Goal: Task Accomplishment & Management: Complete application form

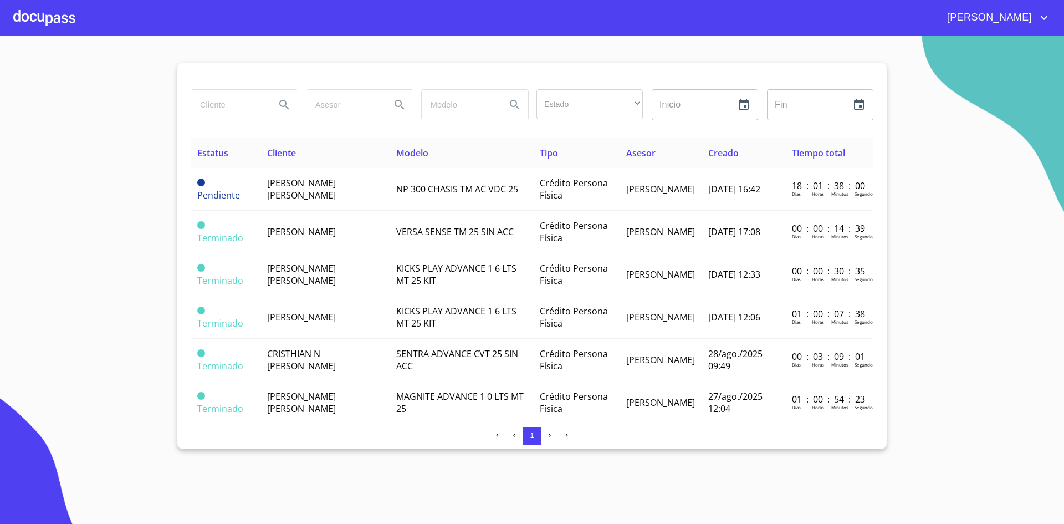
click at [216, 110] on input "search" at bounding box center [228, 105] width 75 height 30
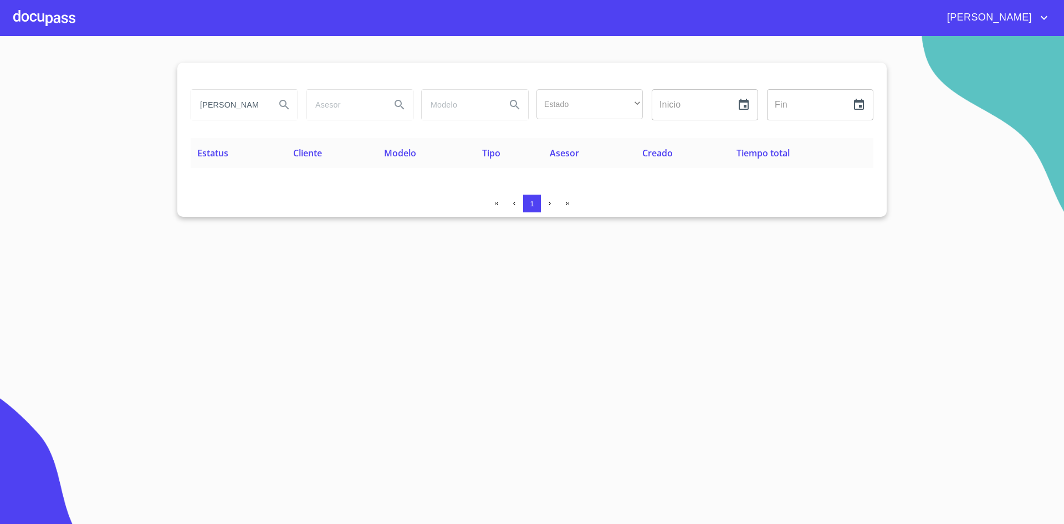
click at [258, 105] on input "[PERSON_NAME]" at bounding box center [228, 105] width 75 height 30
type input "d"
click at [51, 16] on div at bounding box center [44, 17] width 62 height 35
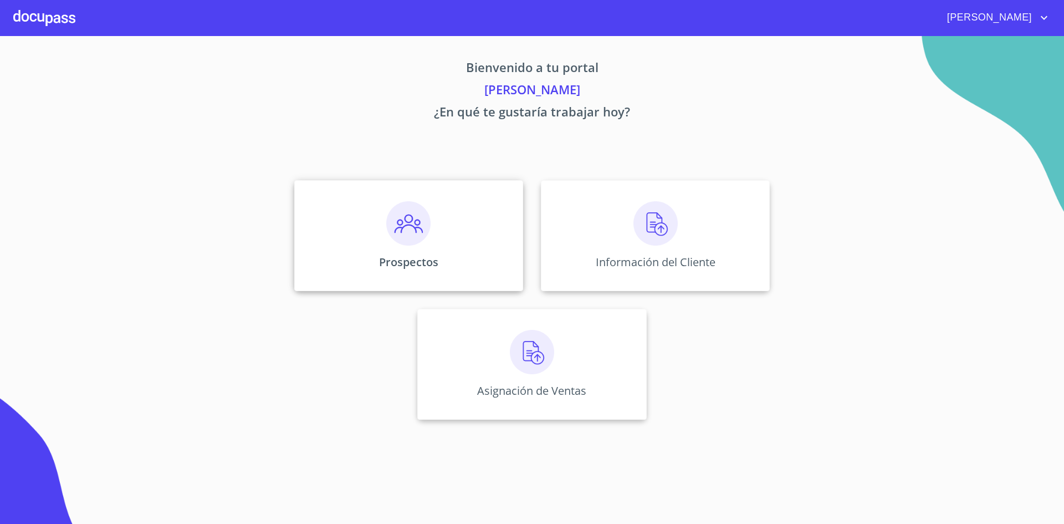
click at [412, 246] on div "Prospectos" at bounding box center [408, 235] width 229 height 111
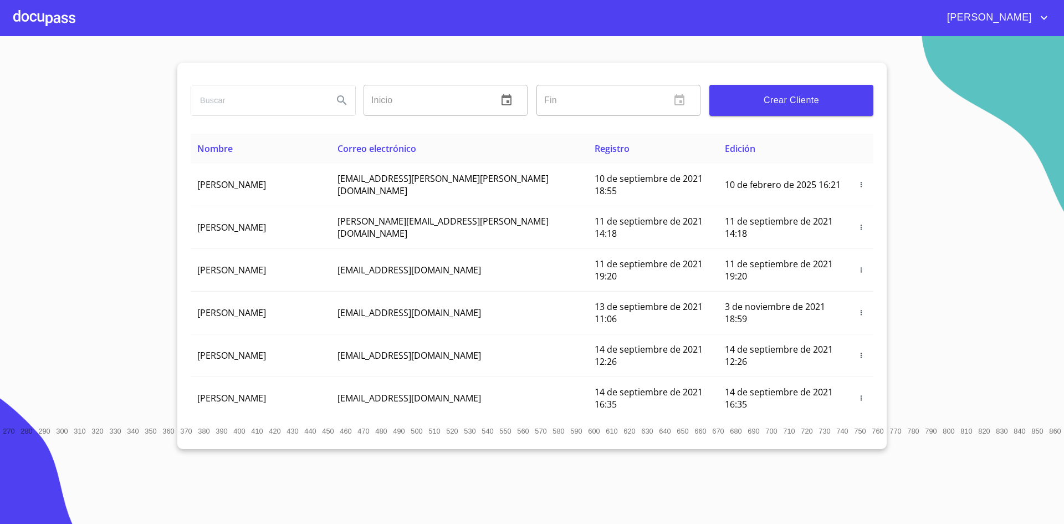
click at [302, 108] on input "search" at bounding box center [257, 100] width 133 height 30
type input "[PERSON_NAME]"
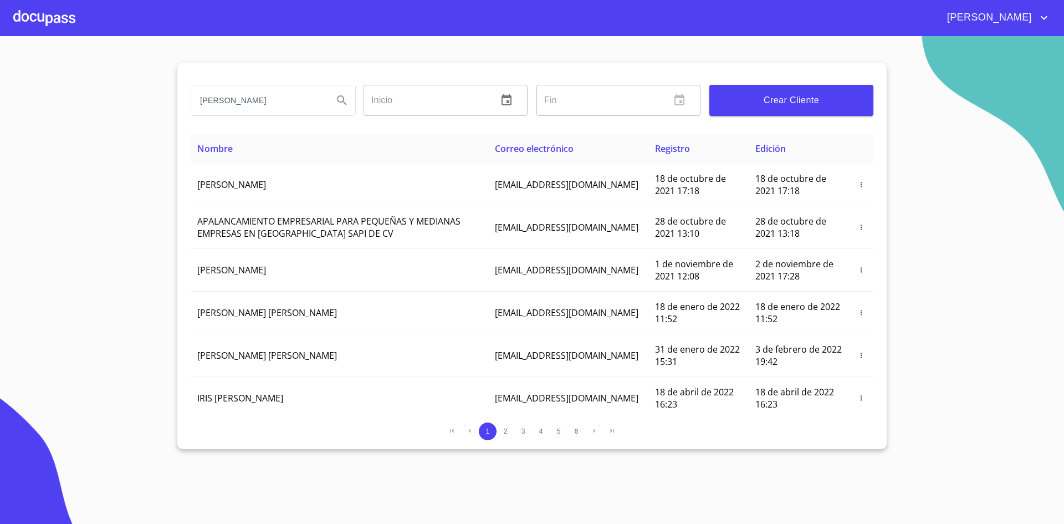
click at [48, 17] on div at bounding box center [44, 17] width 62 height 35
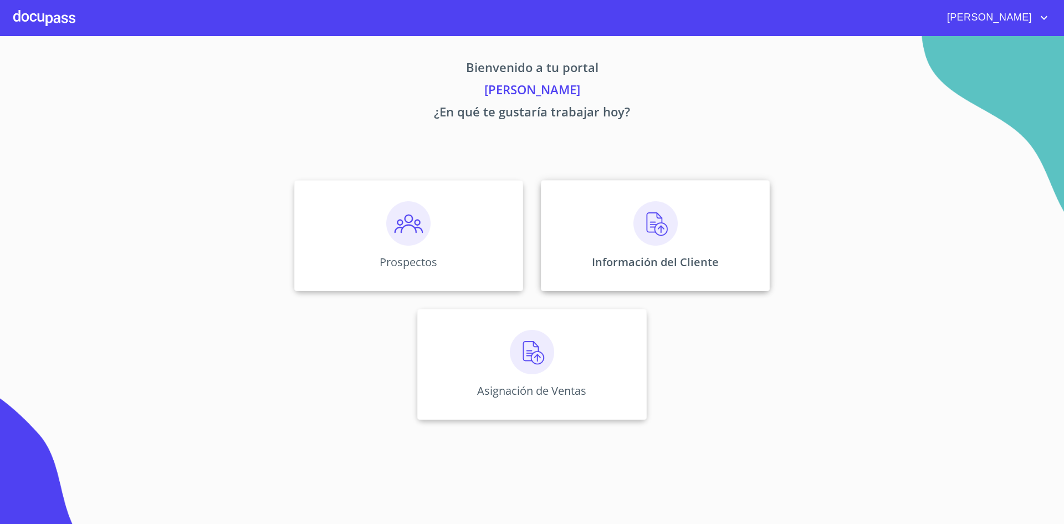
click at [675, 229] on img at bounding box center [656, 223] width 44 height 44
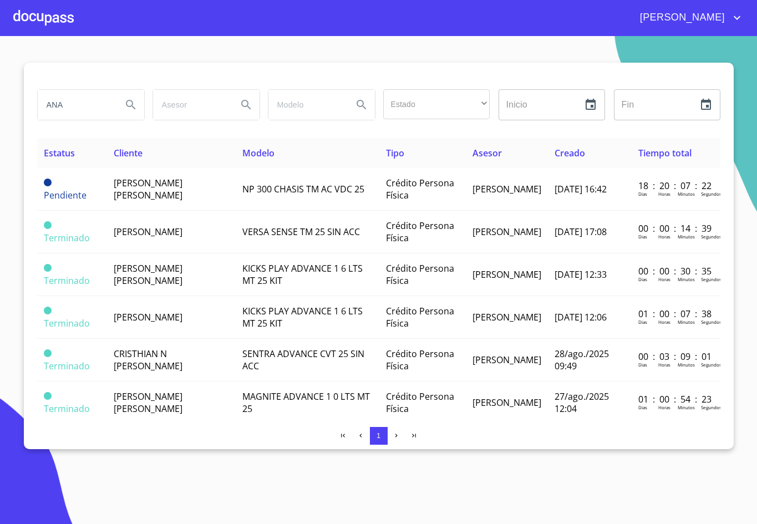
click at [119, 106] on button "Search" at bounding box center [131, 104] width 27 height 27
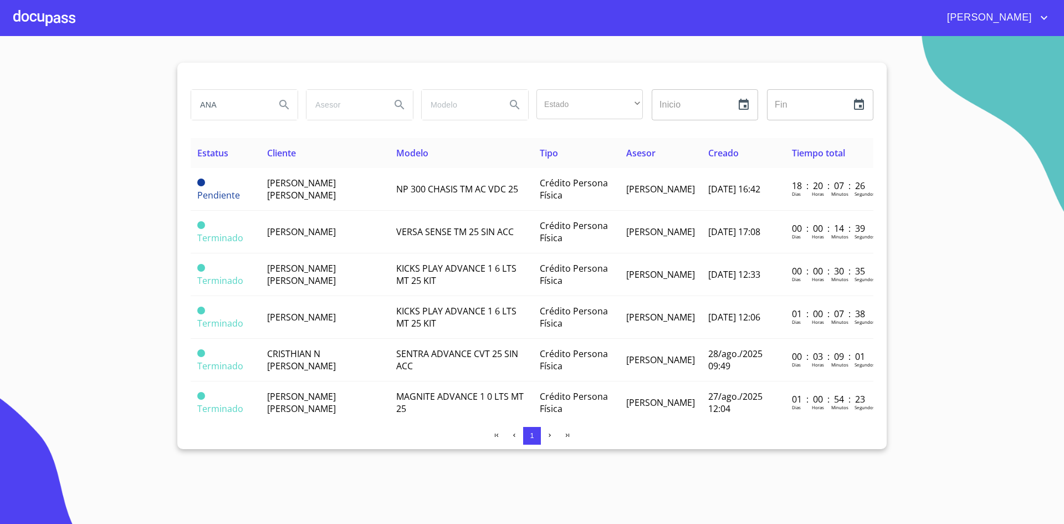
click at [229, 110] on input "ANA" at bounding box center [228, 105] width 75 height 30
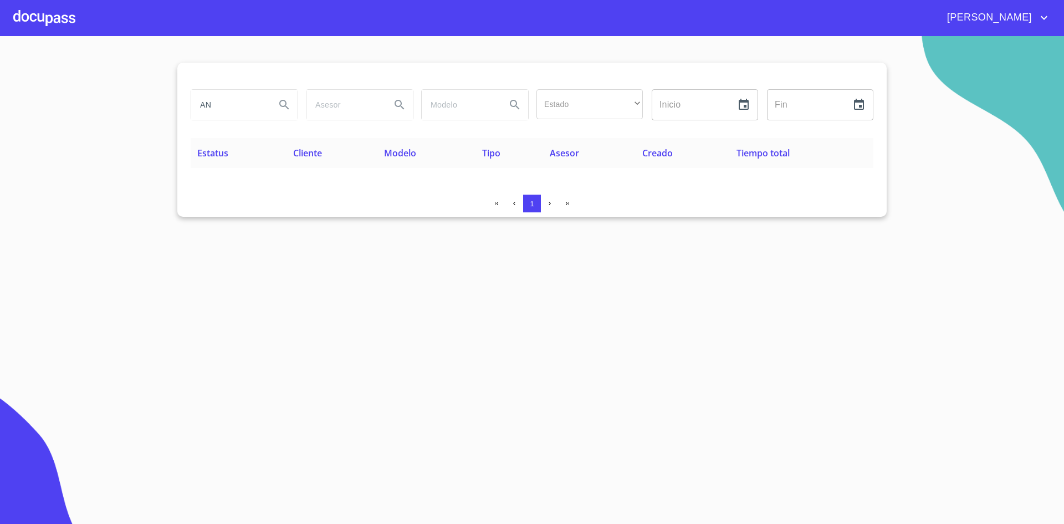
type input "A"
click at [229, 110] on input "[PERSON_NAME]" at bounding box center [228, 105] width 75 height 30
type input "D"
click at [47, 21] on div at bounding box center [44, 17] width 62 height 35
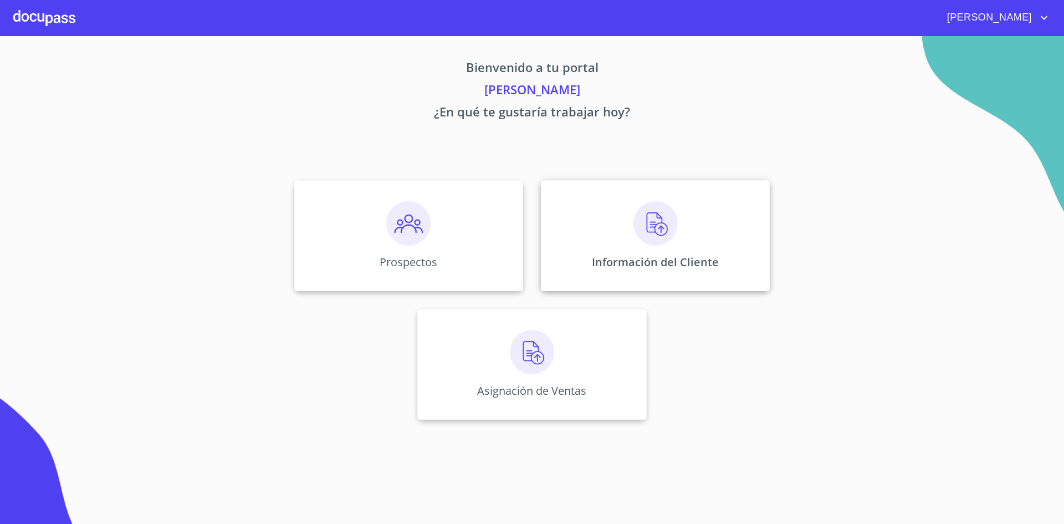
click at [670, 251] on div "Información del Cliente" at bounding box center [655, 235] width 229 height 111
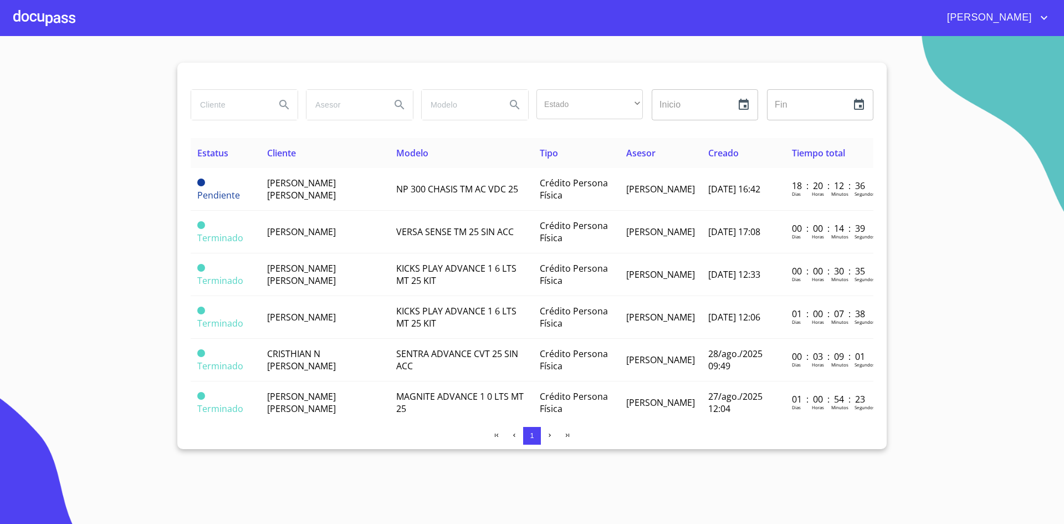
click at [42, 14] on div at bounding box center [44, 17] width 62 height 35
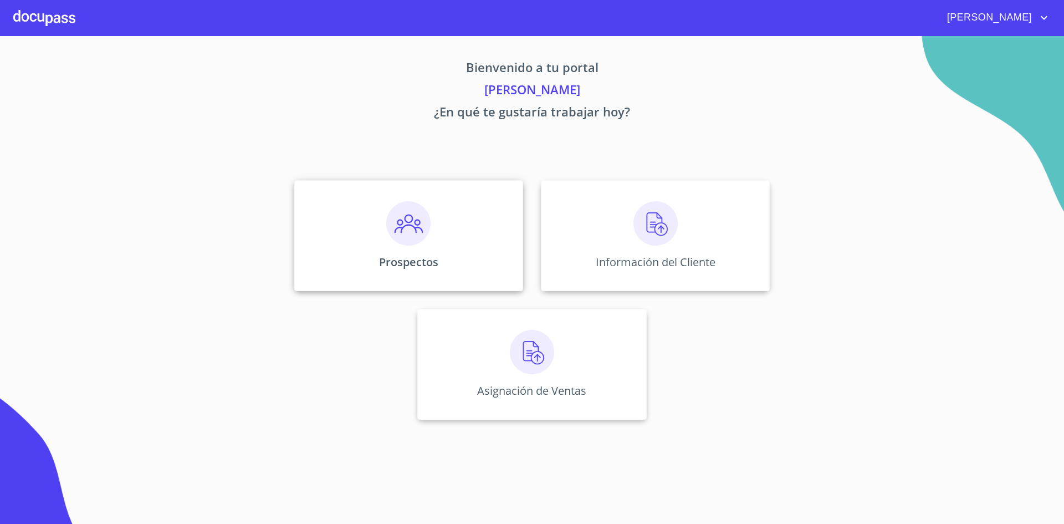
click at [421, 222] on img at bounding box center [408, 223] width 44 height 44
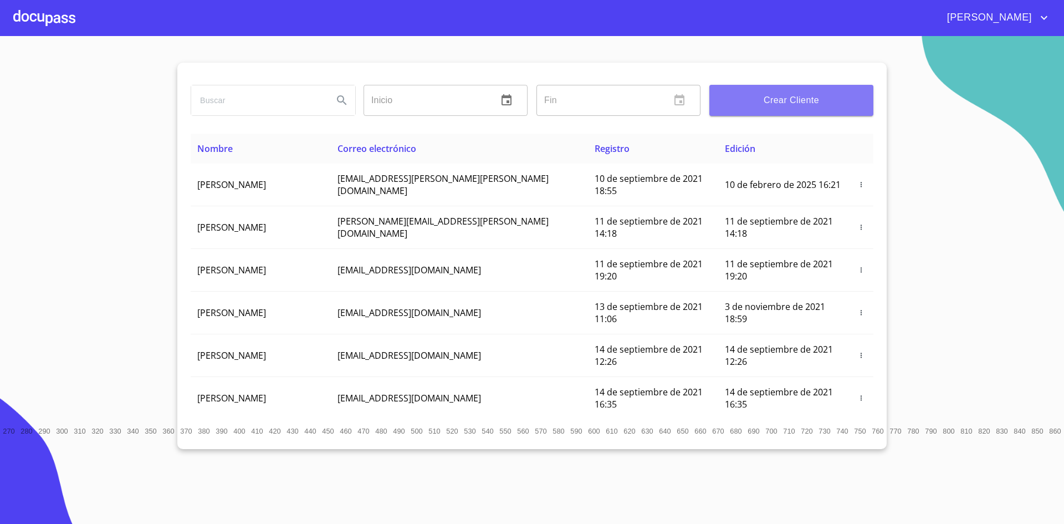
click at [794, 108] on button "Crear Cliente" at bounding box center [791, 100] width 164 height 31
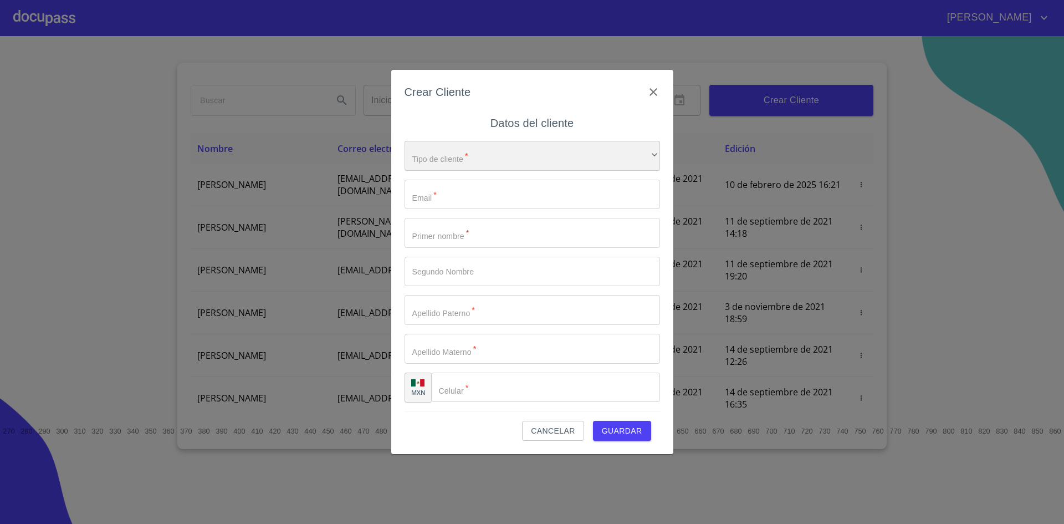
click at [639, 148] on div "​" at bounding box center [533, 156] width 256 height 30
click at [518, 169] on li "Persona Física" at bounding box center [528, 164] width 247 height 20
click at [502, 183] on input "Tipo de cliente   *" at bounding box center [533, 195] width 256 height 30
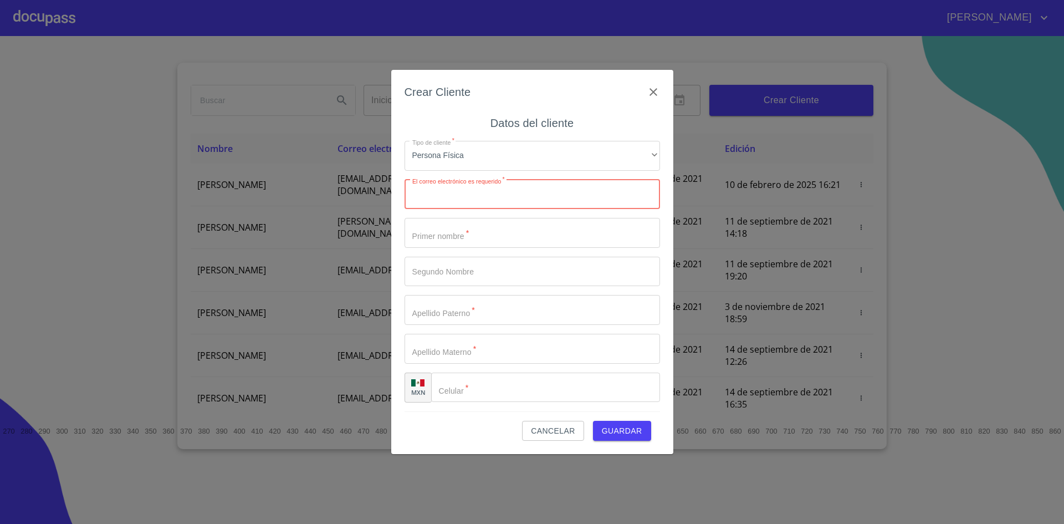
paste input "[EMAIL_ADDRESS][DOMAIN_NAME]"
type input "[EMAIL_ADDRESS][DOMAIN_NAME]"
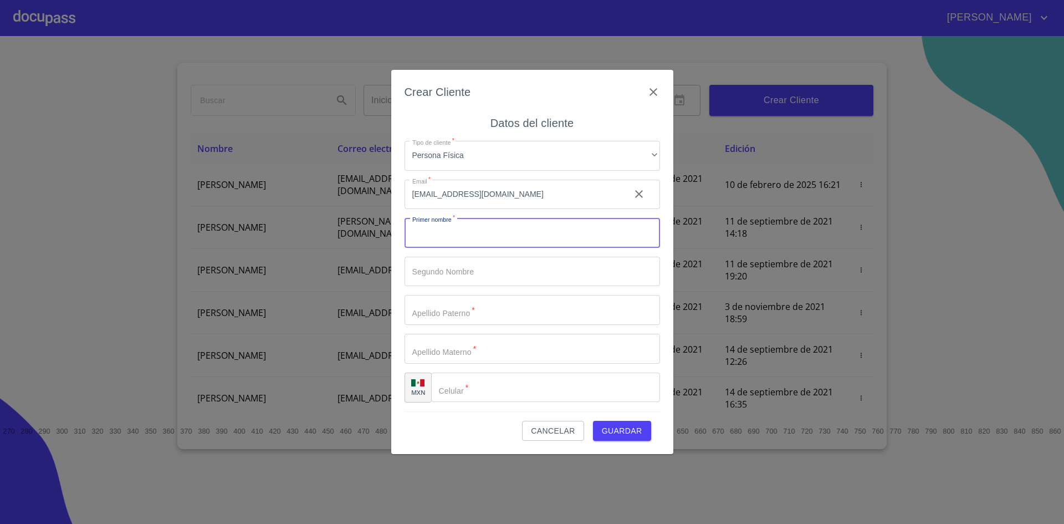
click at [523, 229] on input "Tipo de cliente   *" at bounding box center [533, 233] width 256 height 30
click at [534, 270] on input "Tipo de cliente   *" at bounding box center [533, 272] width 256 height 30
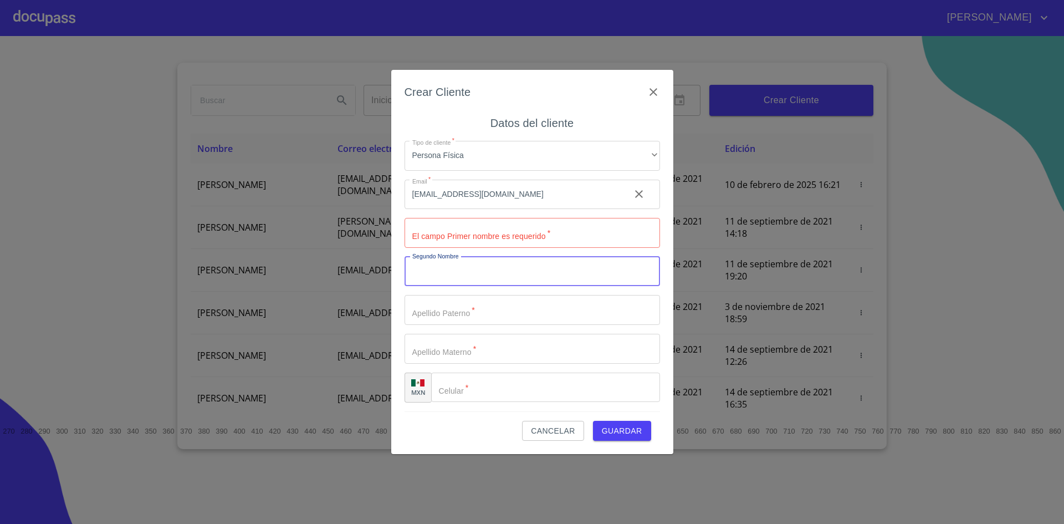
click at [517, 237] on input "Tipo de cliente   *" at bounding box center [533, 233] width 256 height 30
type input "d"
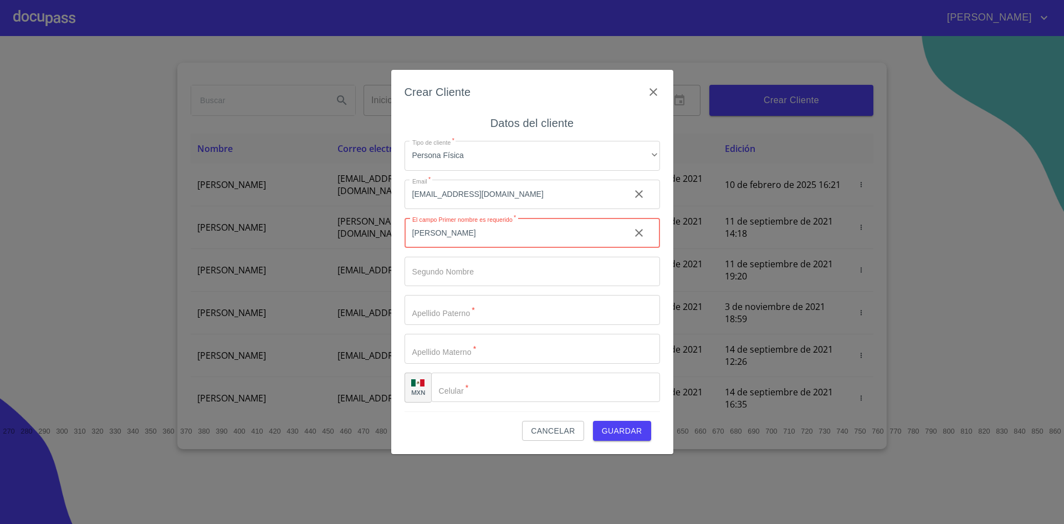
type input "[PERSON_NAME]"
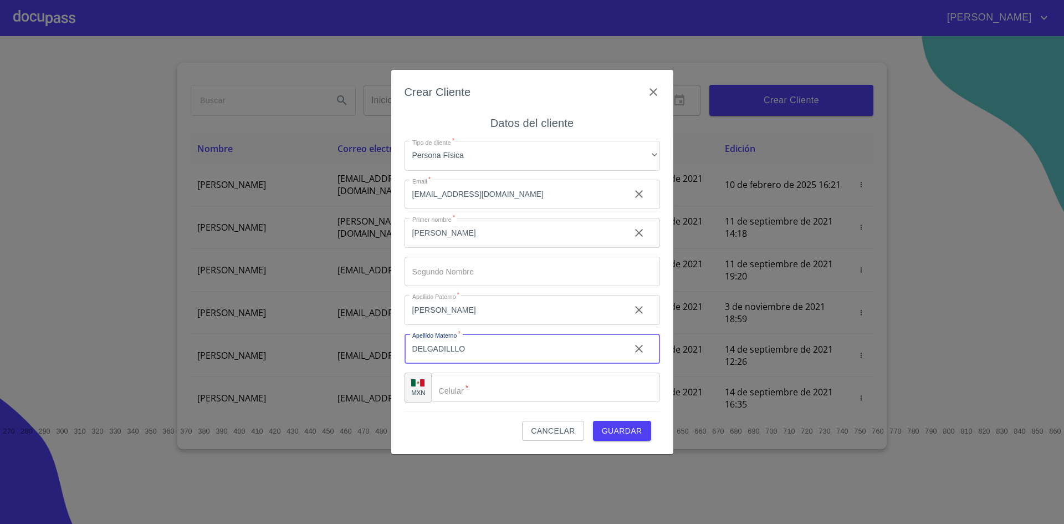
type input "DELGADILLLO"
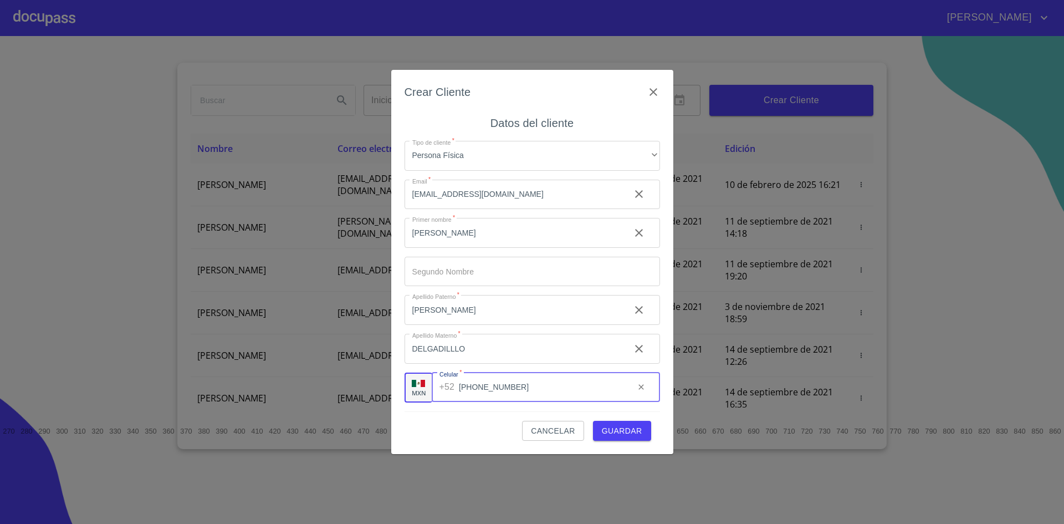
type input "[PHONE_NUMBER]"
click at [631, 428] on span "Guardar" at bounding box center [622, 431] width 40 height 14
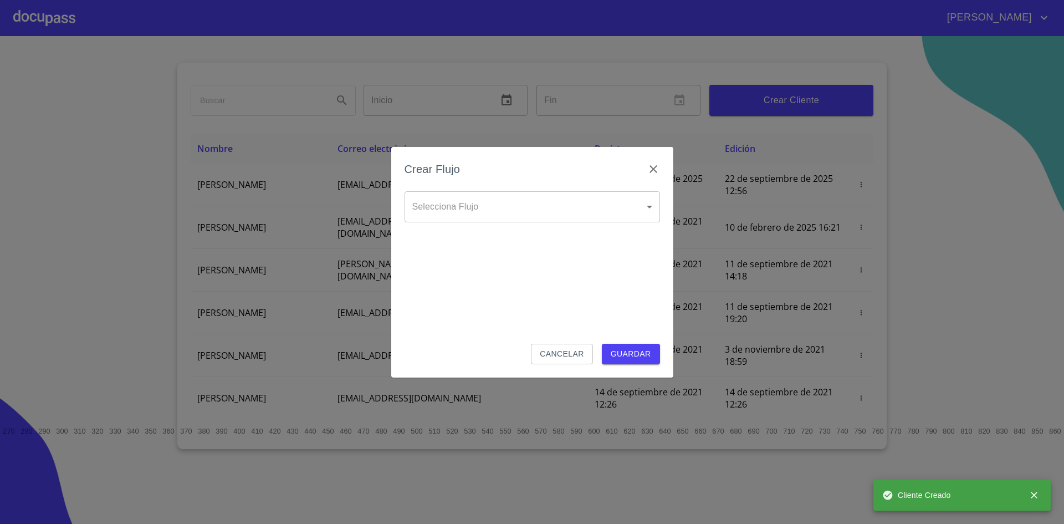
click at [575, 193] on body "[PERSON_NAME] ​ Fin ​ Crear Cliente Nombre Correo electrónico Registro Edición …" at bounding box center [532, 262] width 1064 height 524
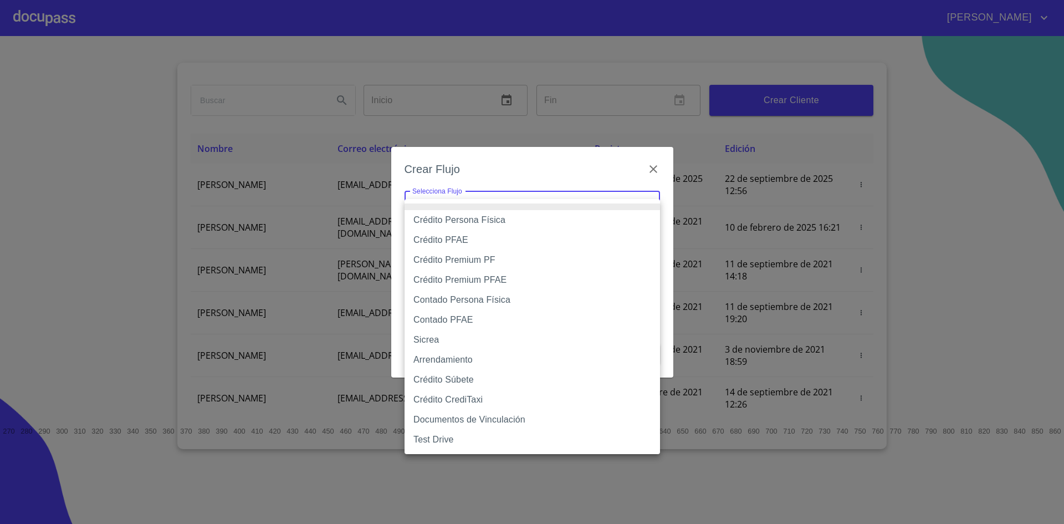
click at [512, 222] on li "Crédito Persona Física" at bounding box center [533, 220] width 256 height 20
type input "6009fb3c7d1714eb8809aa97"
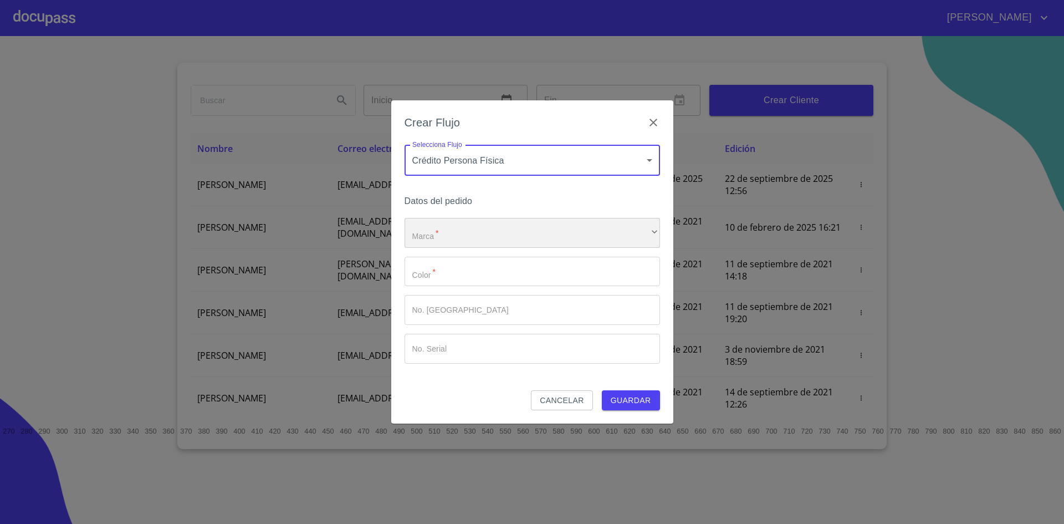
click at [533, 229] on div "​" at bounding box center [533, 233] width 256 height 30
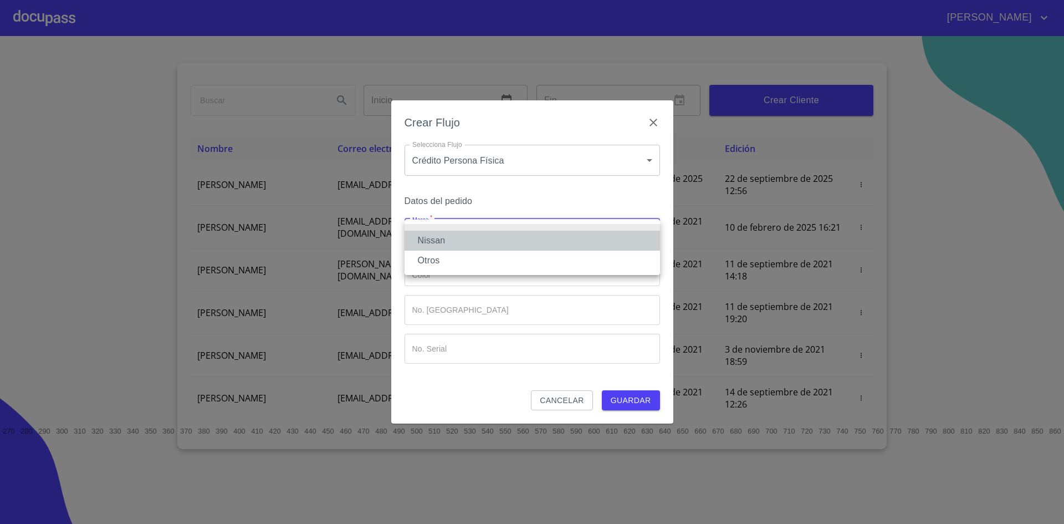
click at [467, 247] on li "Nissan" at bounding box center [533, 241] width 256 height 20
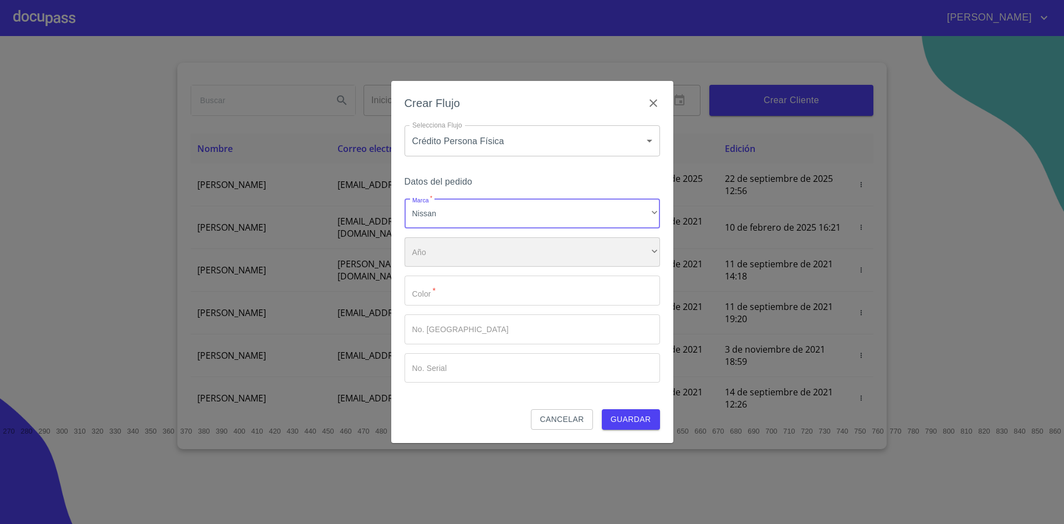
click at [494, 256] on div "​" at bounding box center [533, 252] width 256 height 30
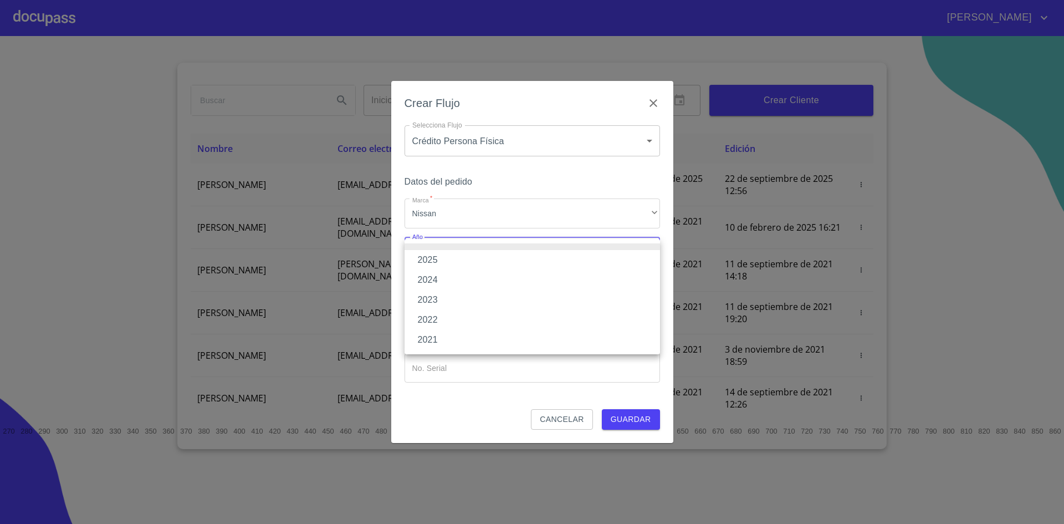
click at [461, 259] on li "2025" at bounding box center [533, 260] width 256 height 20
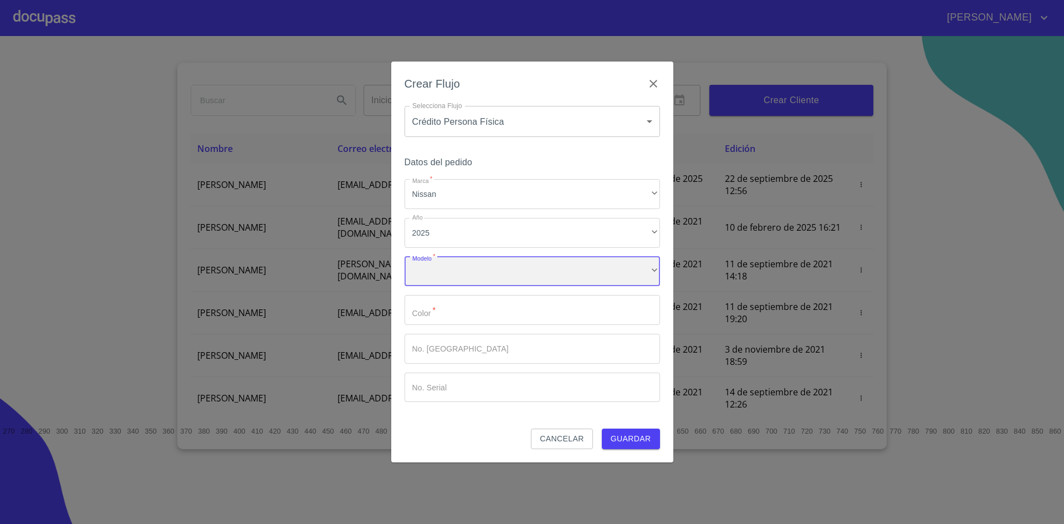
click at [479, 264] on div "​" at bounding box center [533, 272] width 256 height 30
click at [488, 300] on input "Marca   *" at bounding box center [533, 310] width 256 height 30
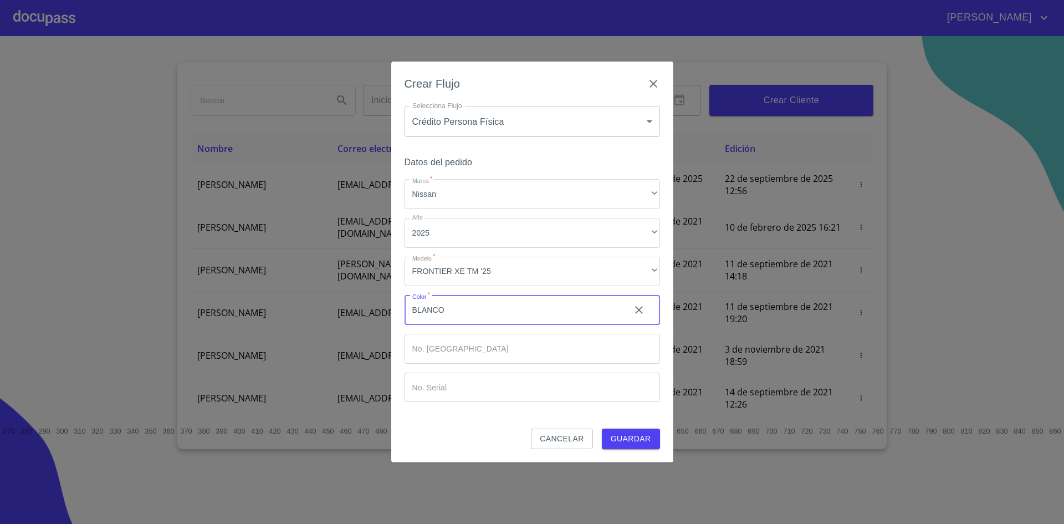
type input "BLANCO"
click at [466, 337] on input "Marca   *" at bounding box center [533, 349] width 256 height 30
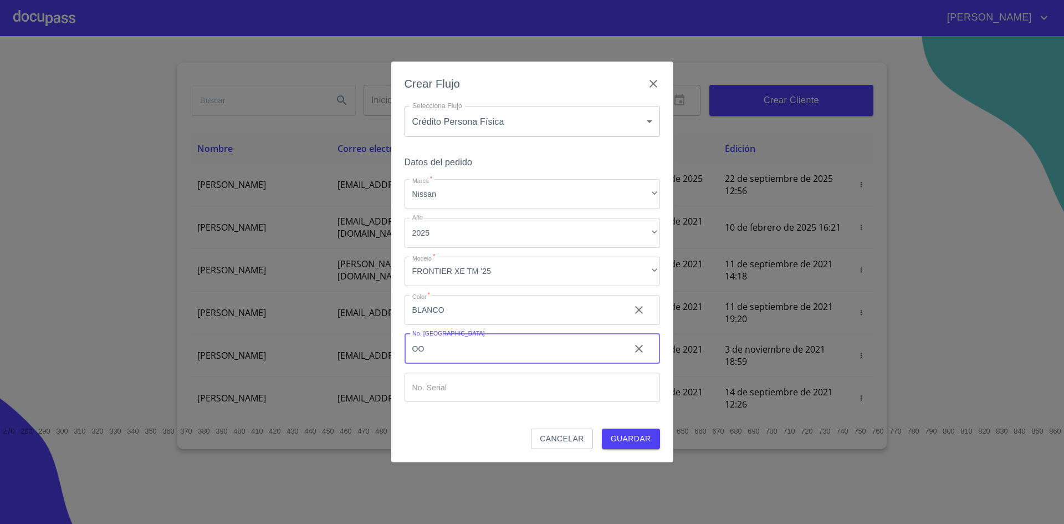
type input "O"
type input "00"
click at [640, 436] on span "Guardar" at bounding box center [631, 439] width 40 height 14
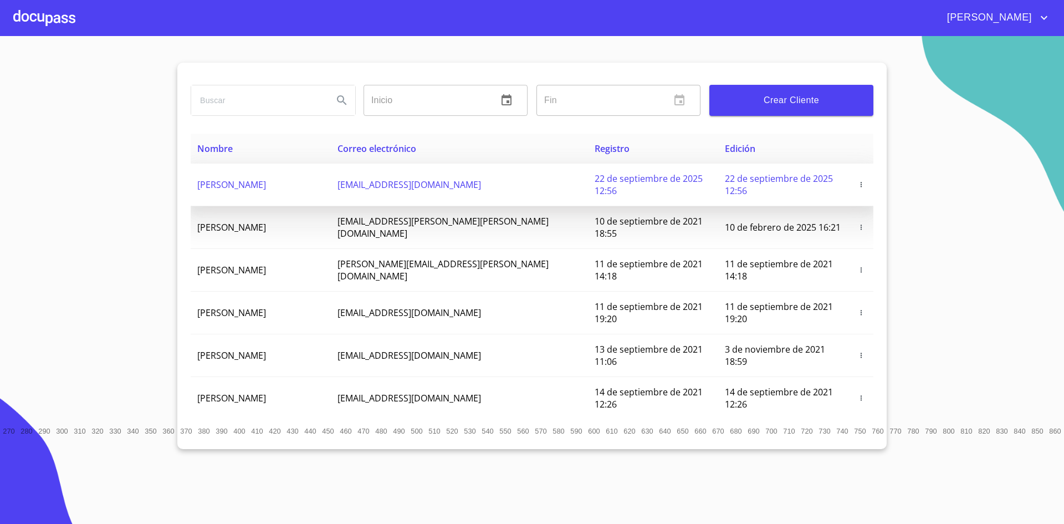
click at [595, 173] on span "22 de septiembre de 2025 12:56" at bounding box center [649, 184] width 108 height 24
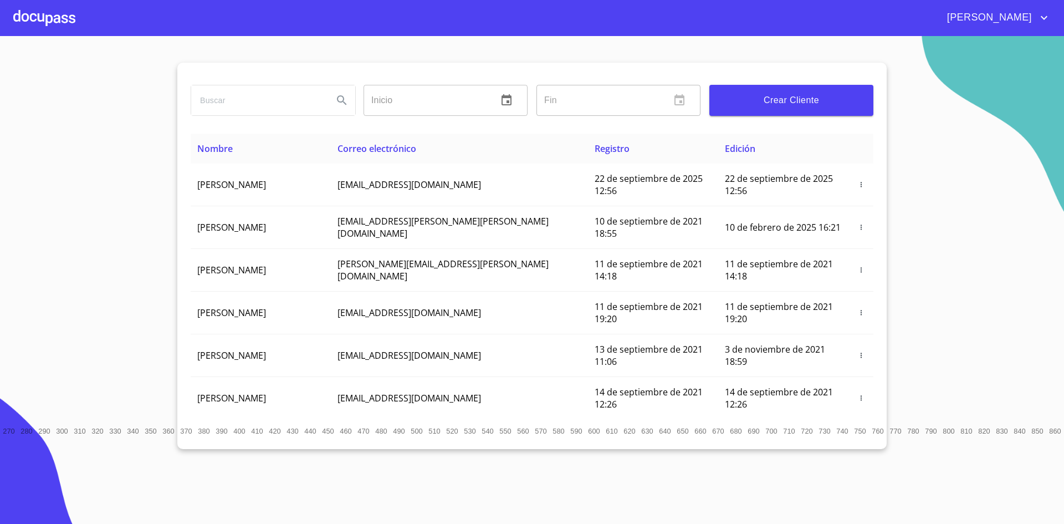
click at [51, 18] on div at bounding box center [44, 17] width 62 height 35
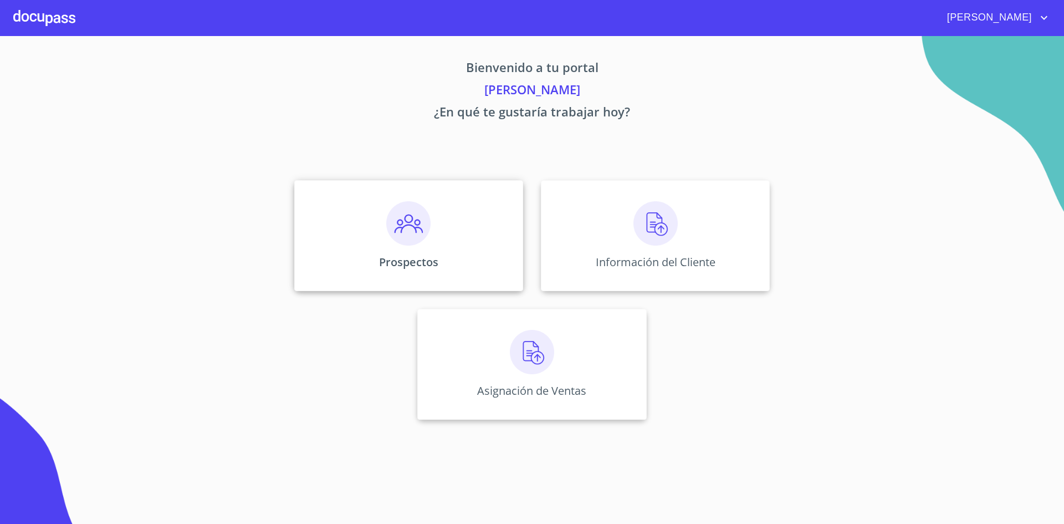
click at [429, 221] on img at bounding box center [408, 223] width 44 height 44
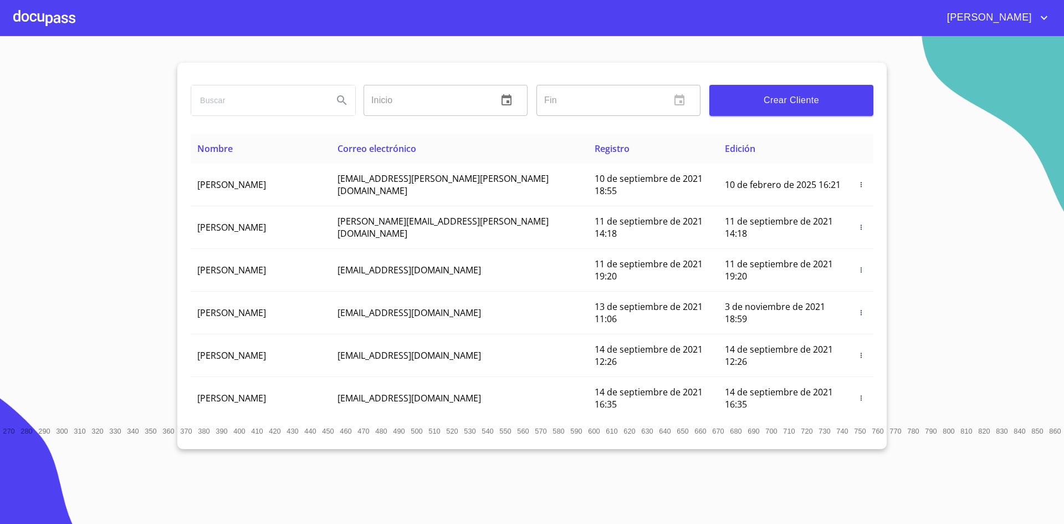
click at [303, 95] on input "search" at bounding box center [257, 100] width 133 height 30
type input "[PERSON_NAME]"
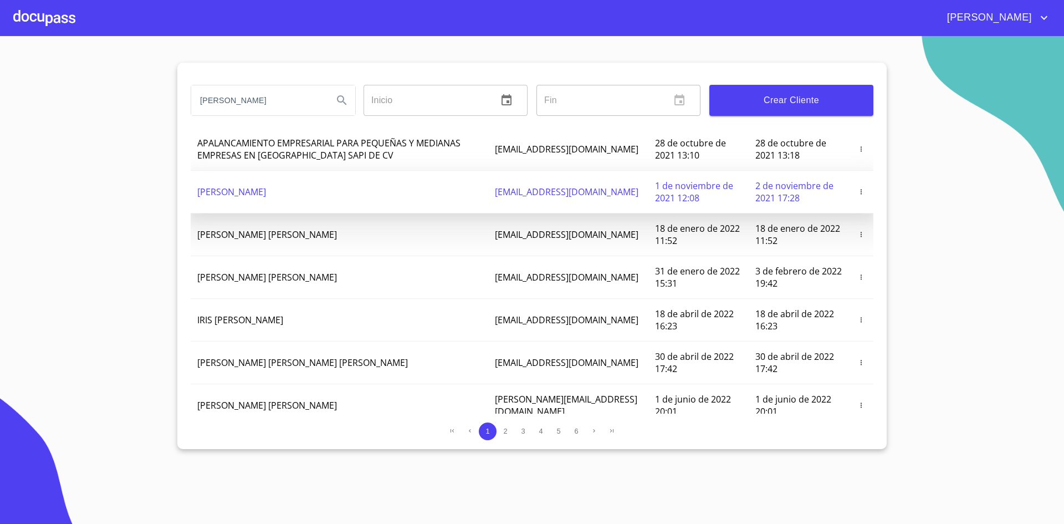
scroll to position [79, 0]
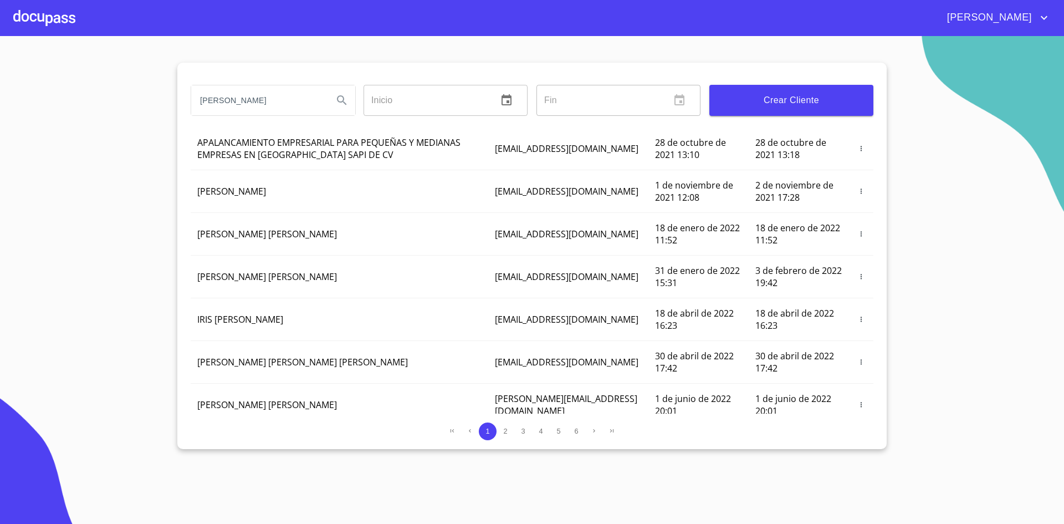
click at [52, 25] on div at bounding box center [44, 17] width 62 height 35
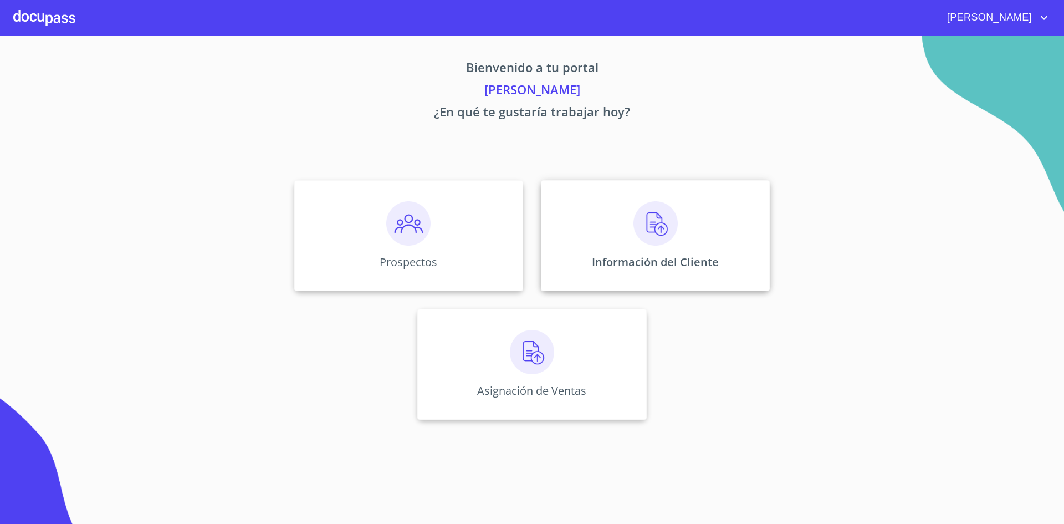
click at [657, 232] on img at bounding box center [656, 223] width 44 height 44
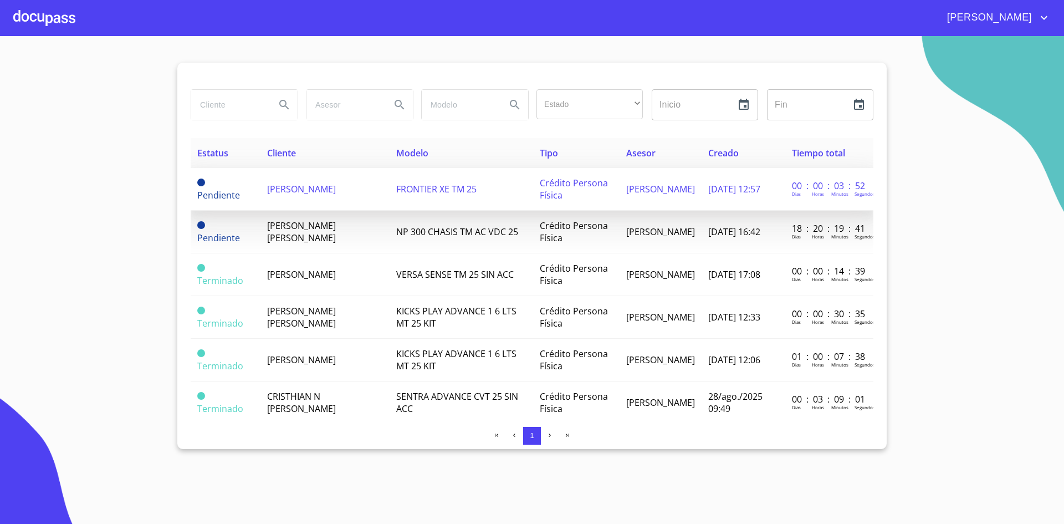
click at [504, 193] on td "FRONTIER XE TM 25" at bounding box center [462, 189] width 144 height 43
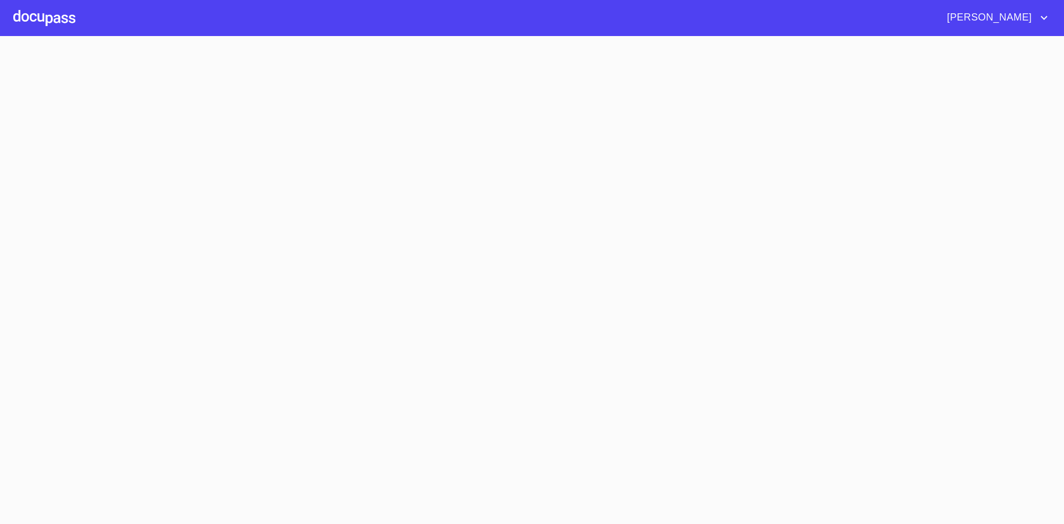
click at [504, 193] on section at bounding box center [532, 280] width 1064 height 488
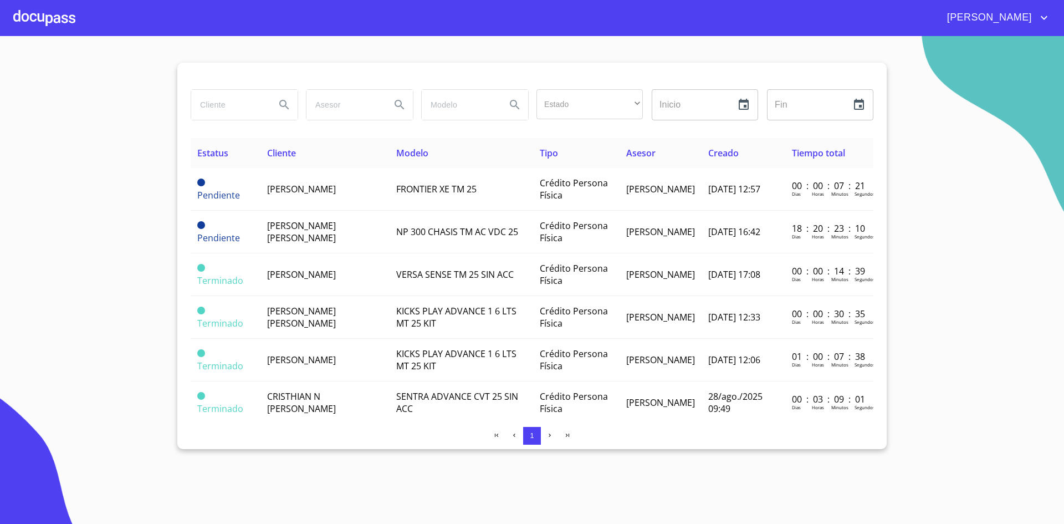
click at [263, 109] on input "search" at bounding box center [228, 105] width 75 height 30
type input "a"
type input "[PERSON_NAME]"
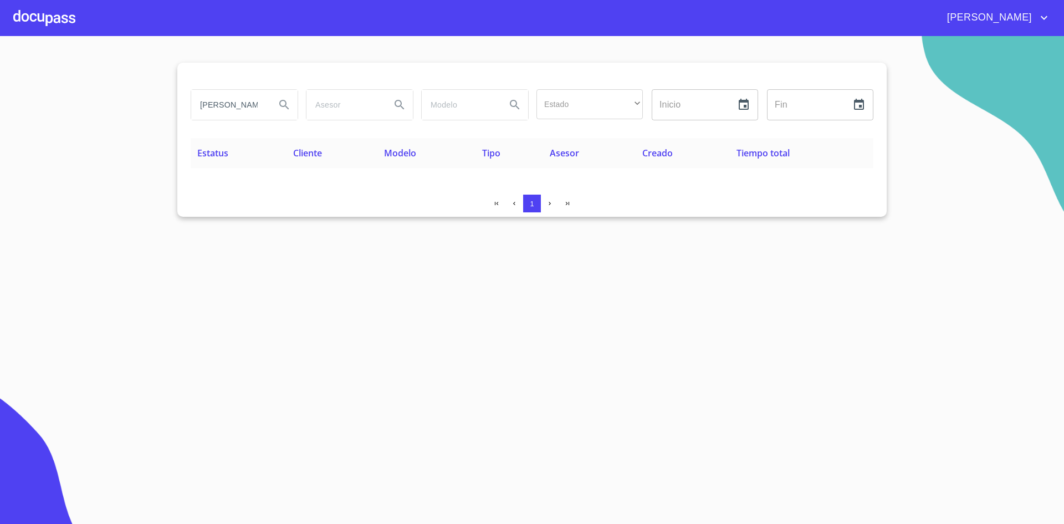
click at [42, 15] on div at bounding box center [44, 17] width 62 height 35
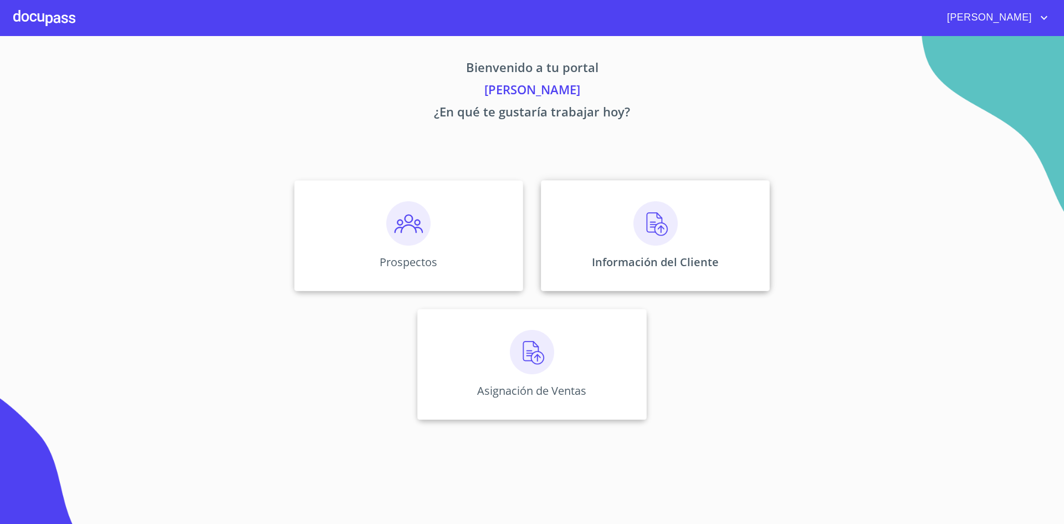
click at [653, 238] on img at bounding box center [656, 223] width 44 height 44
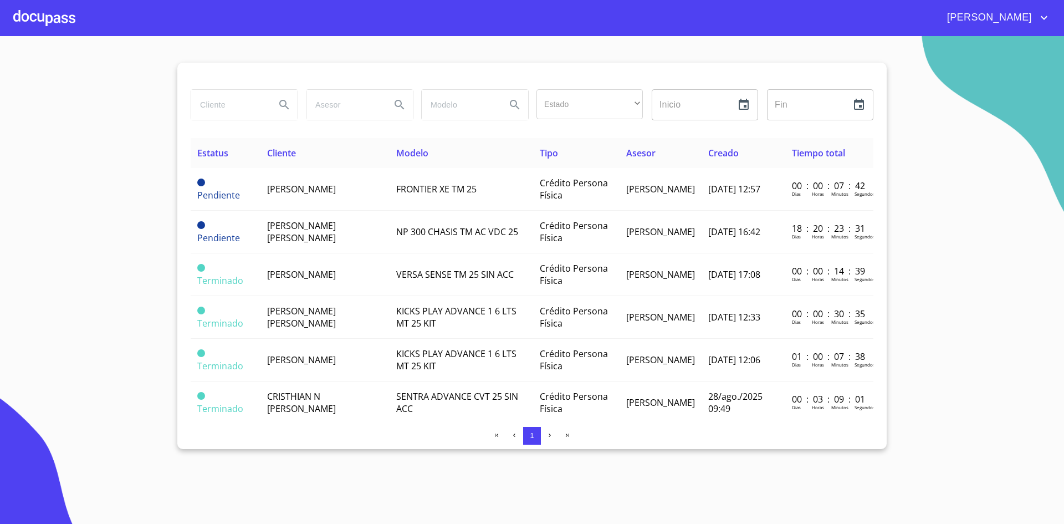
click at [50, 15] on div at bounding box center [44, 17] width 62 height 35
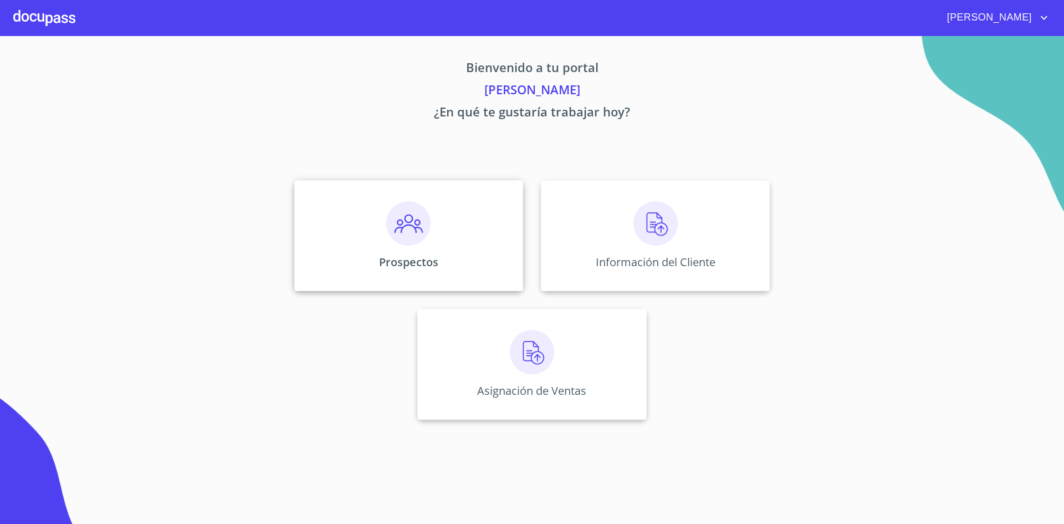
click at [414, 226] on img at bounding box center [408, 223] width 44 height 44
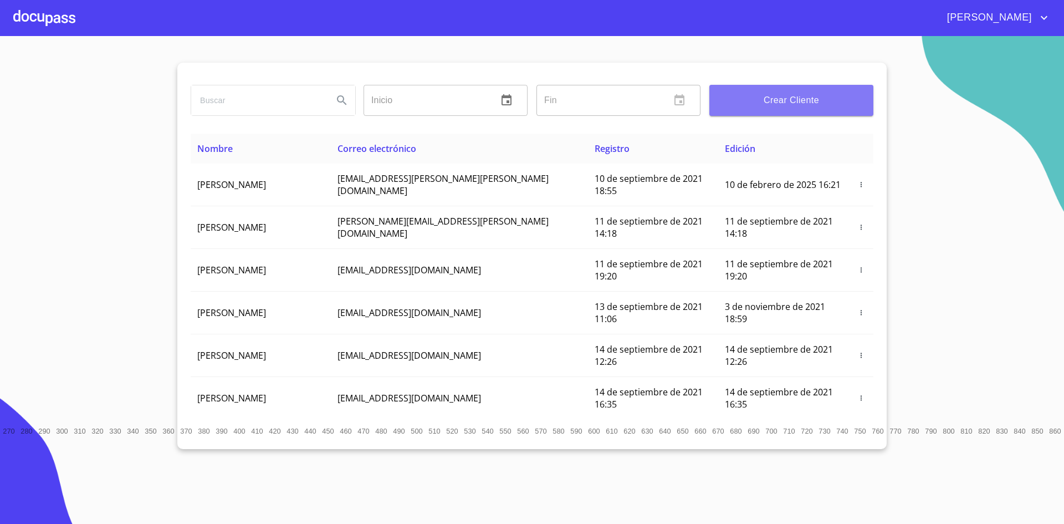
click at [800, 103] on span "Crear Cliente" at bounding box center [791, 101] width 146 height 16
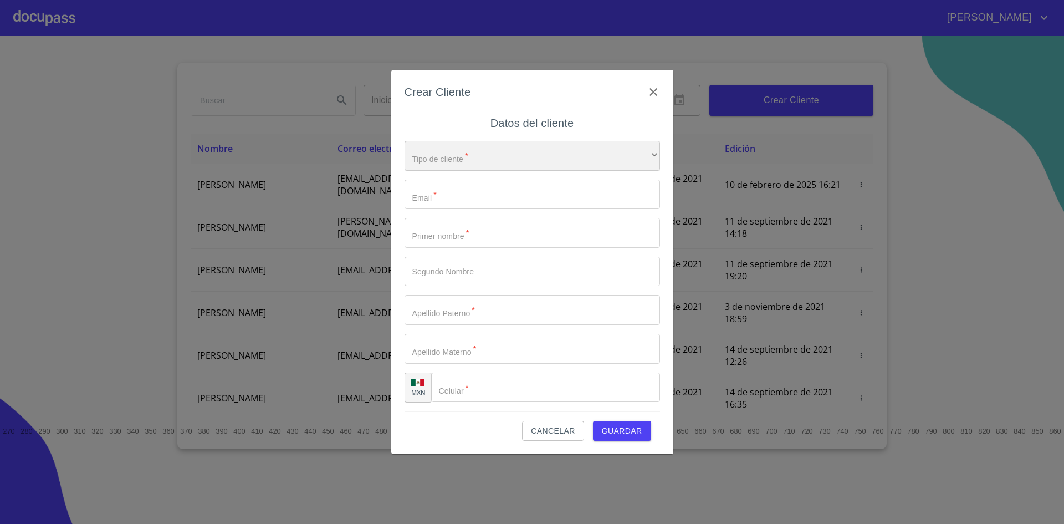
click at [646, 160] on div "​" at bounding box center [533, 156] width 256 height 30
click at [513, 164] on li "Persona Física" at bounding box center [528, 164] width 247 height 20
click at [498, 201] on input "Tipo de cliente   *" at bounding box center [533, 195] width 256 height 30
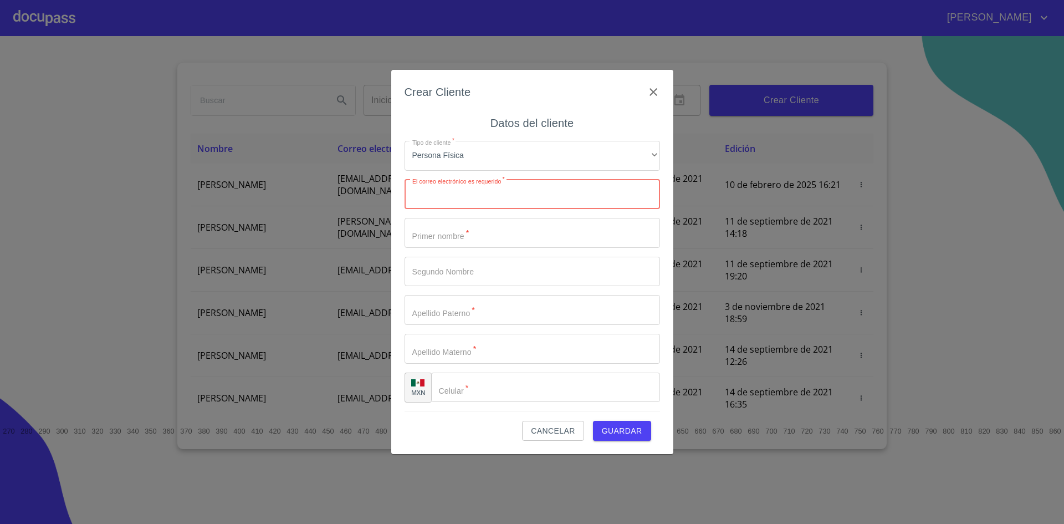
type input "A"
type input "[EMAIL_ADDRESS][DOMAIN_NAME]"
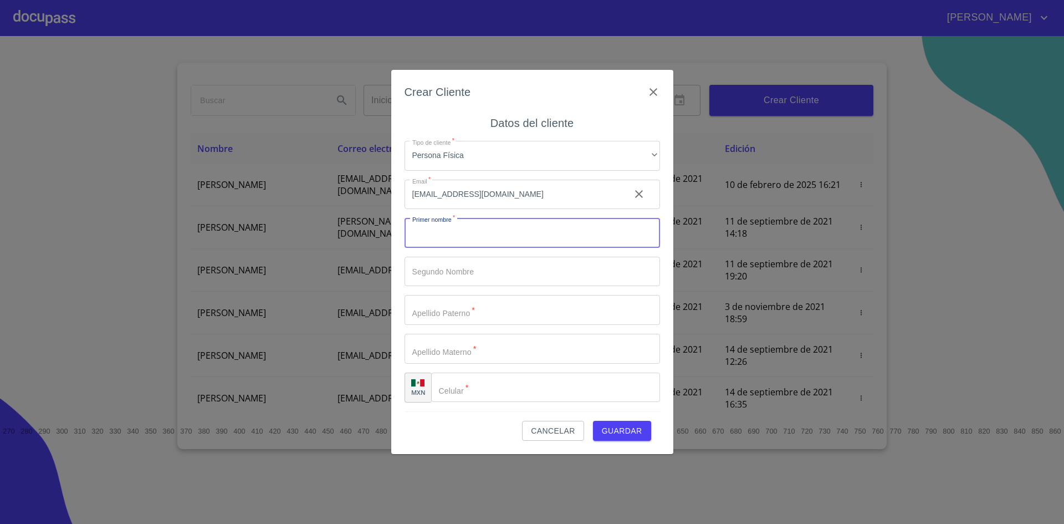
type input "a"
type input "[PERSON_NAME]"
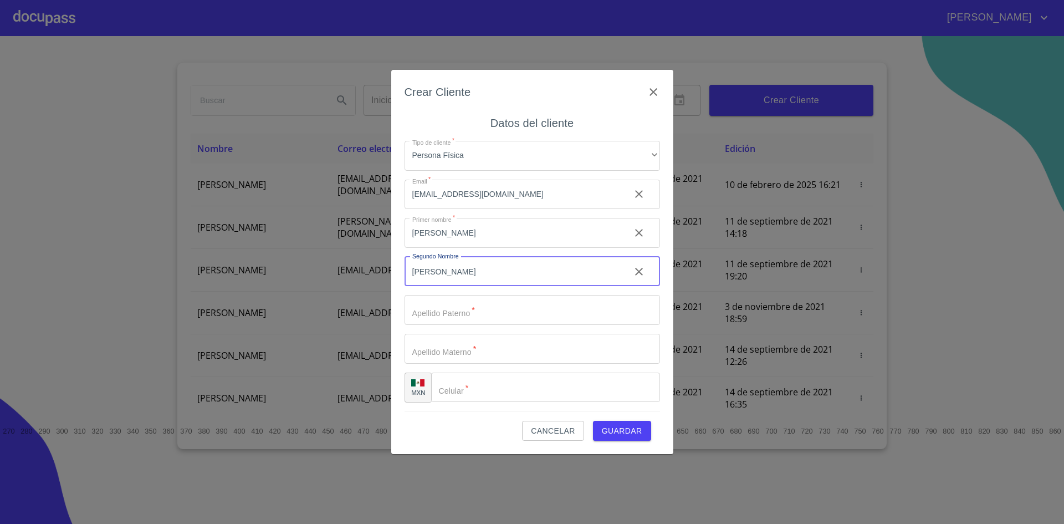
type input "[PERSON_NAME]"
type input "LLAUGER"
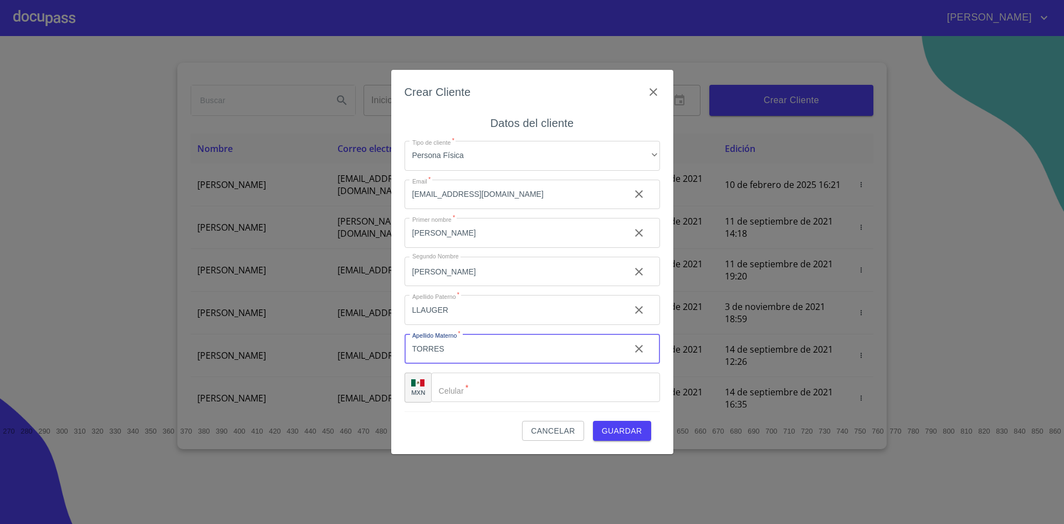
type input "TORRES"
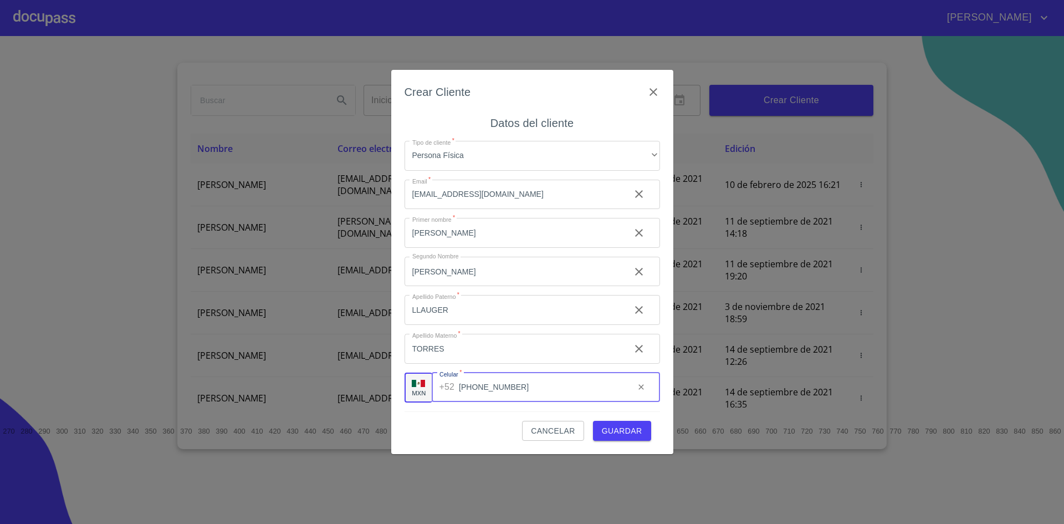
type input "[PHONE_NUMBER]"
click at [622, 432] on span "Guardar" at bounding box center [622, 431] width 40 height 14
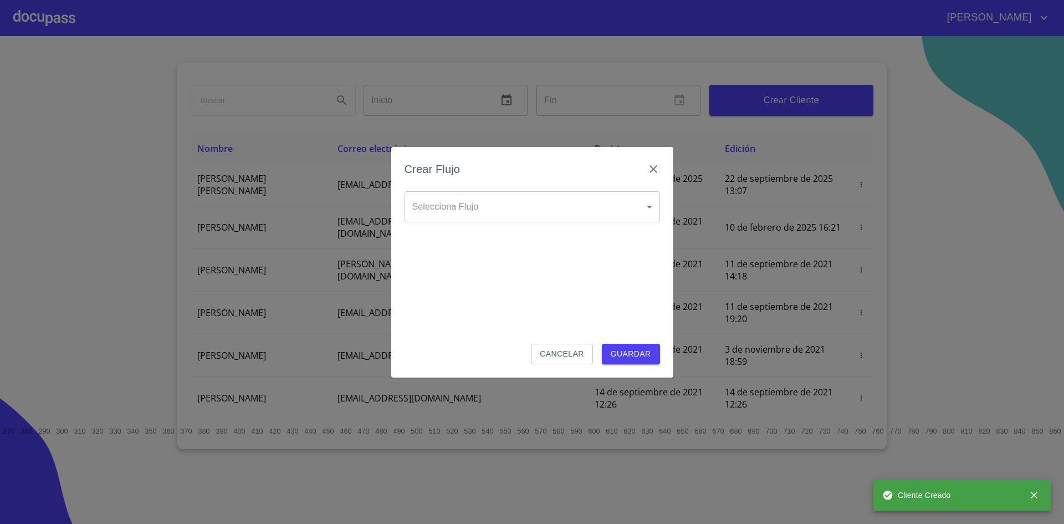
click at [560, 208] on body "[PERSON_NAME] ​ Fin ​ Crear Cliente Nombre Correo electrónico Registro Edición …" at bounding box center [532, 262] width 1064 height 524
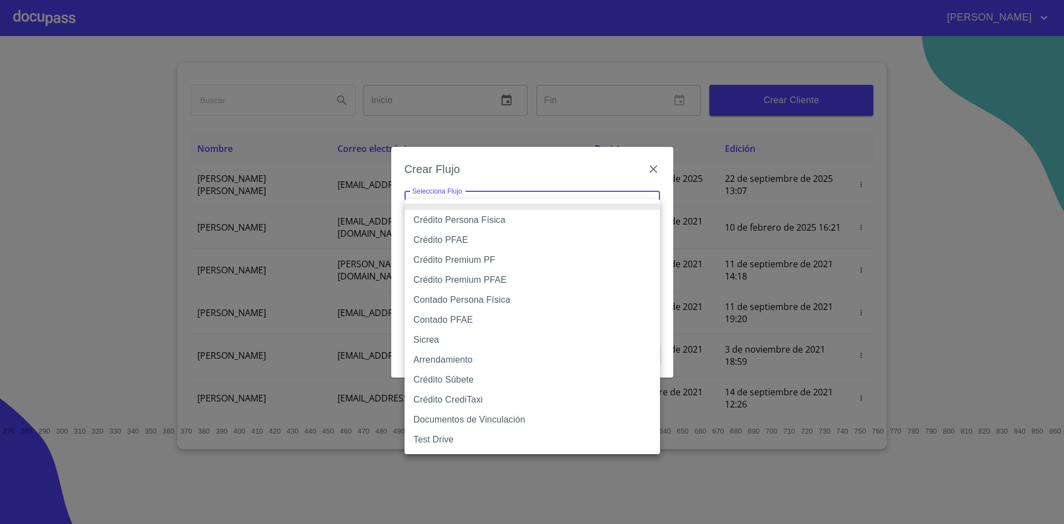
click at [483, 238] on li "Crédito PFAE" at bounding box center [533, 240] width 256 height 20
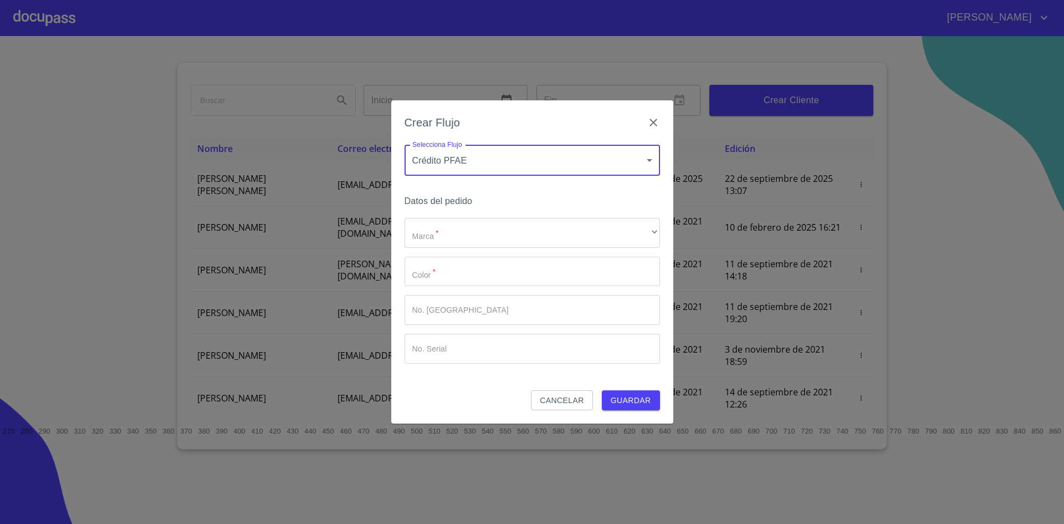
click at [520, 160] on body "[PERSON_NAME] ​ Fin ​ Crear Cliente Nombre Correo electrónico Registro Edición …" at bounding box center [532, 262] width 1064 height 524
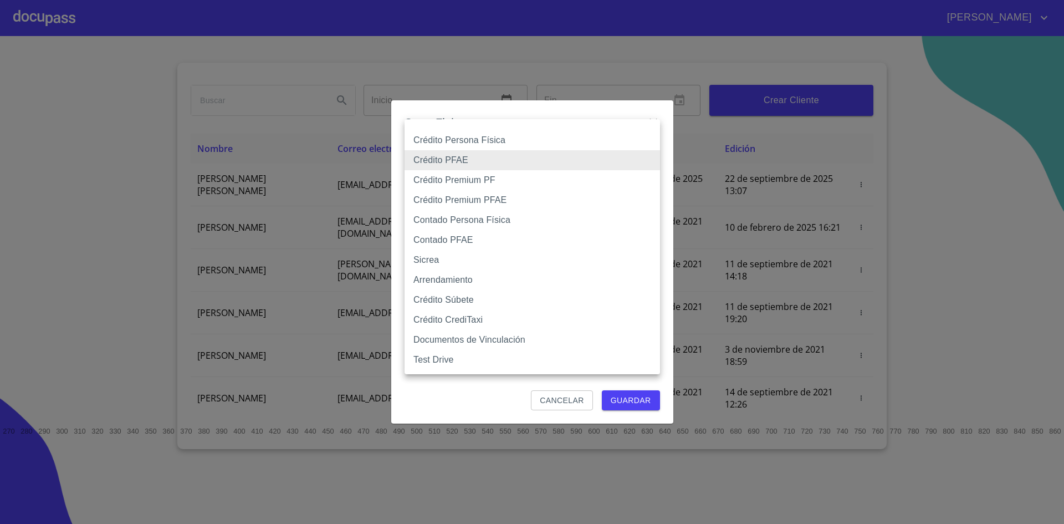
click at [513, 137] on li "Crédito Persona Física" at bounding box center [533, 140] width 256 height 20
type input "6009fb3c7d1714eb8809aa97"
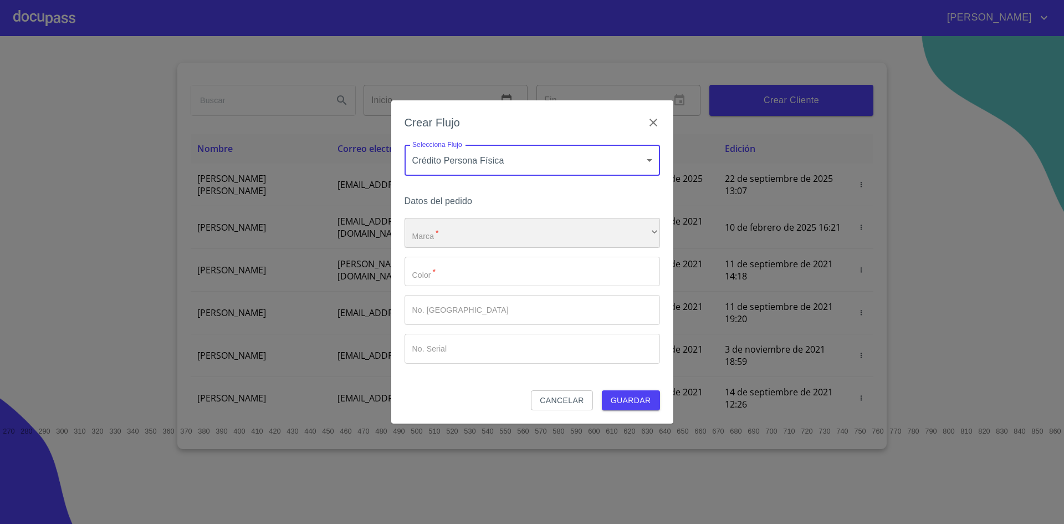
click at [498, 228] on div "​" at bounding box center [533, 233] width 256 height 30
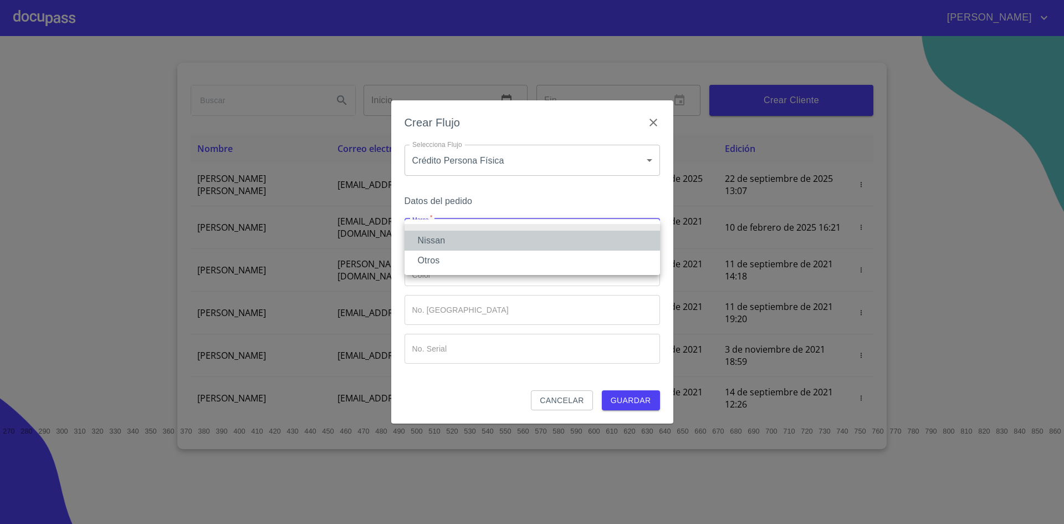
click at [474, 238] on li "Nissan" at bounding box center [533, 241] width 256 height 20
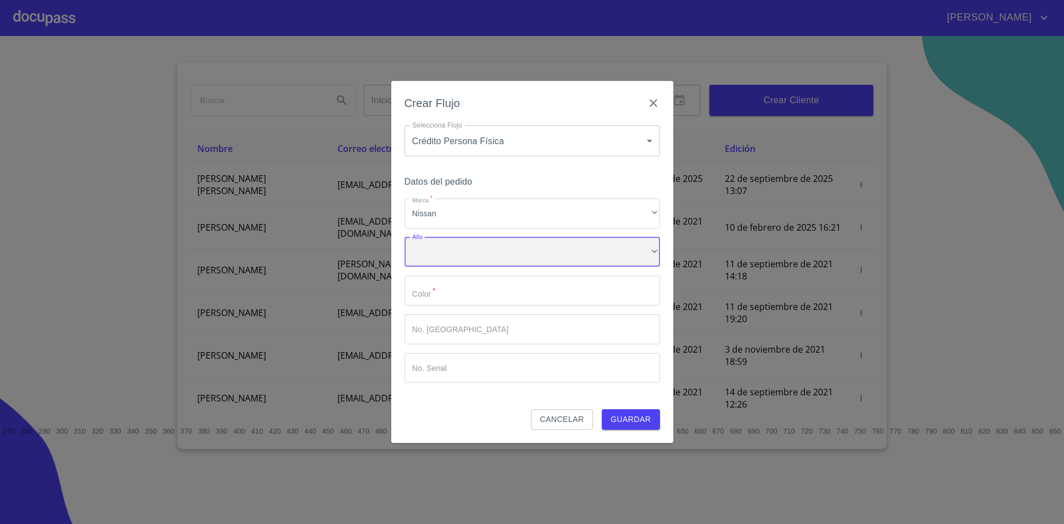
click at [473, 253] on div "​" at bounding box center [533, 252] width 256 height 30
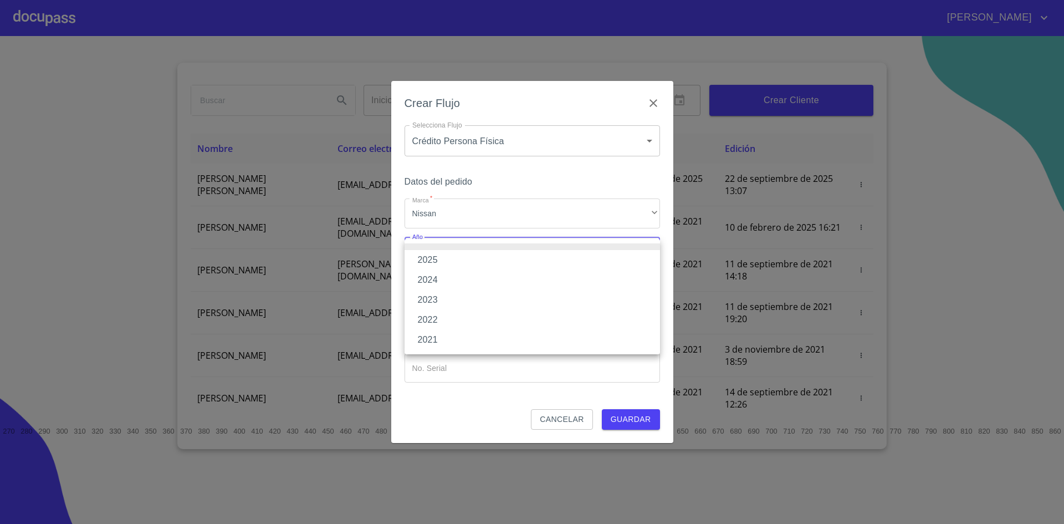
click at [459, 263] on li "2025" at bounding box center [533, 260] width 256 height 20
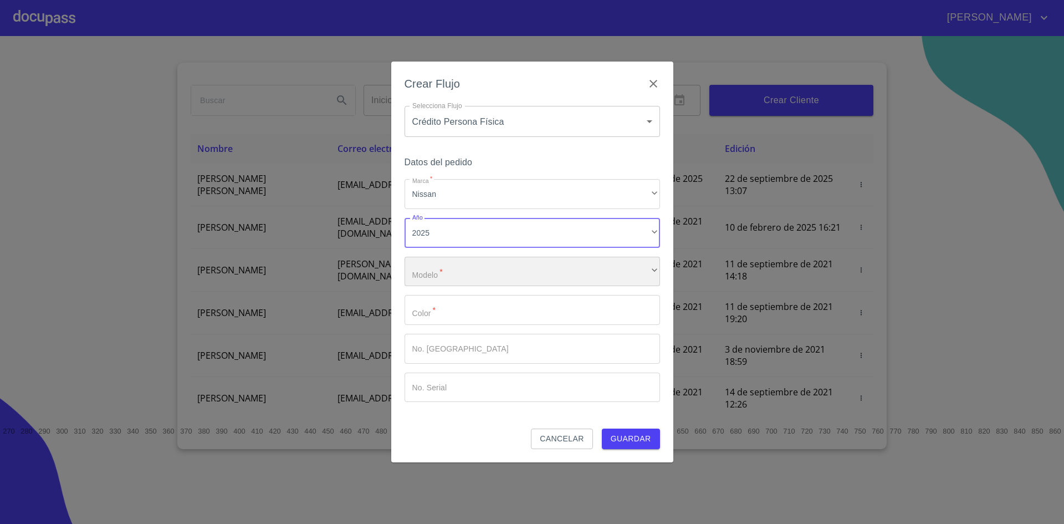
click at [471, 273] on div "​" at bounding box center [533, 272] width 256 height 30
click at [468, 311] on input "Marca   *" at bounding box center [533, 310] width 256 height 30
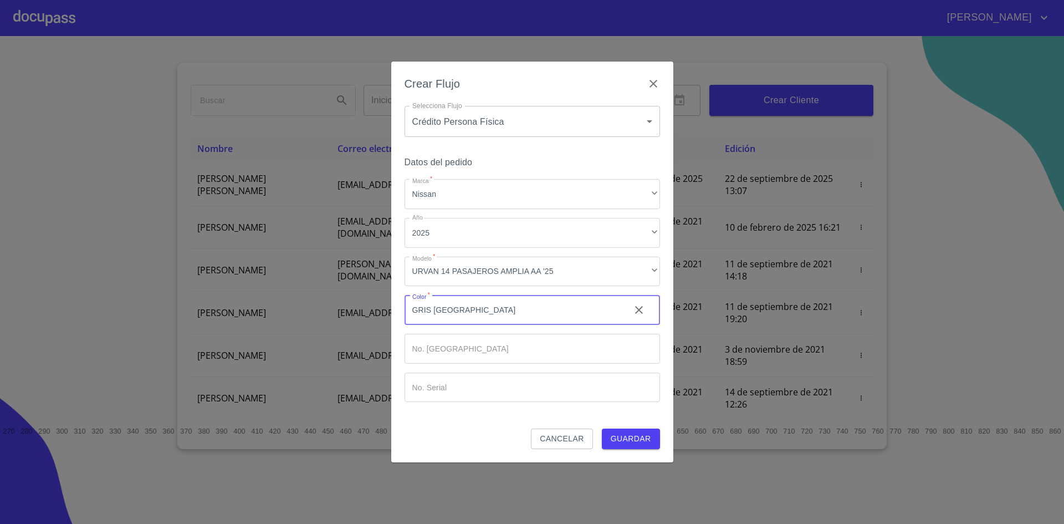
type input "GRIS [GEOGRAPHIC_DATA]"
type input "00"
click at [602, 428] on button "Guardar" at bounding box center [631, 438] width 58 height 21
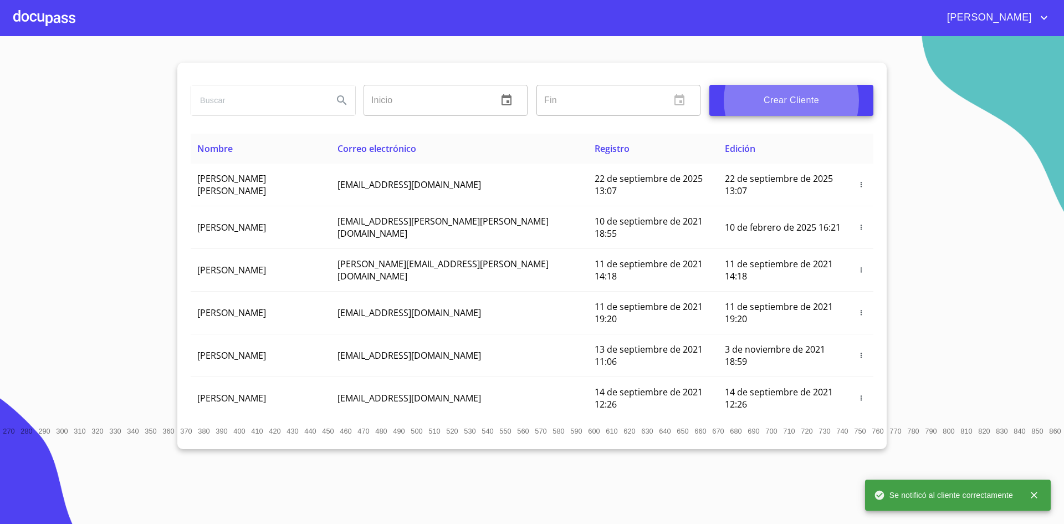
click at [59, 22] on div at bounding box center [44, 17] width 62 height 35
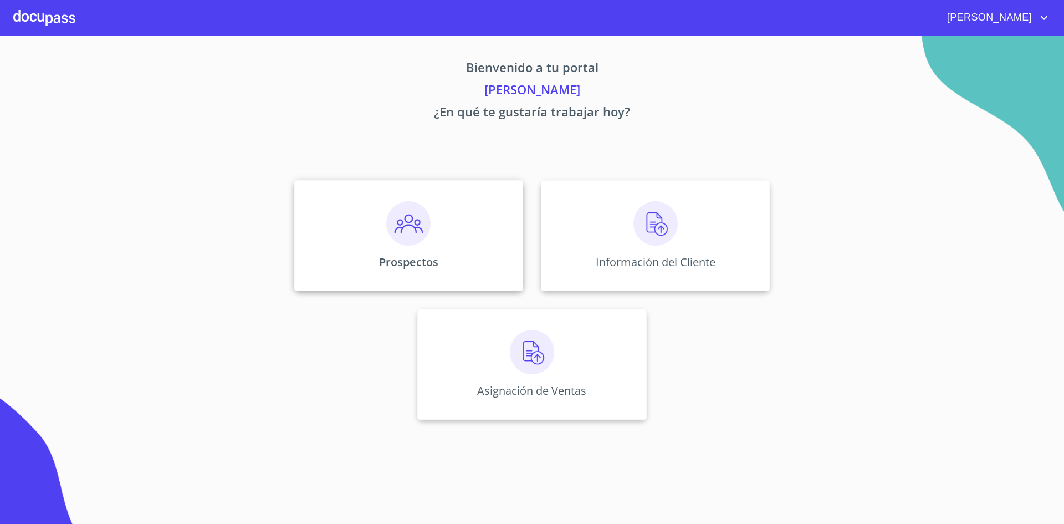
click at [410, 232] on img at bounding box center [408, 223] width 44 height 44
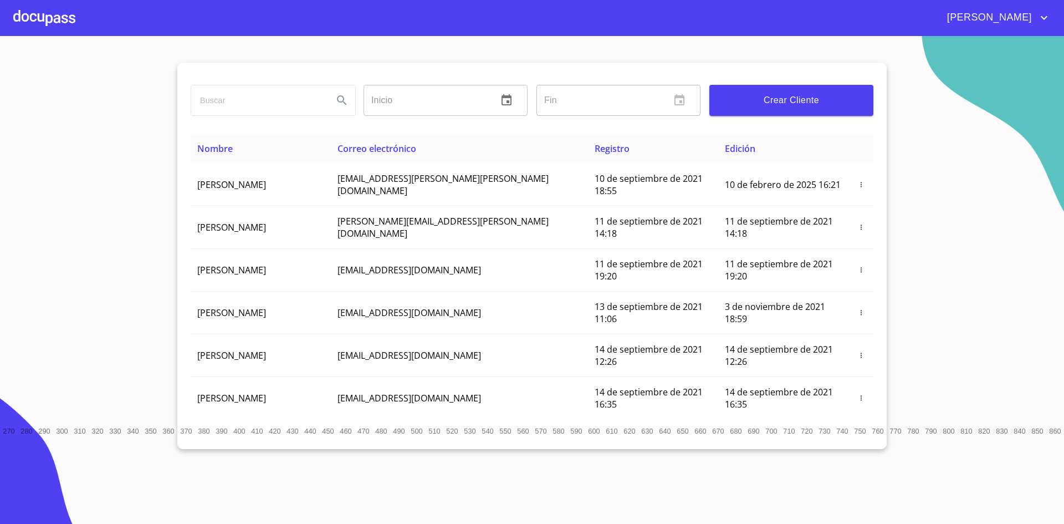
click at [232, 100] on input "search" at bounding box center [257, 100] width 133 height 30
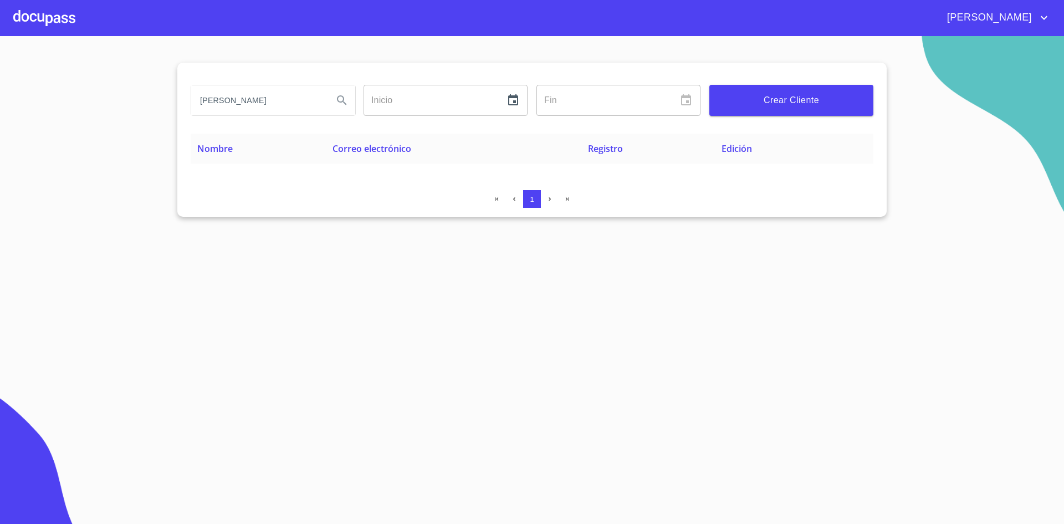
click at [302, 102] on input "[PERSON_NAME]" at bounding box center [257, 100] width 133 height 30
type input "A"
click at [41, 12] on div at bounding box center [44, 17] width 62 height 35
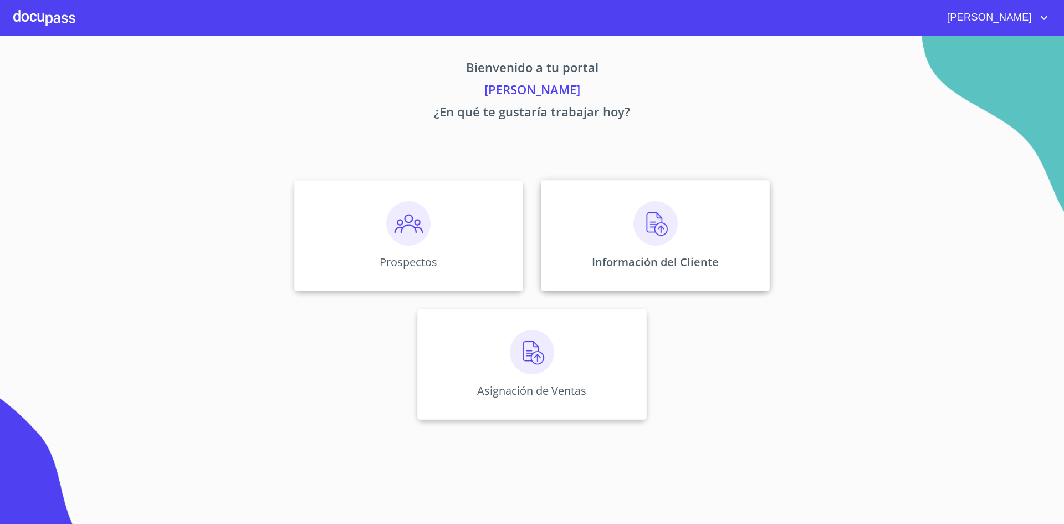
click at [665, 229] on img at bounding box center [656, 223] width 44 height 44
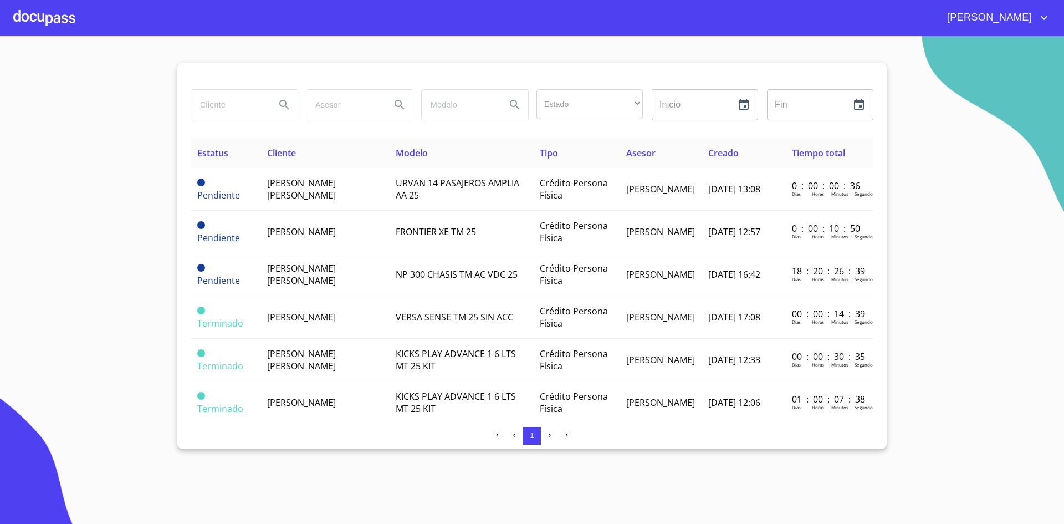
click at [240, 106] on input "search" at bounding box center [228, 105] width 75 height 30
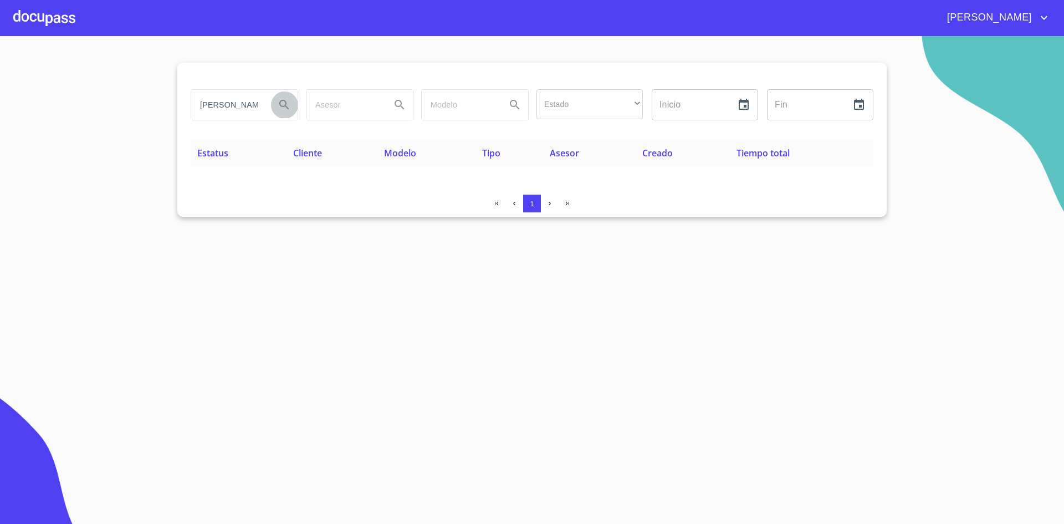
click at [276, 106] on button "Search" at bounding box center [284, 104] width 27 height 27
click at [259, 105] on input "[PERSON_NAME]" at bounding box center [228, 105] width 75 height 30
type input "[PERSON_NAME]"
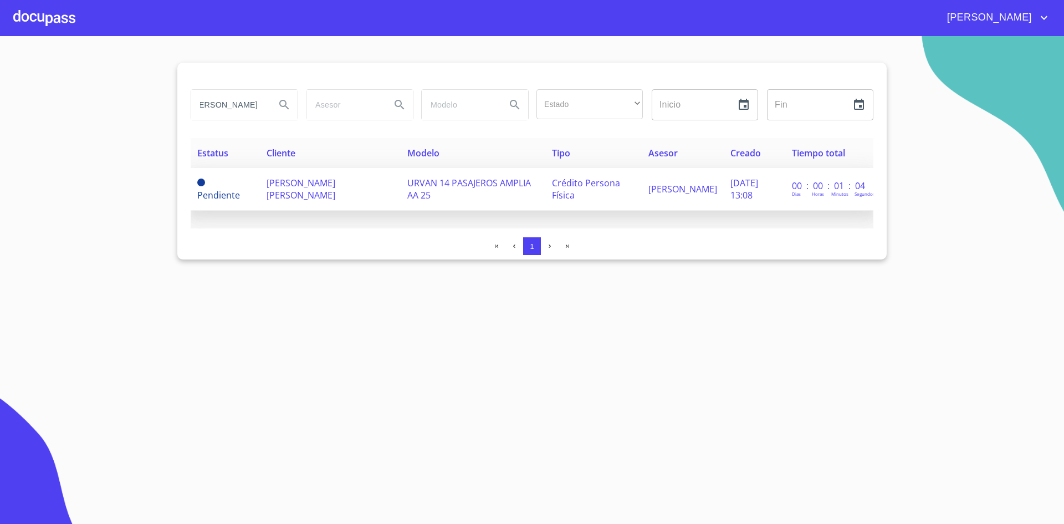
scroll to position [0, 0]
click at [376, 184] on td "[PERSON_NAME] [PERSON_NAME]" at bounding box center [330, 189] width 141 height 43
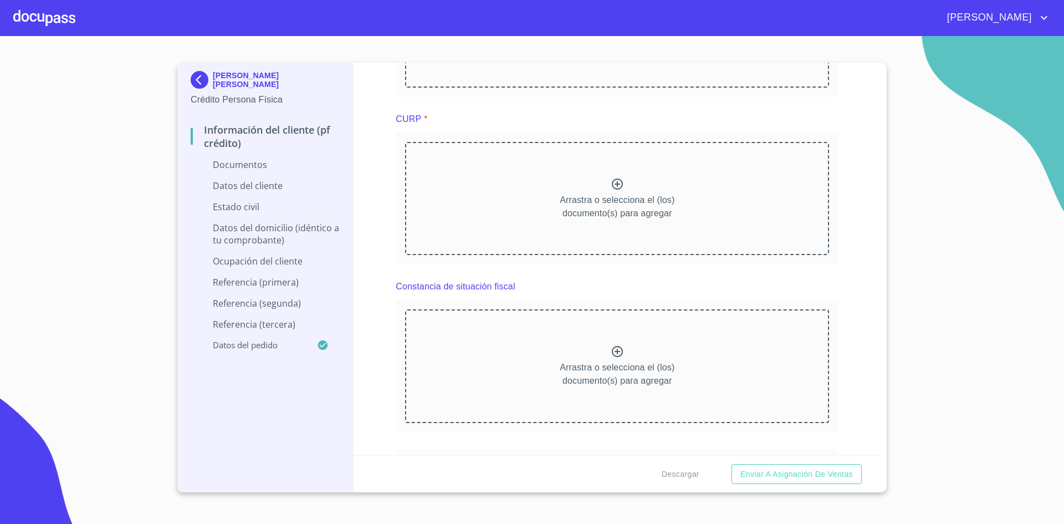
scroll to position [1619, 0]
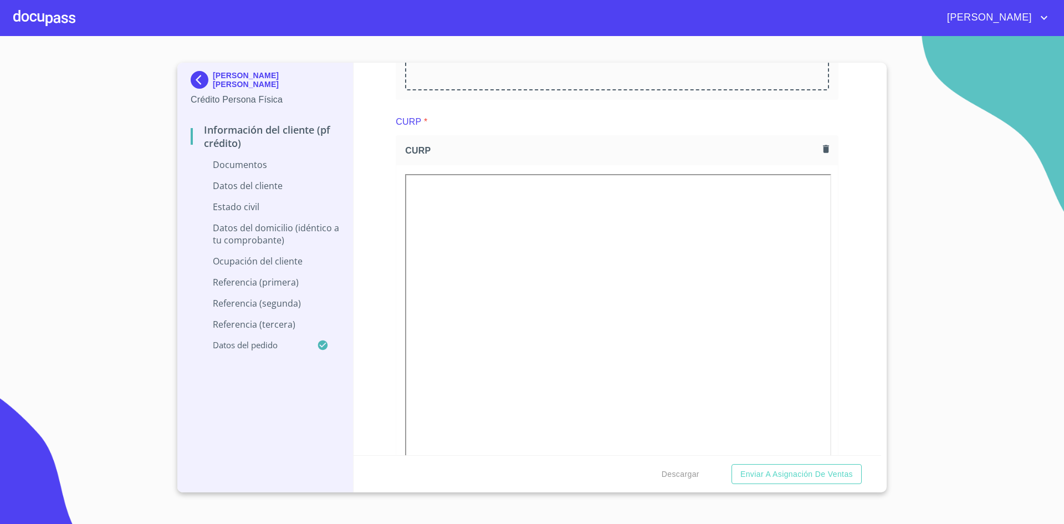
click at [821, 144] on icon "button" at bounding box center [826, 149] width 11 height 11
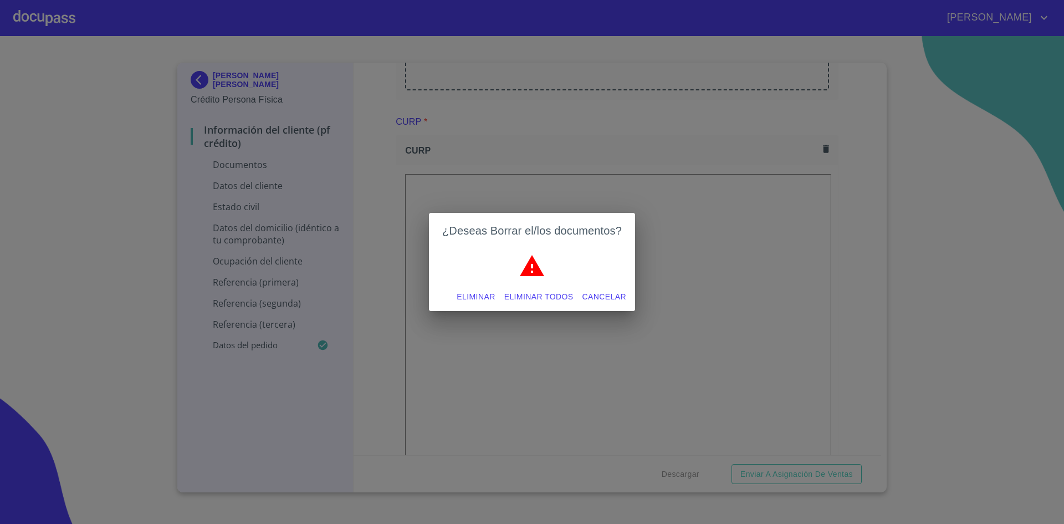
click at [473, 295] on span "Eliminar" at bounding box center [476, 297] width 38 height 14
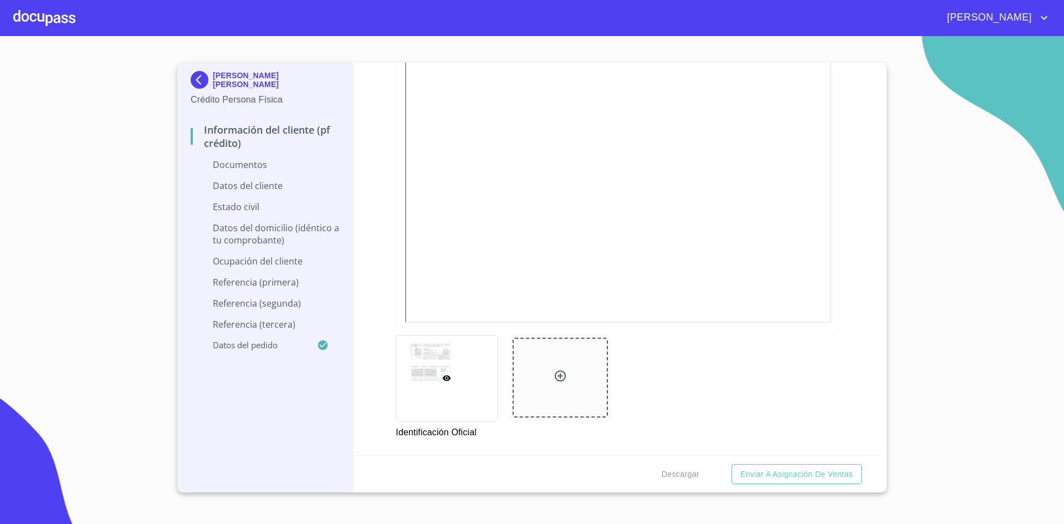
scroll to position [0, 0]
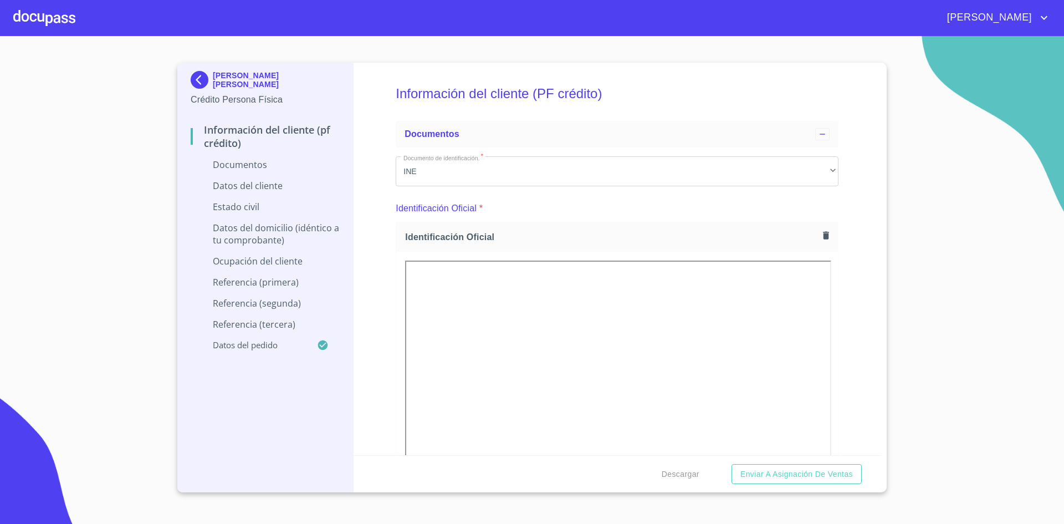
click at [39, 14] on div at bounding box center [44, 17] width 62 height 35
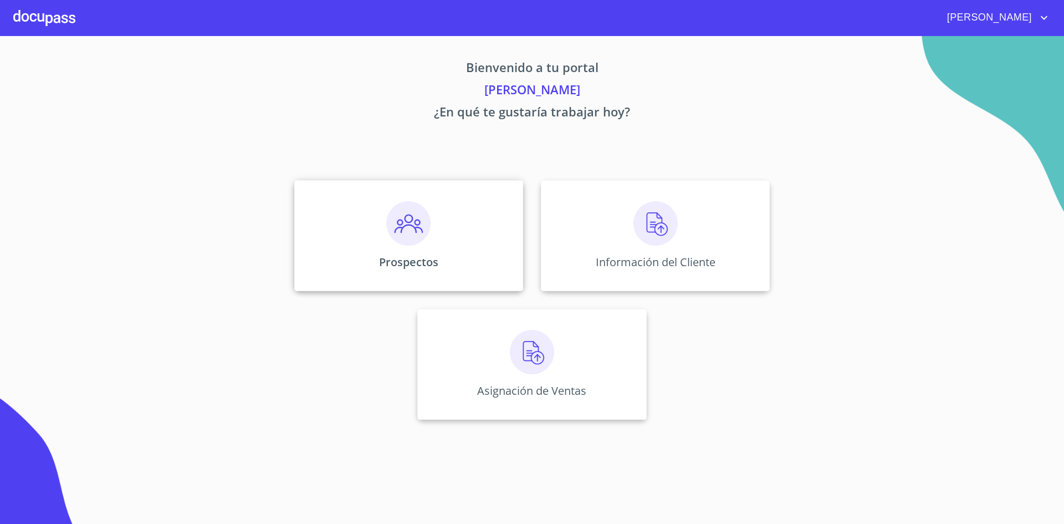
click at [413, 224] on img at bounding box center [408, 223] width 44 height 44
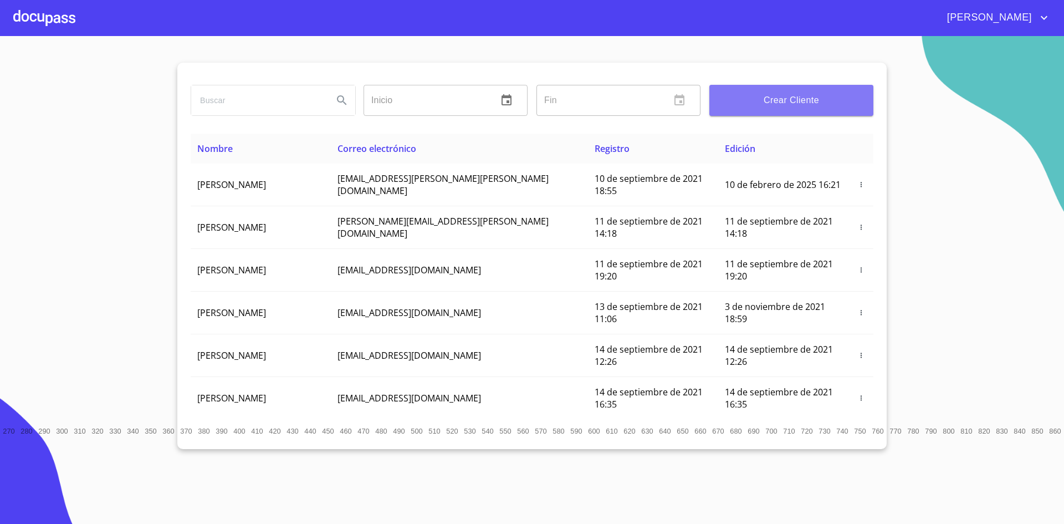
click at [757, 94] on span "Crear Cliente" at bounding box center [791, 101] width 146 height 16
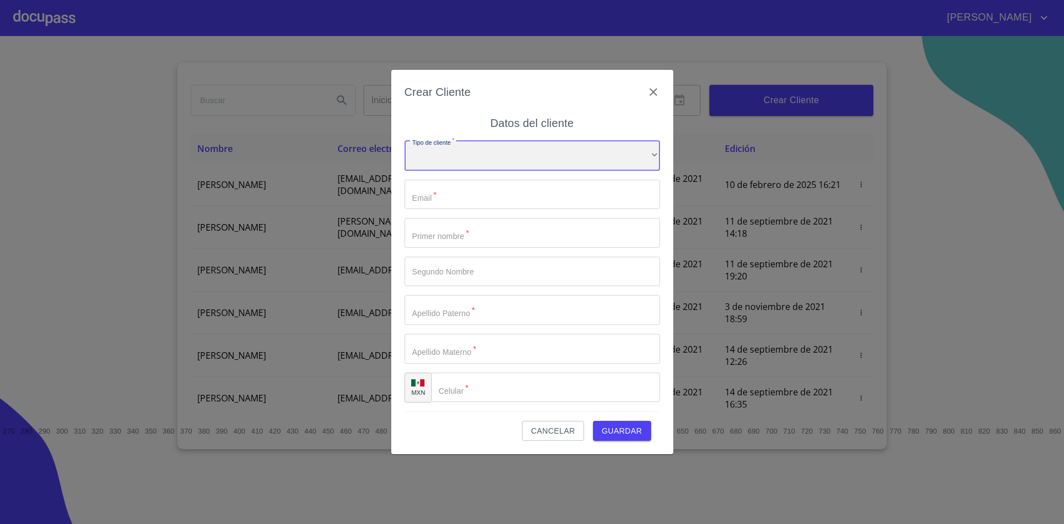
click at [630, 150] on div "​" at bounding box center [533, 156] width 256 height 30
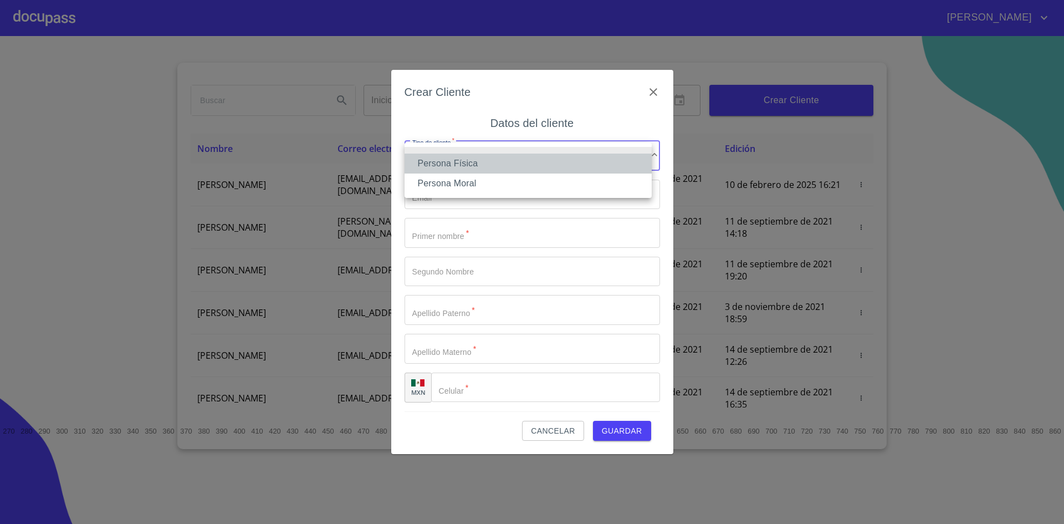
click at [578, 159] on li "Persona Física" at bounding box center [528, 164] width 247 height 20
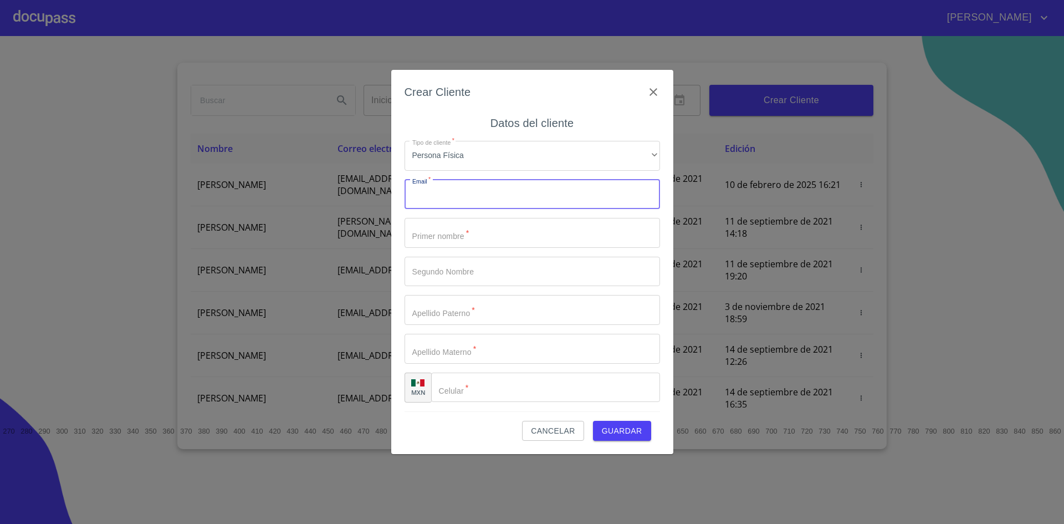
click at [567, 199] on input "Tipo de cliente   *" at bounding box center [533, 195] width 256 height 30
type input "A"
type input "[EMAIL_ADDRESS][DOMAIN_NAME]"
type input "[PERSON_NAME]"
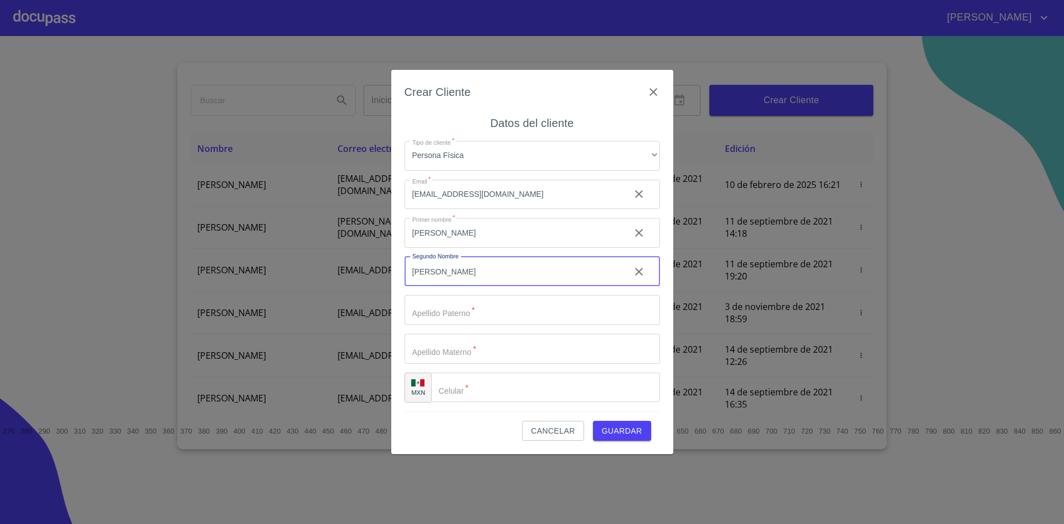
type input "[PERSON_NAME]"
type input "LLAUGER"
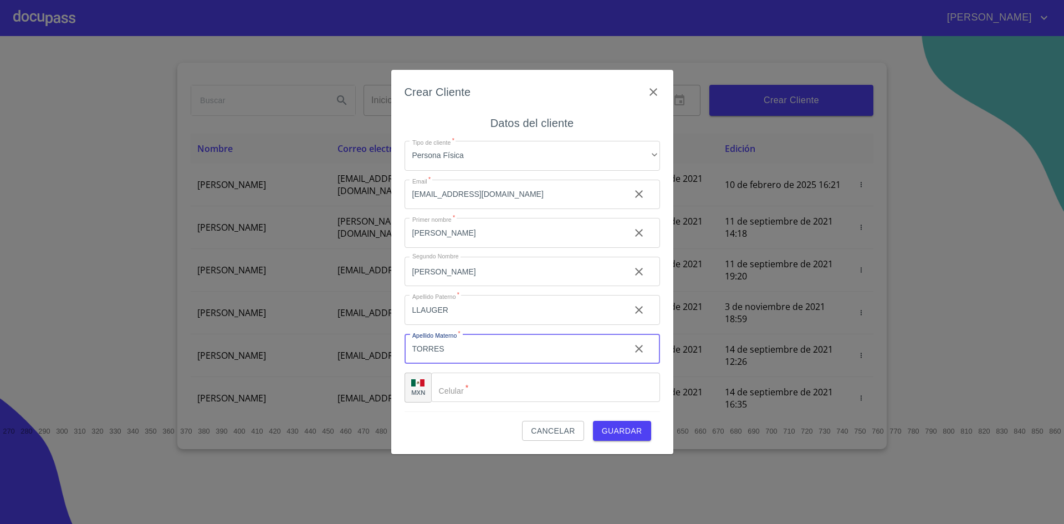
type input "TORRES"
click at [536, 396] on input "Tipo de cliente   *" at bounding box center [545, 387] width 229 height 30
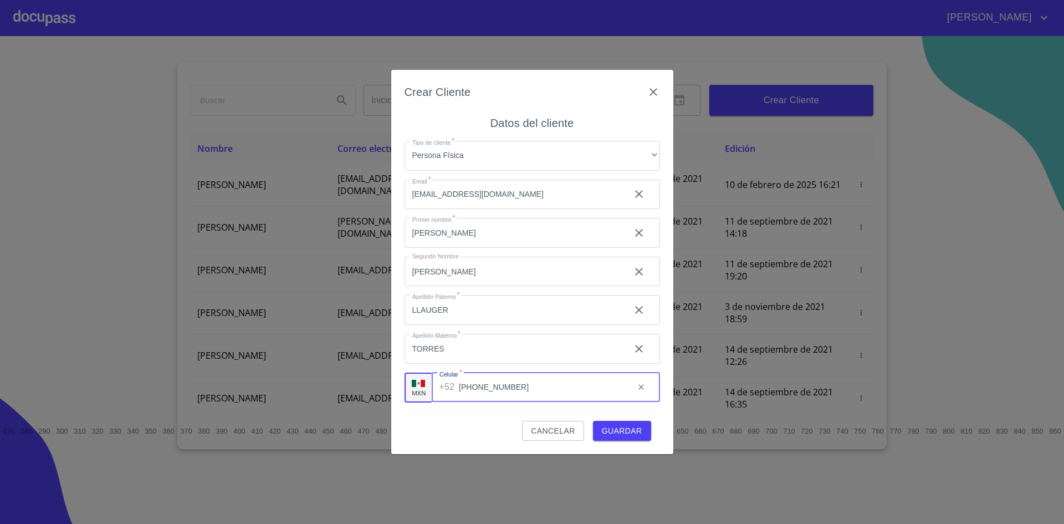
type input "[PHONE_NUMBER]"
click at [630, 430] on span "Guardar" at bounding box center [622, 431] width 40 height 14
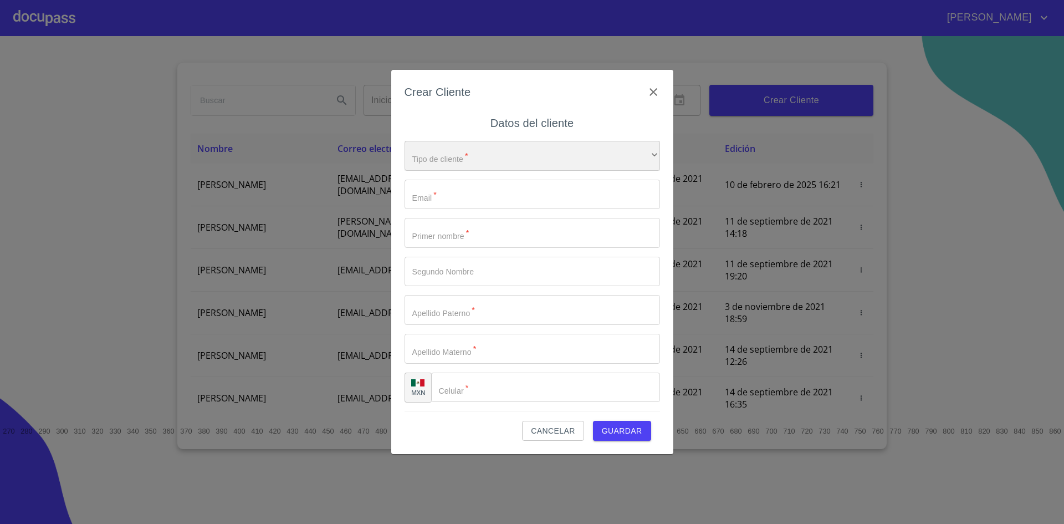
click at [454, 152] on div "​" at bounding box center [533, 156] width 256 height 30
click at [468, 166] on li "Persona Física" at bounding box center [528, 164] width 247 height 20
click at [471, 183] on input "Tipo de cliente   *" at bounding box center [533, 195] width 256 height 30
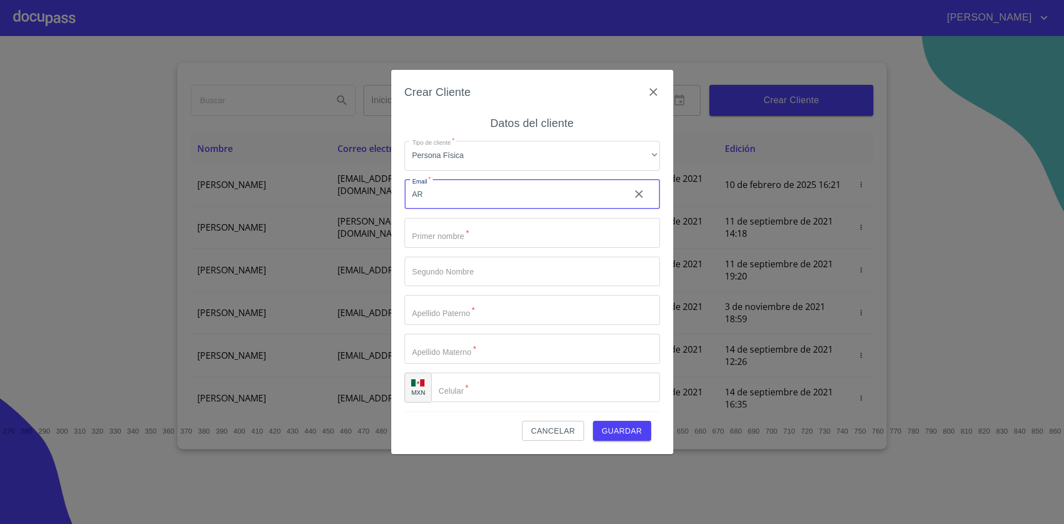
type input "A"
type input "[EMAIL_ADDRESS][DOMAIN_NAME]"
type input "a"
type input "[PERSON_NAME]"
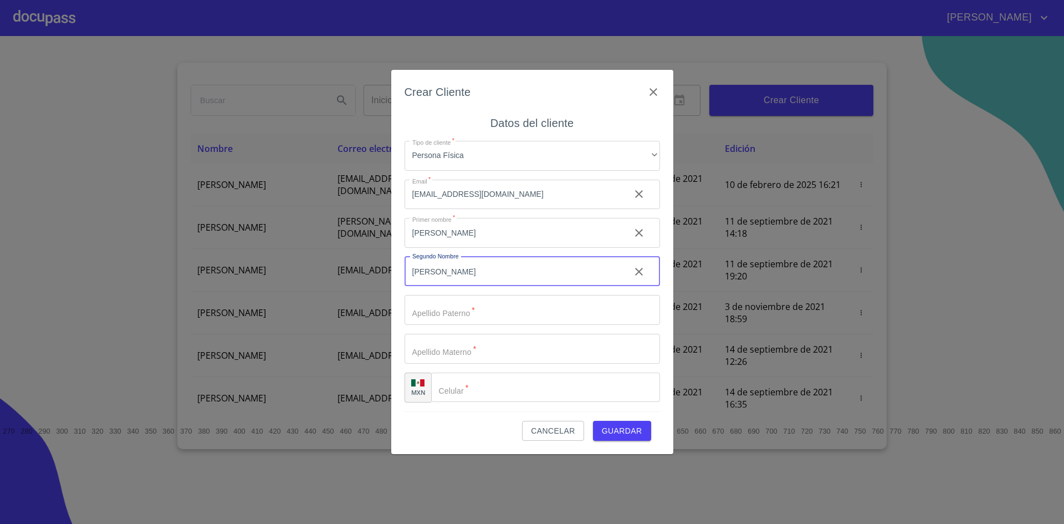
type input "[PERSON_NAME]"
type input "LLAUGER"
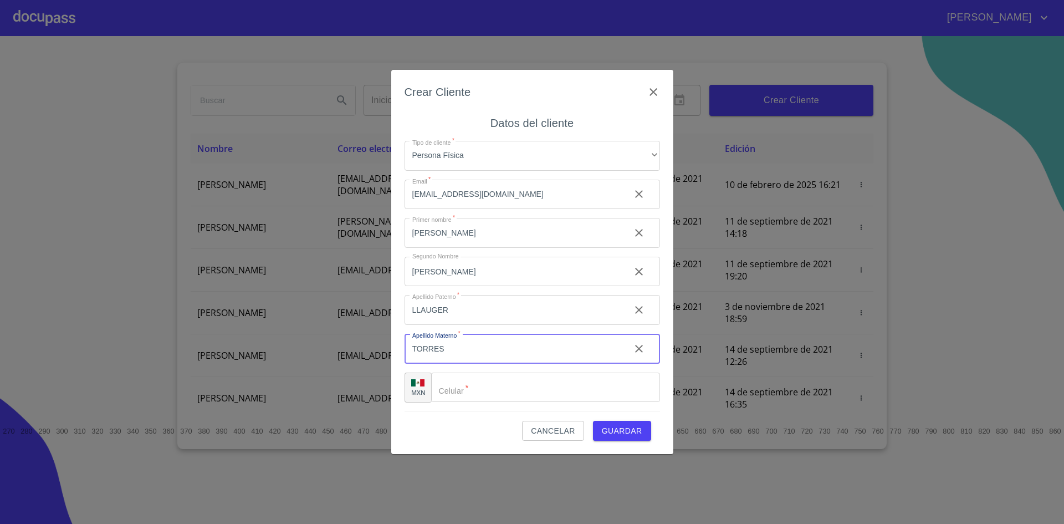
type input "TORRES"
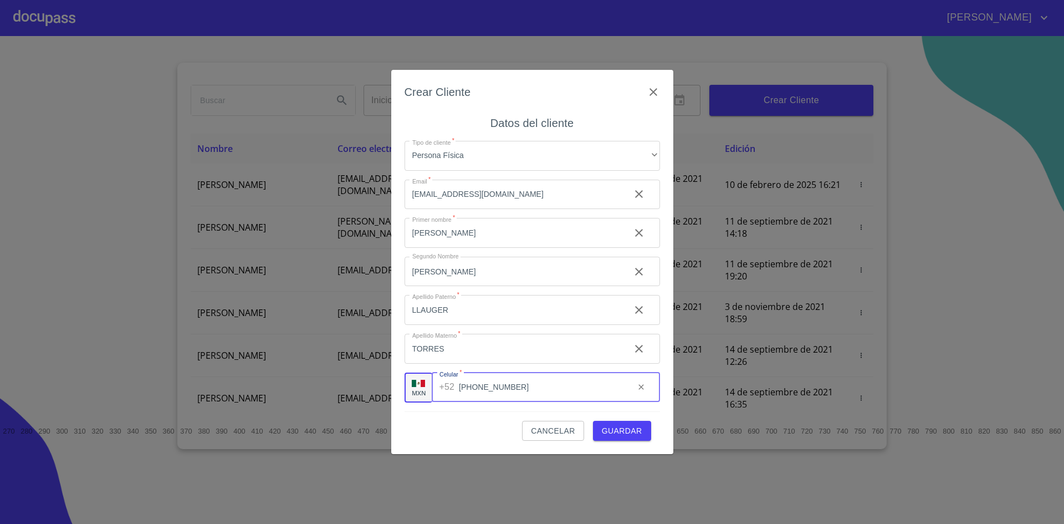
type input "[PHONE_NUMBER]"
click at [620, 426] on span "Guardar" at bounding box center [622, 431] width 40 height 14
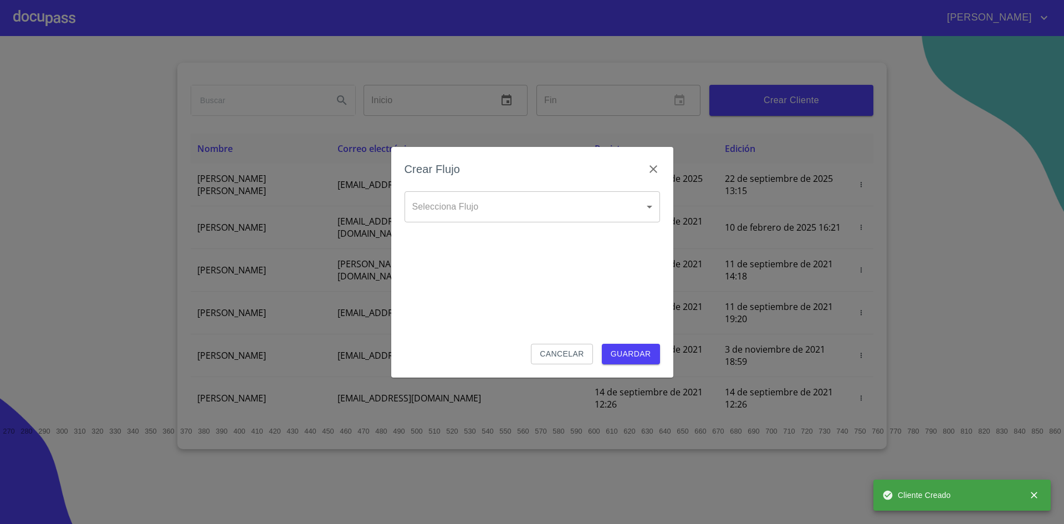
click at [605, 213] on body "[PERSON_NAME] ​ Fin ​ Crear Cliente Nombre Correo electrónico Registro Edición …" at bounding box center [532, 262] width 1064 height 524
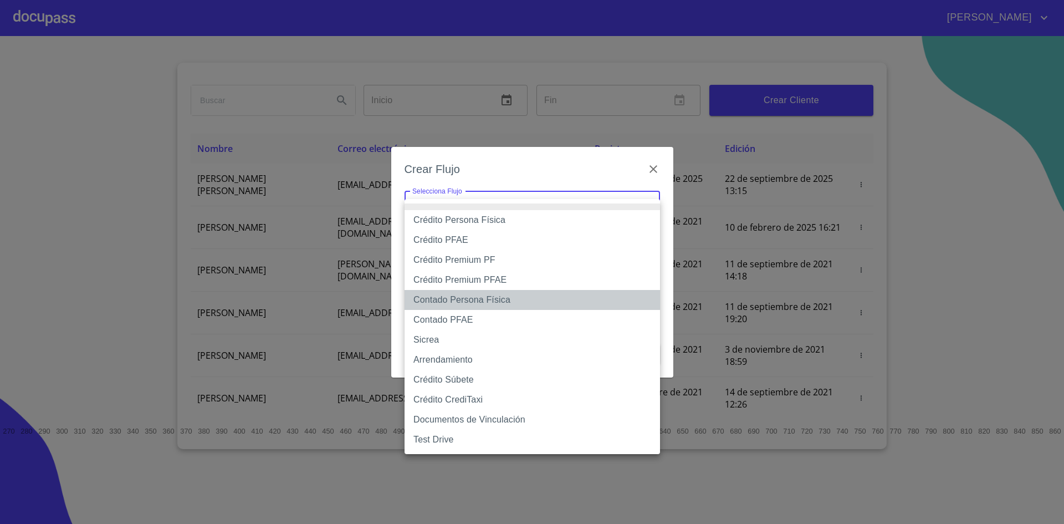
click at [504, 298] on li "Contado Persona Física" at bounding box center [533, 300] width 256 height 20
type input "60bf975b0d9865ccc2471536"
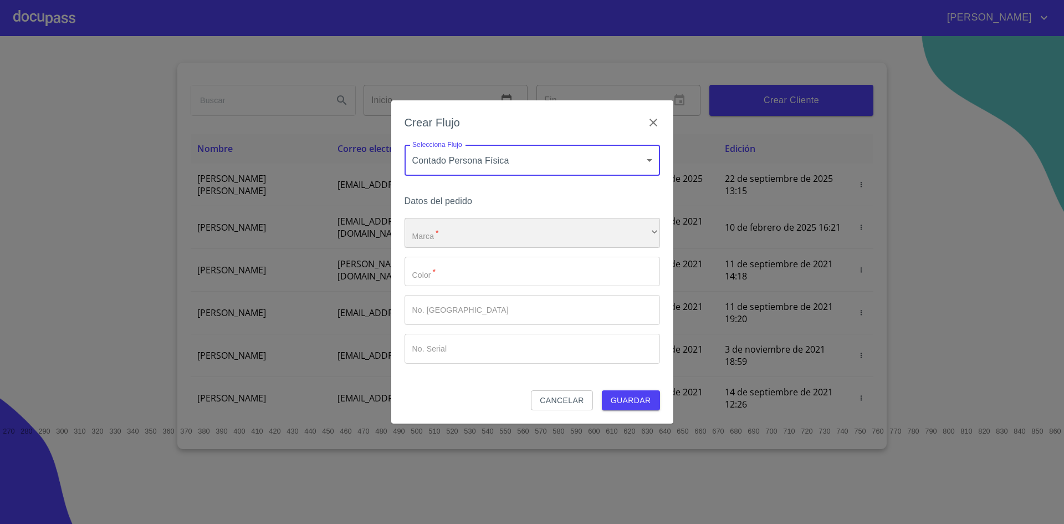
click at [487, 237] on div "​" at bounding box center [533, 233] width 256 height 30
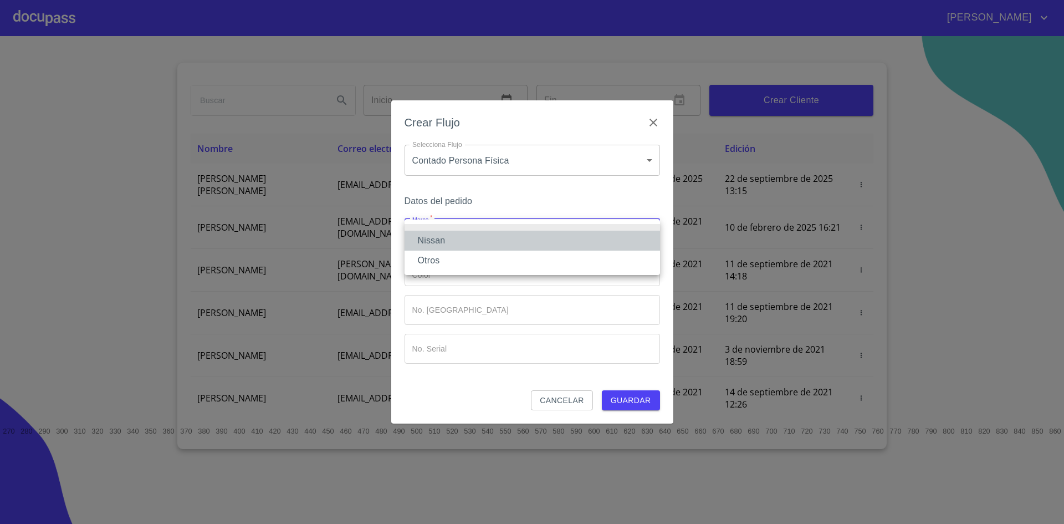
click at [487, 237] on li "Nissan" at bounding box center [533, 241] width 256 height 20
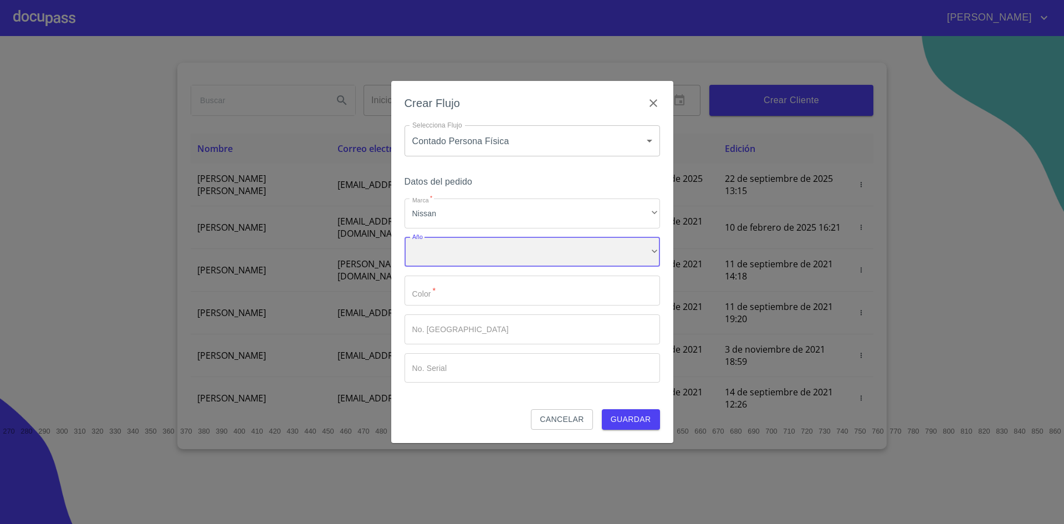
click at [485, 255] on div "​" at bounding box center [533, 252] width 256 height 30
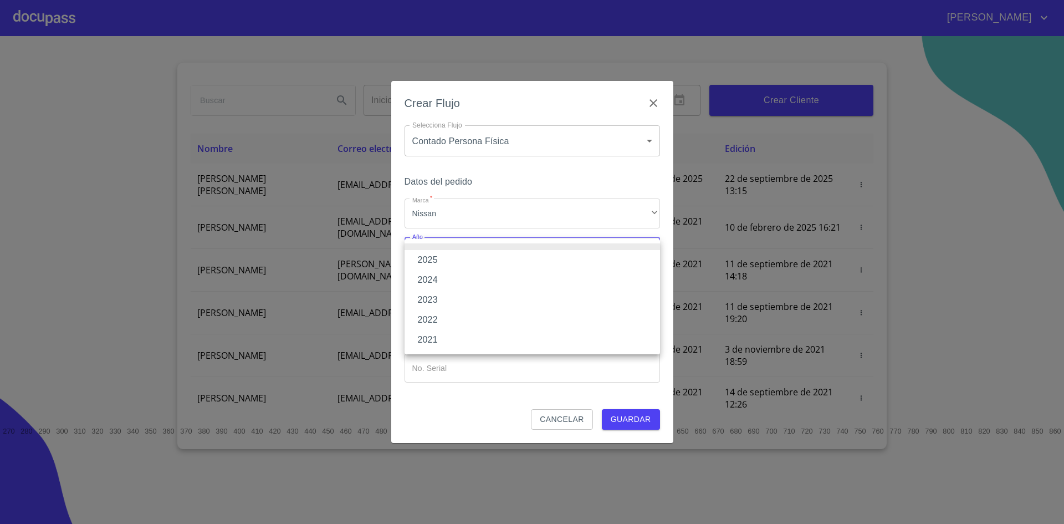
click at [461, 261] on li "2025" at bounding box center [533, 260] width 256 height 20
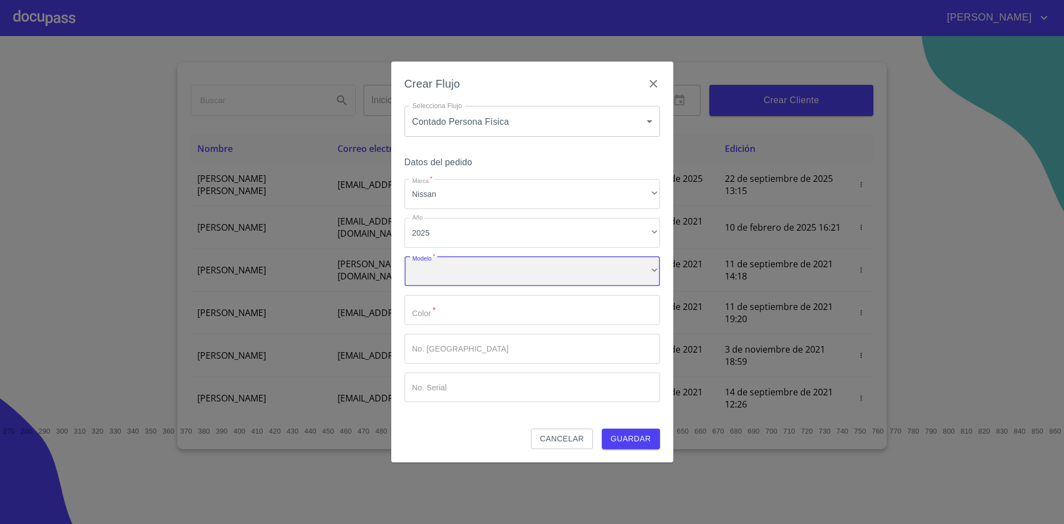
click at [482, 263] on div "​" at bounding box center [533, 272] width 256 height 30
click at [488, 310] on input "Marca   *" at bounding box center [533, 310] width 256 height 30
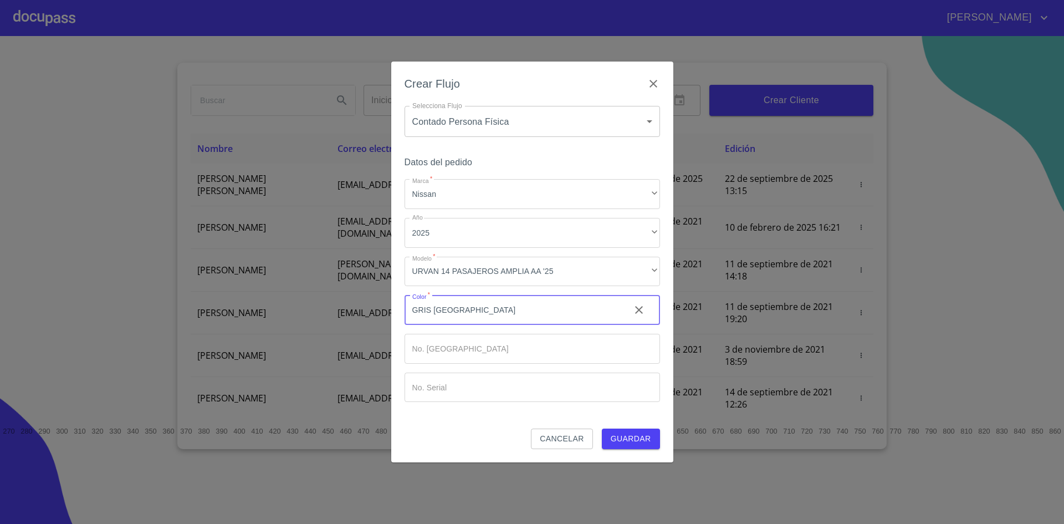
type input "GRIS [GEOGRAPHIC_DATA]"
type input "00"
click at [646, 439] on span "Guardar" at bounding box center [631, 439] width 40 height 14
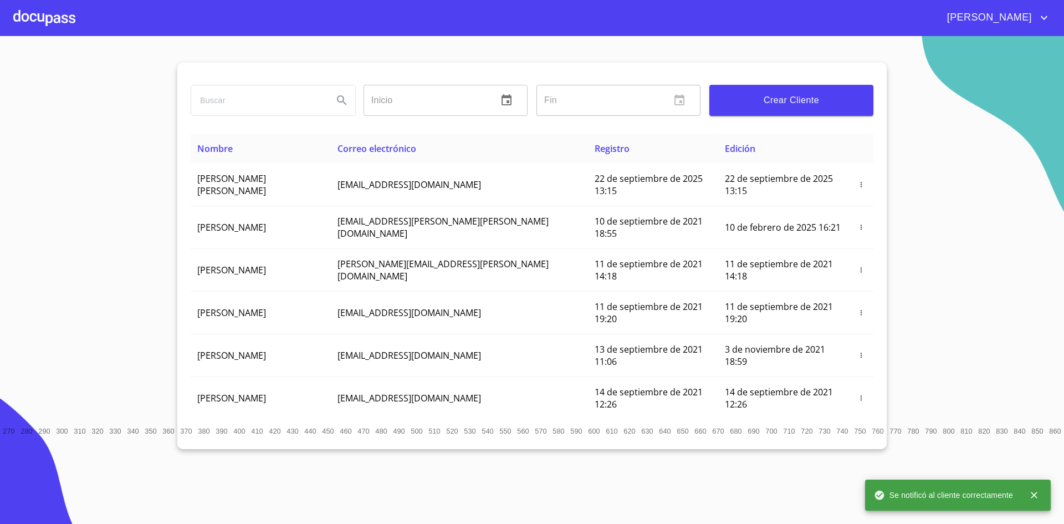
click at [48, 23] on div at bounding box center [44, 17] width 62 height 35
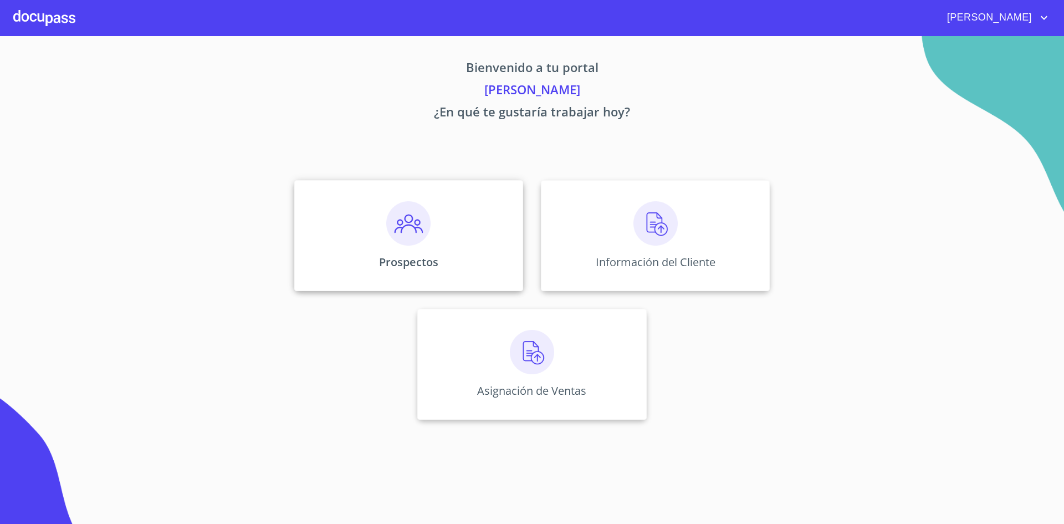
click at [408, 240] on img at bounding box center [408, 223] width 44 height 44
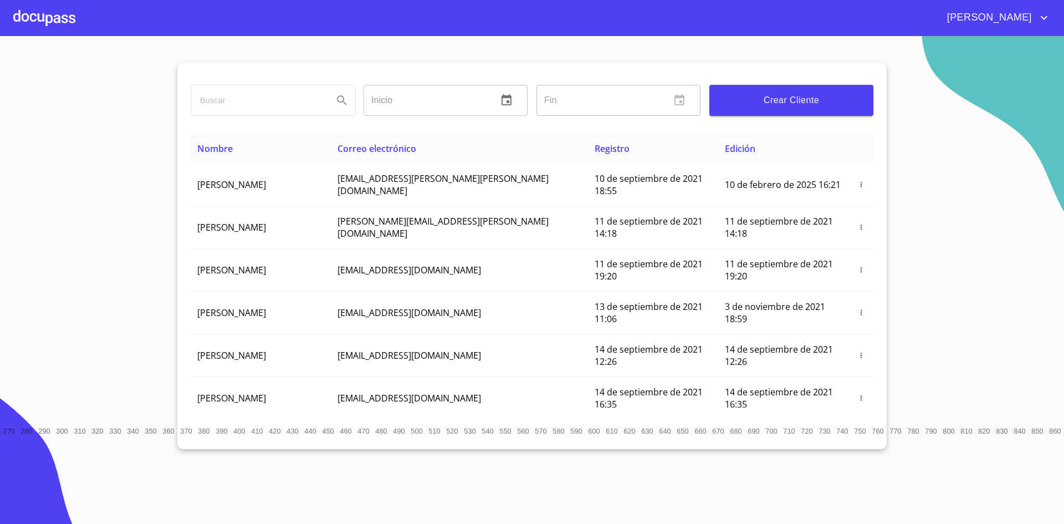
click at [304, 103] on input "search" at bounding box center [257, 100] width 133 height 30
type input "[PERSON_NAME]"
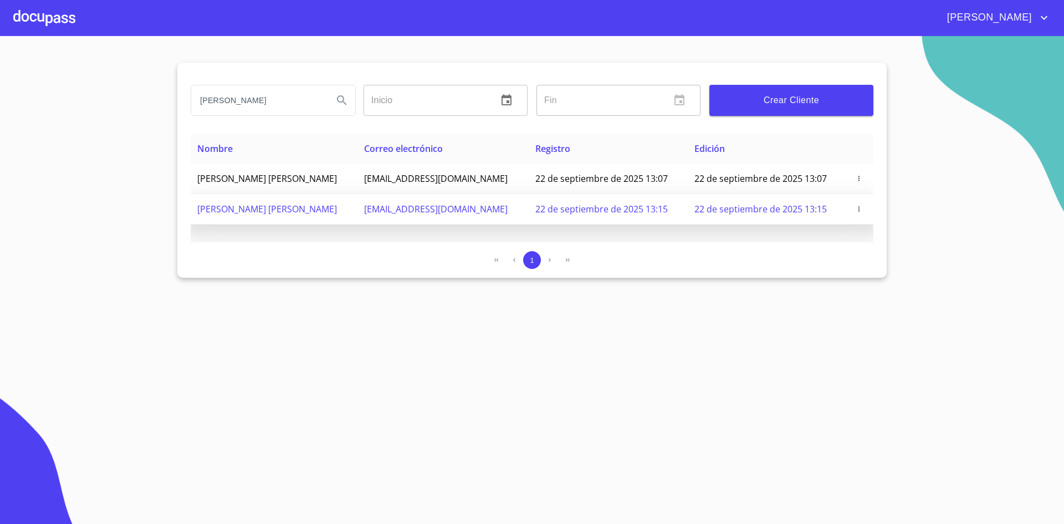
click at [433, 207] on span "[EMAIL_ADDRESS][DOMAIN_NAME]" at bounding box center [436, 209] width 144 height 12
click at [615, 207] on span "22 de septiembre de 2025 13:15" at bounding box center [601, 209] width 132 height 12
click at [509, 205] on td "[EMAIL_ADDRESS][DOMAIN_NAME]" at bounding box center [443, 209] width 171 height 30
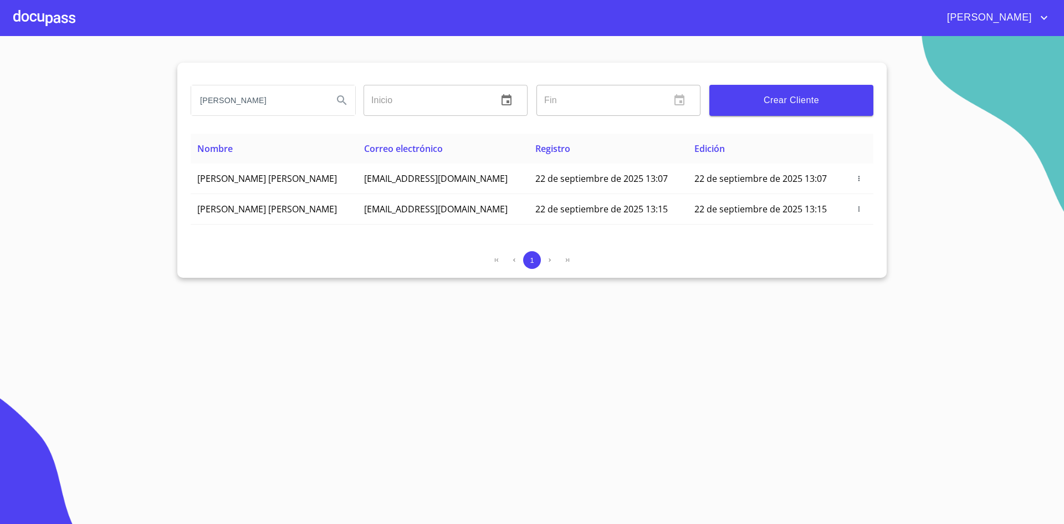
click at [43, 16] on div at bounding box center [44, 17] width 62 height 35
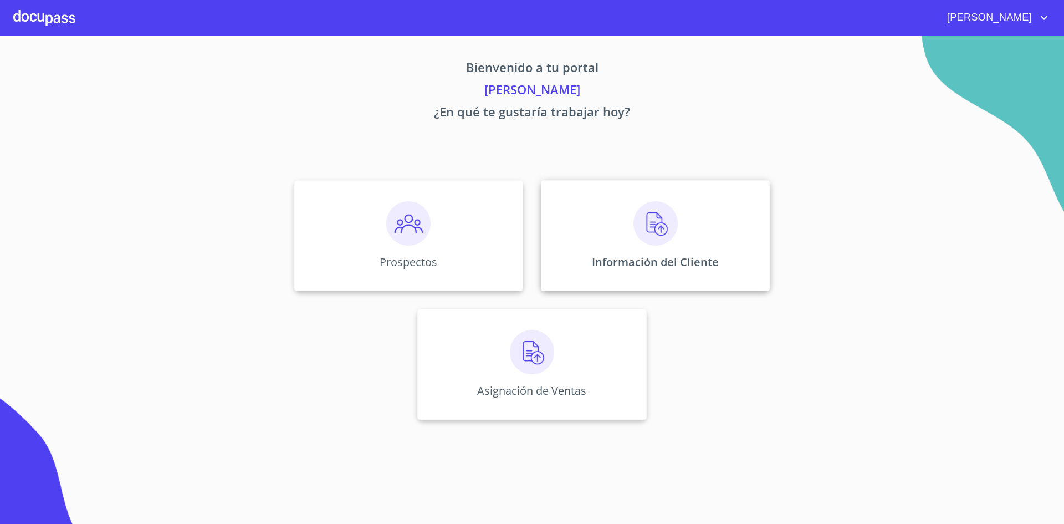
click at [657, 233] on img at bounding box center [656, 223] width 44 height 44
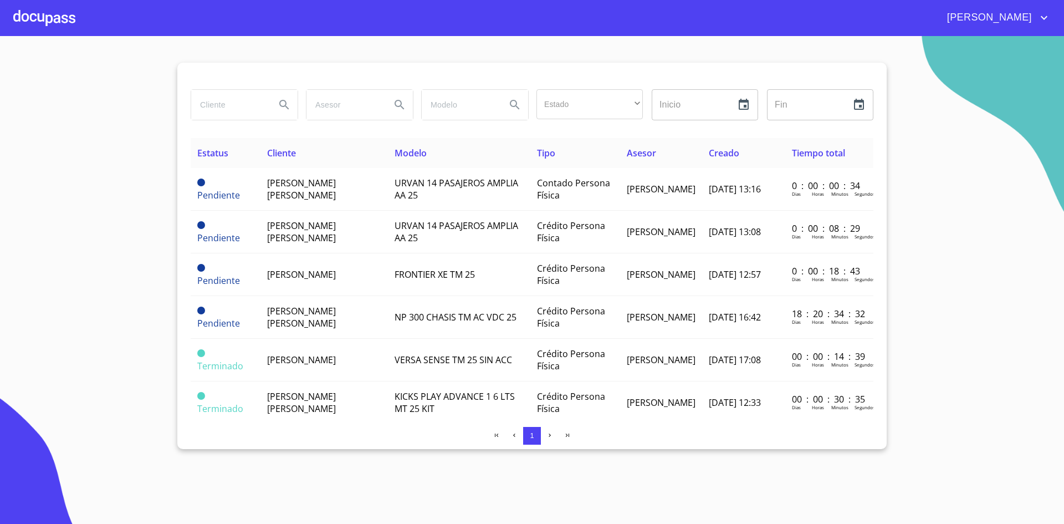
click at [235, 87] on div at bounding box center [243, 105] width 115 height 40
click at [232, 103] on input "search" at bounding box center [228, 105] width 75 height 30
type input "[PERSON_NAME]"
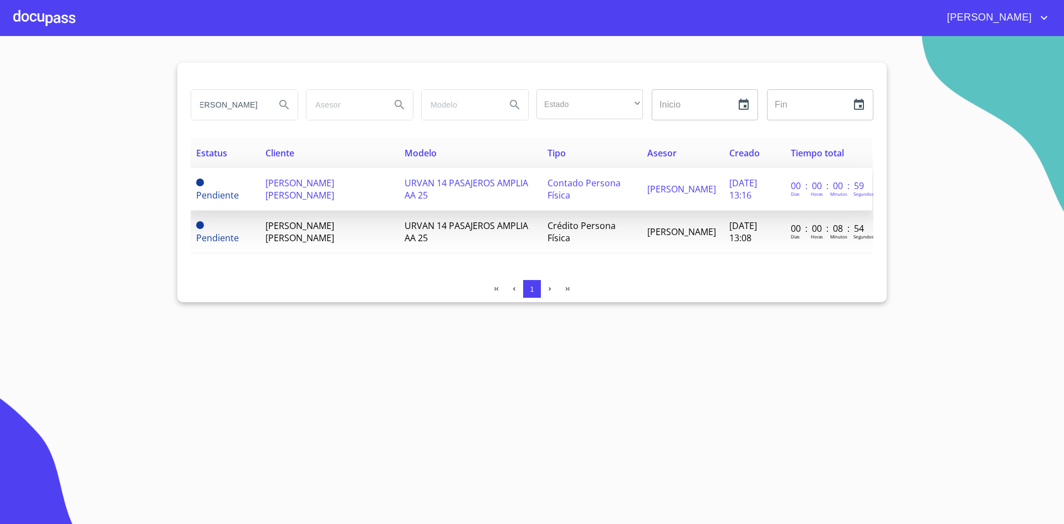
scroll to position [0, 0]
click at [560, 192] on td "Contado Persona Física" at bounding box center [591, 189] width 100 height 43
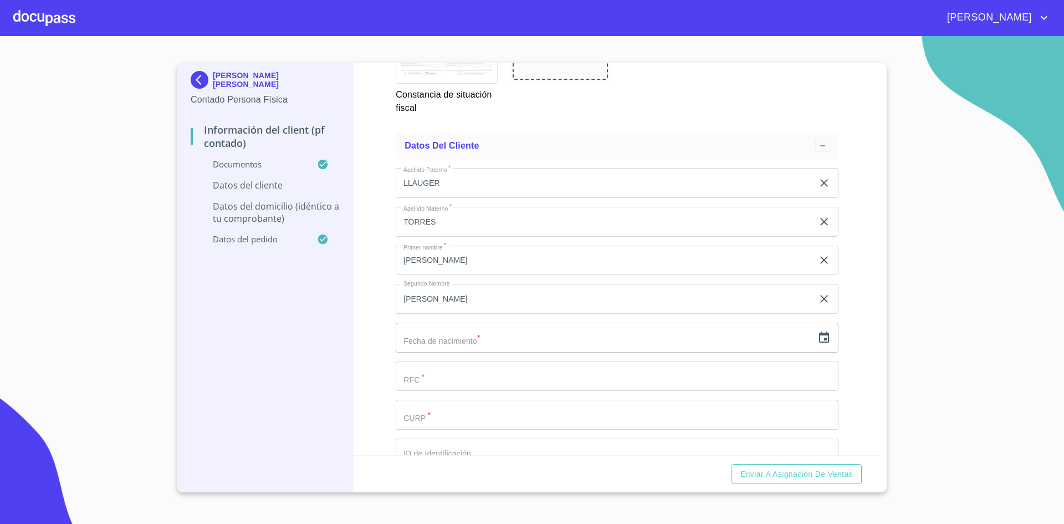
scroll to position [2062, 0]
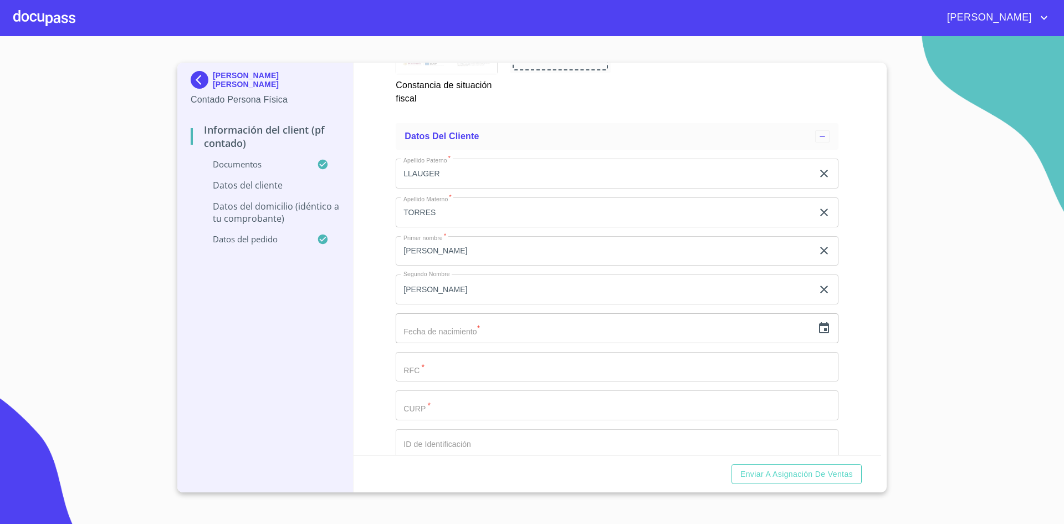
click at [501, 329] on input "text" at bounding box center [604, 328] width 417 height 30
click at [819, 330] on icon "button" at bounding box center [824, 327] width 10 height 11
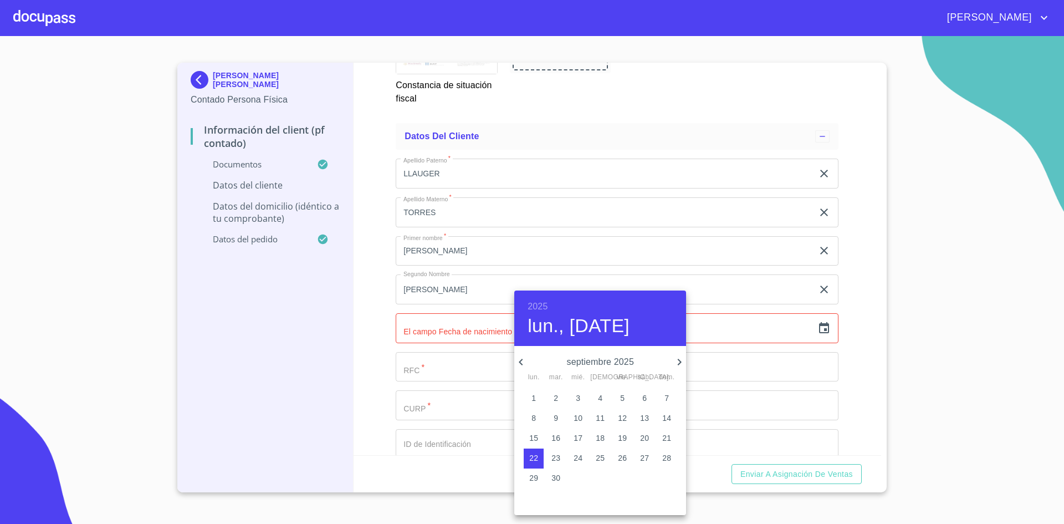
drag, startPoint x: 629, startPoint y: 354, endPoint x: 535, endPoint y: 299, distance: 108.6
click at [535, 299] on div "2025 lun., [DATE] septiembre 2025 lun. mar. mié. jue. vie. sáb. dom. 1 2 3 4 5 …" at bounding box center [600, 402] width 172 height 224
click at [535, 299] on h6 "2025" at bounding box center [538, 307] width 20 height 16
click at [588, 382] on div "1967" at bounding box center [600, 392] width 172 height 22
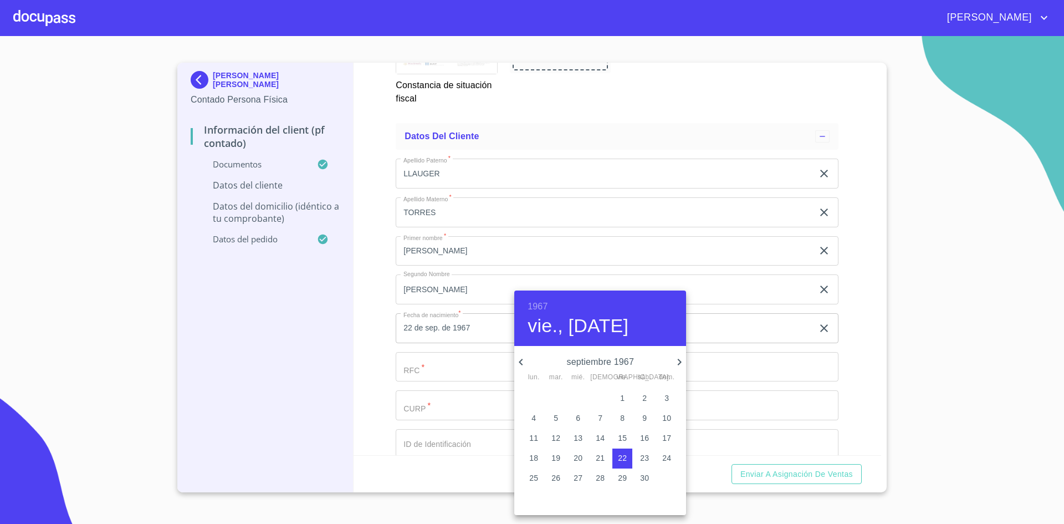
click at [524, 364] on icon "button" at bounding box center [520, 361] width 13 height 13
click at [626, 420] on span "7" at bounding box center [622, 417] width 20 height 11
click at [626, 418] on span "7" at bounding box center [622, 417] width 20 height 11
click at [575, 457] on p "19" at bounding box center [578, 457] width 9 height 11
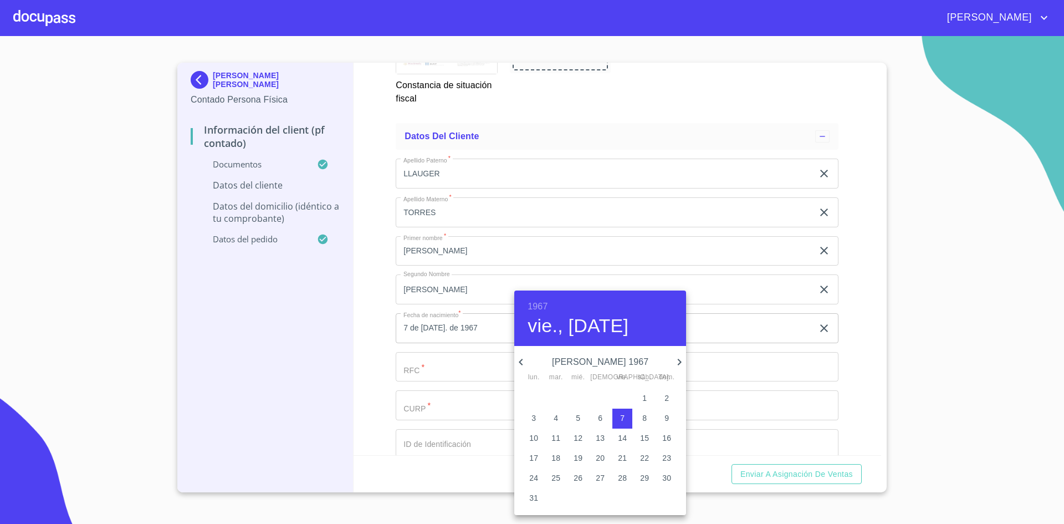
type input "19 de [DATE]. de 1967"
click at [775, 365] on div at bounding box center [532, 262] width 1064 height 524
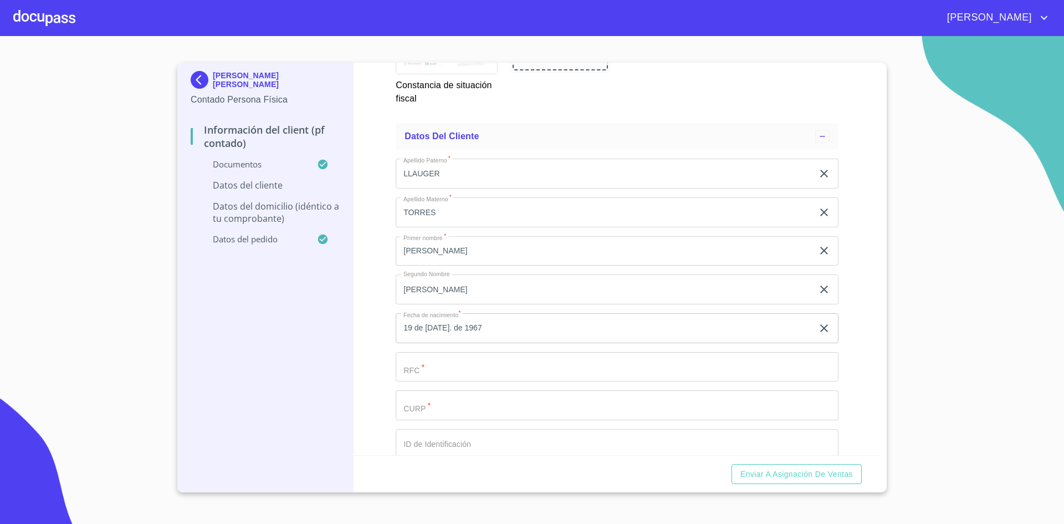
click at [765, 366] on input "Documento de identificación.   *" at bounding box center [617, 367] width 443 height 30
type input "LATA670719EV0"
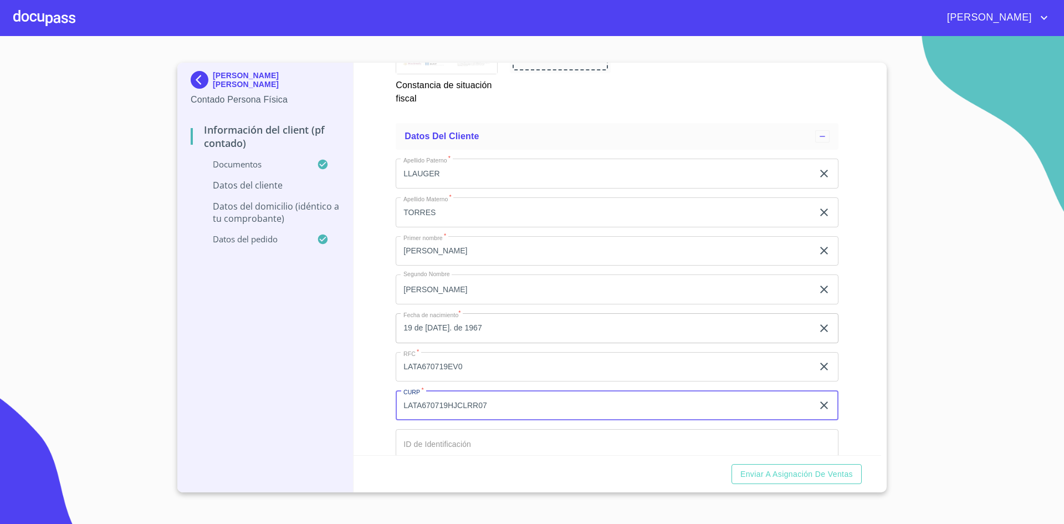
type input "LATA670719HJCLRR07"
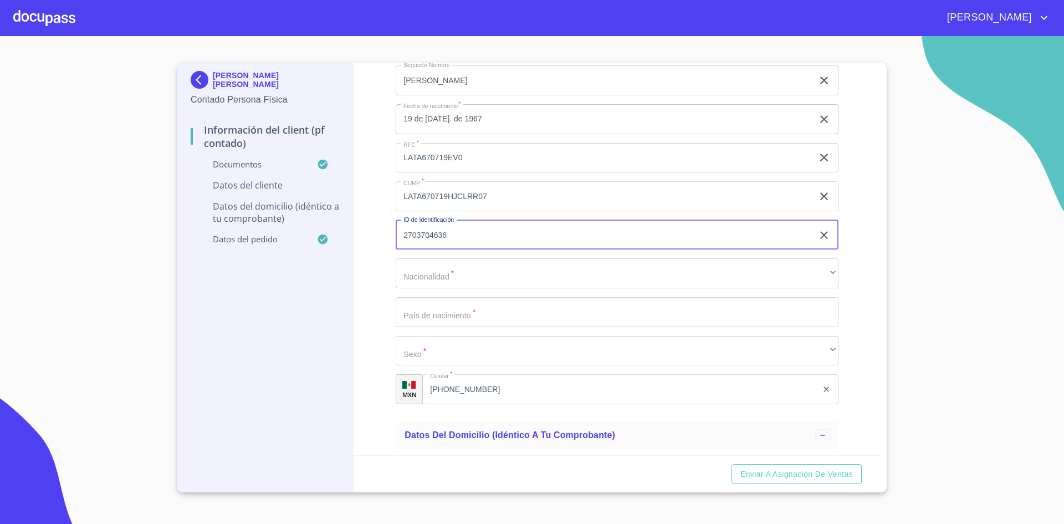
scroll to position [2272, 0]
type input "2703704636"
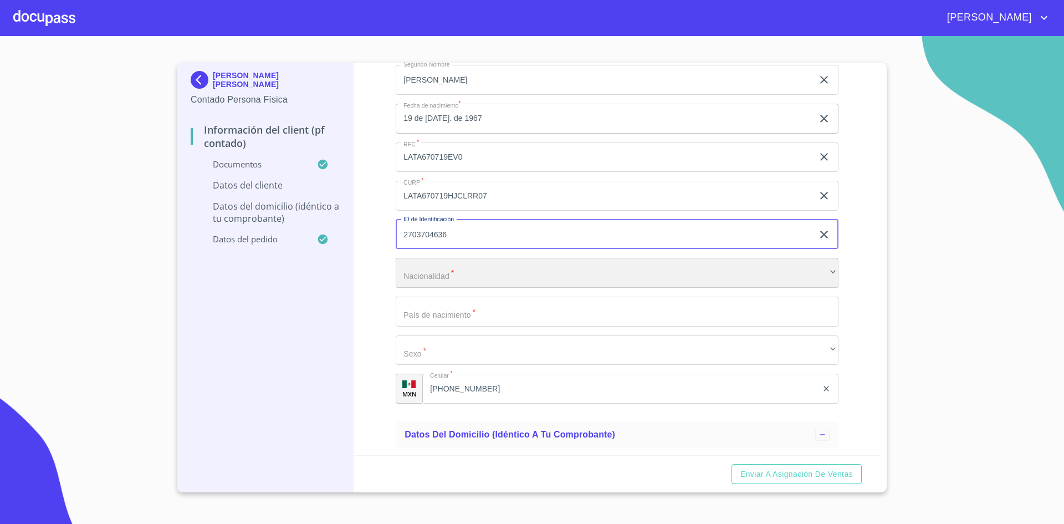
click at [580, 285] on div "​" at bounding box center [617, 273] width 443 height 30
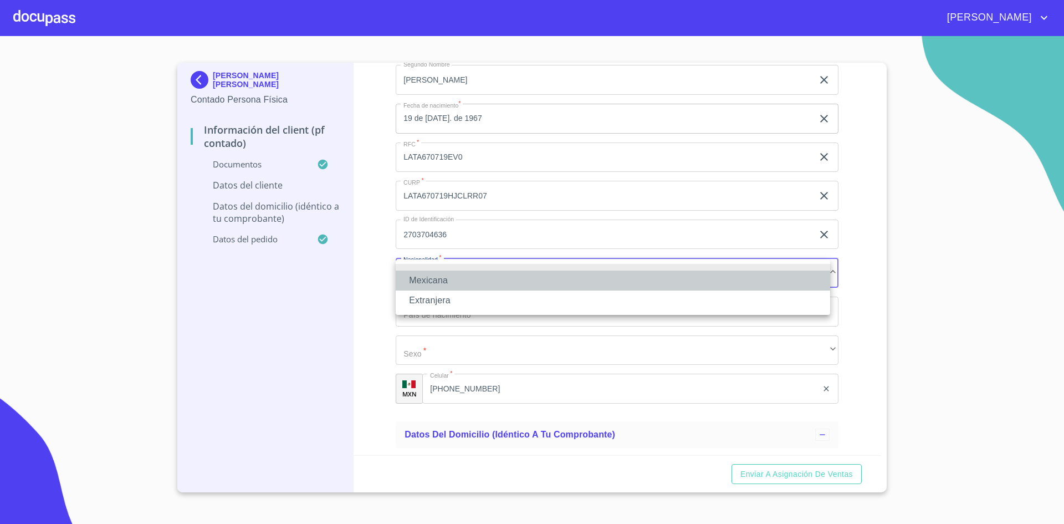
click at [580, 285] on li "Mexicana" at bounding box center [613, 280] width 435 height 20
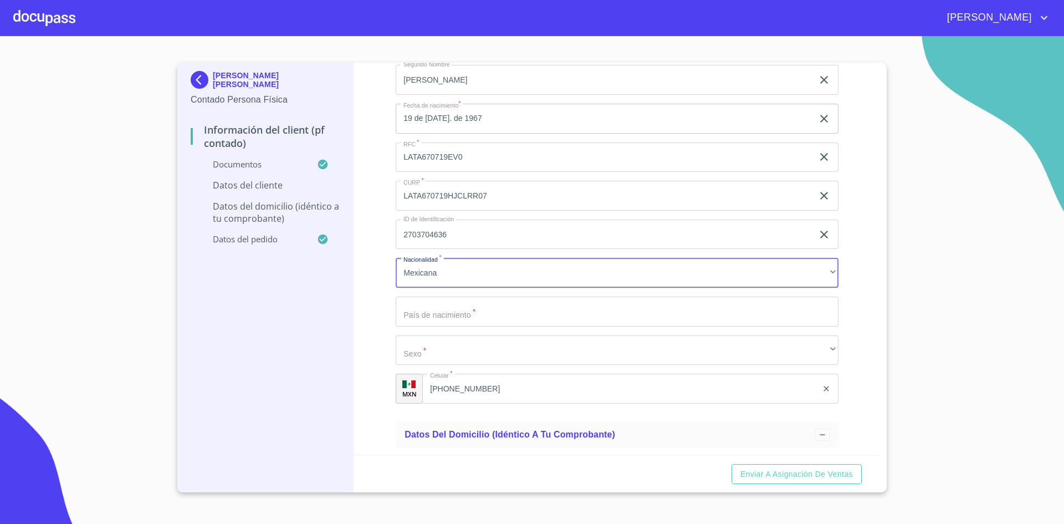
click at [509, 313] on input "Documento de identificación.   *" at bounding box center [617, 312] width 443 height 30
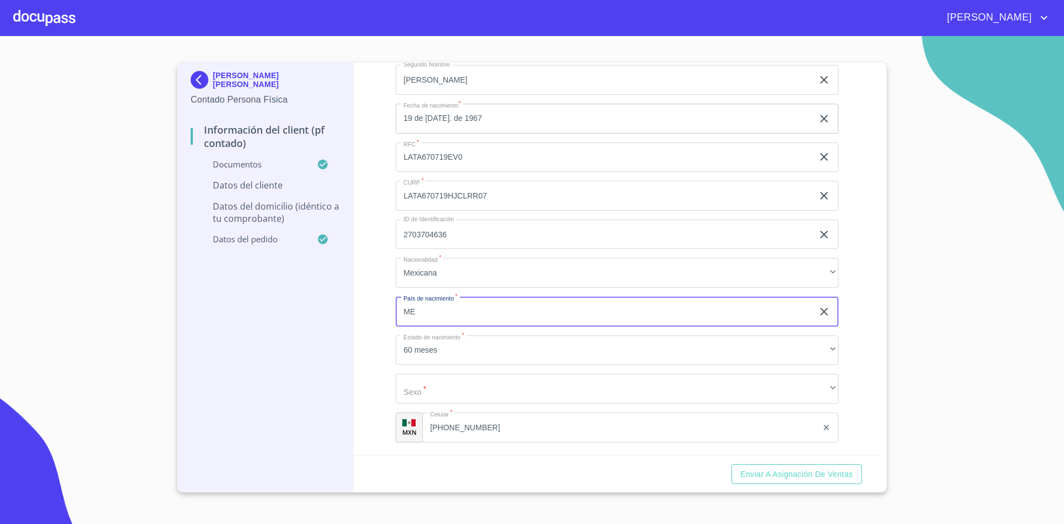
type input "[GEOGRAPHIC_DATA]"
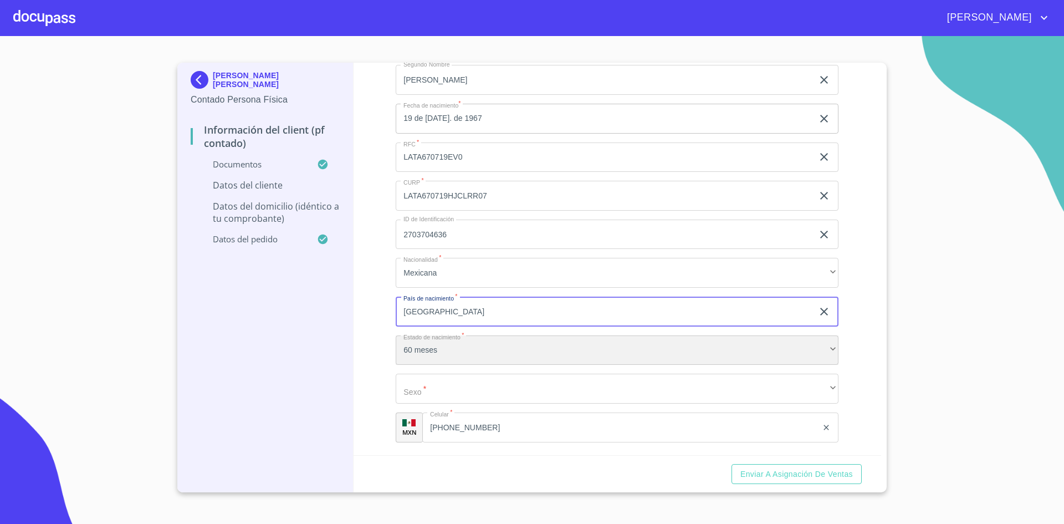
click at [491, 343] on div "60 meses" at bounding box center [617, 350] width 443 height 30
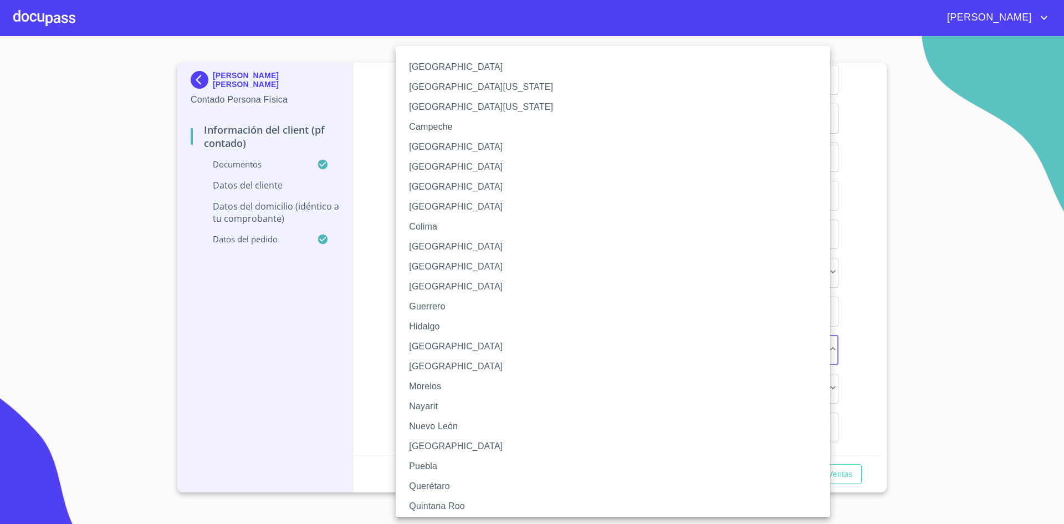
click at [491, 343] on li "[GEOGRAPHIC_DATA]" at bounding box center [617, 346] width 443 height 20
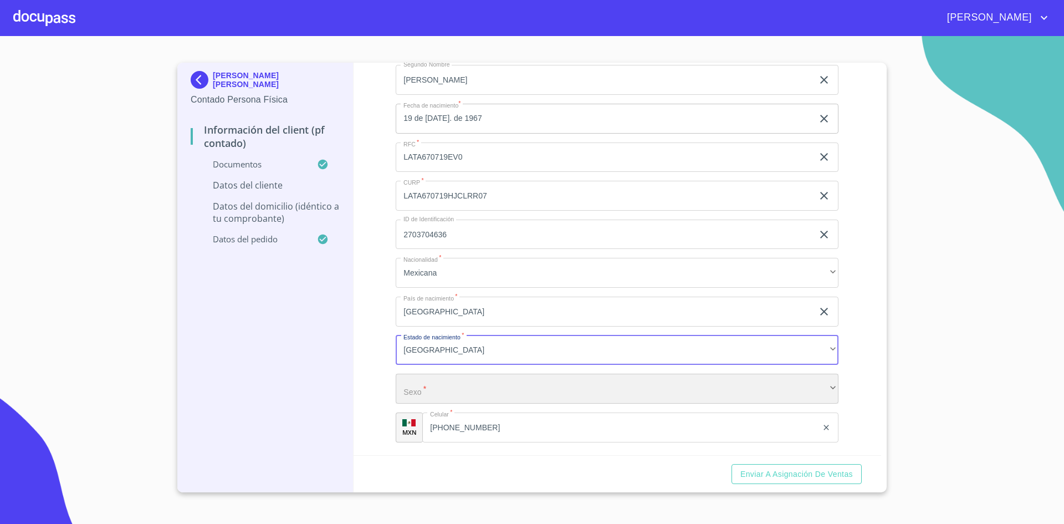
click at [485, 387] on div "​" at bounding box center [617, 389] width 443 height 30
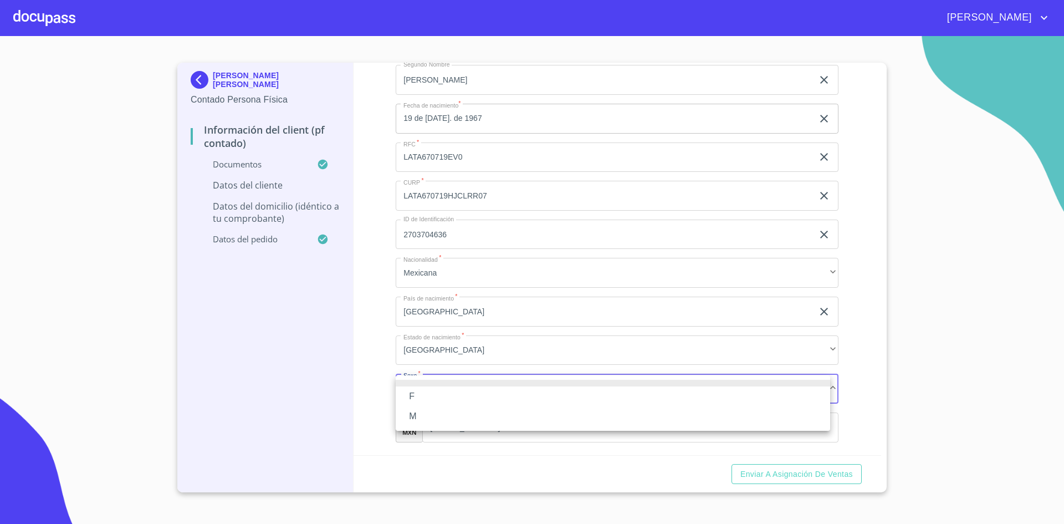
click at [441, 421] on li "M" at bounding box center [613, 416] width 435 height 20
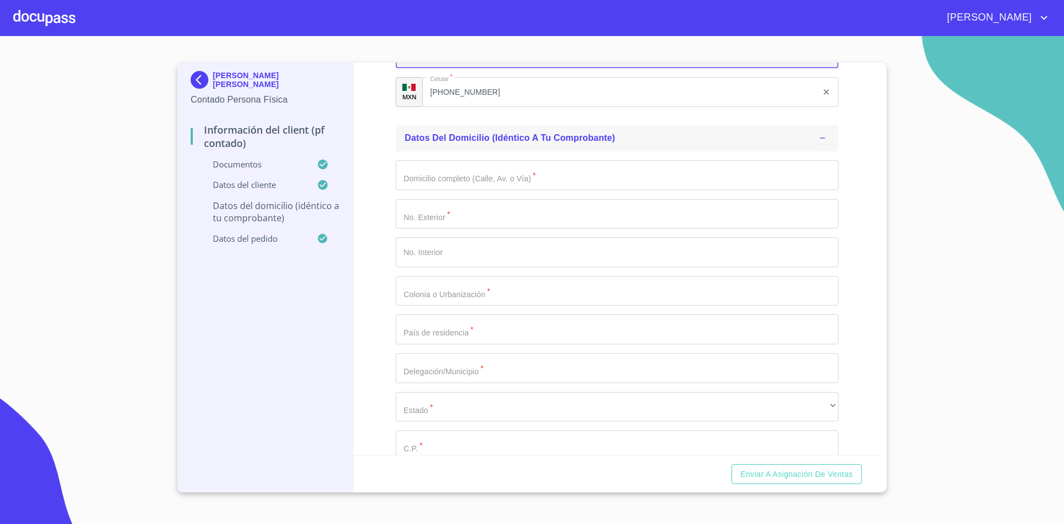
scroll to position [2608, 0]
click at [534, 175] on input "Documento de identificación.   *" at bounding box center [617, 175] width 443 height 30
type input "RIO [PERSON_NAME]"
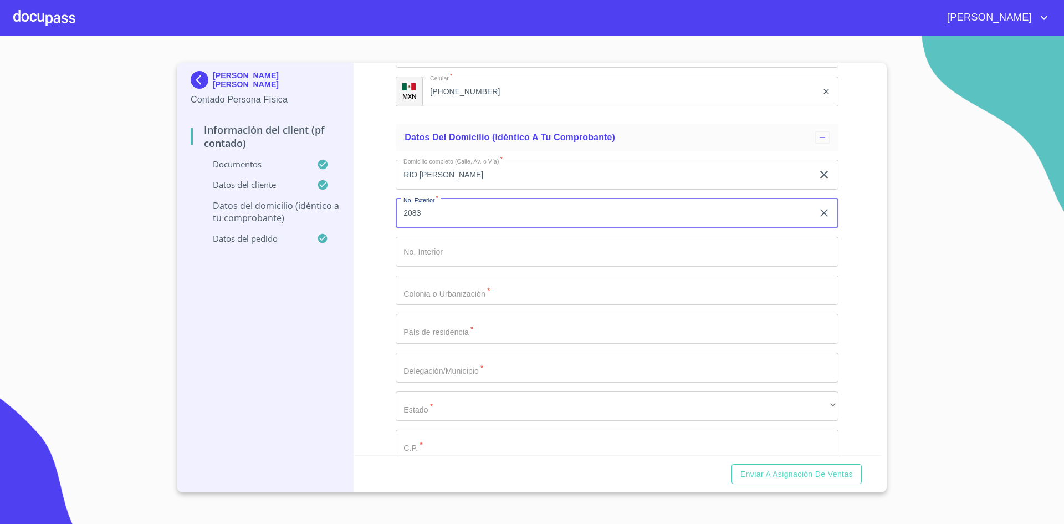
type input "2083"
type input "SN"
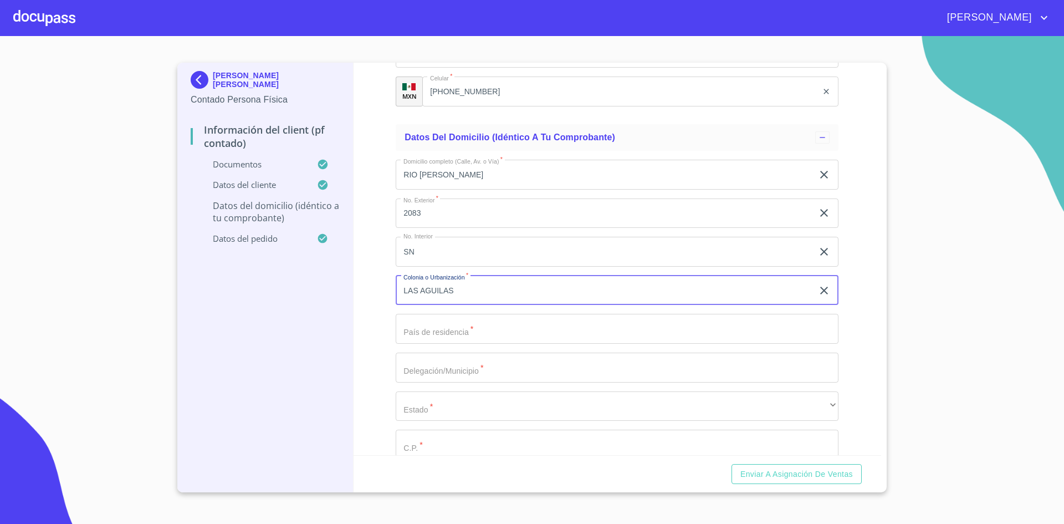
type input "LAS AGUILAS"
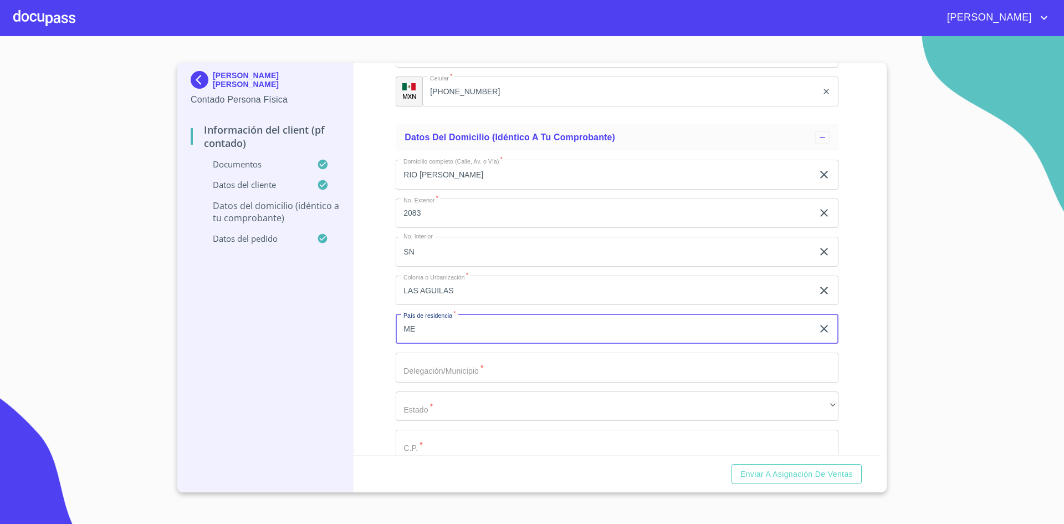
type input "[GEOGRAPHIC_DATA]"
click at [496, 366] on input "Documento de identificación.   *" at bounding box center [617, 368] width 443 height 30
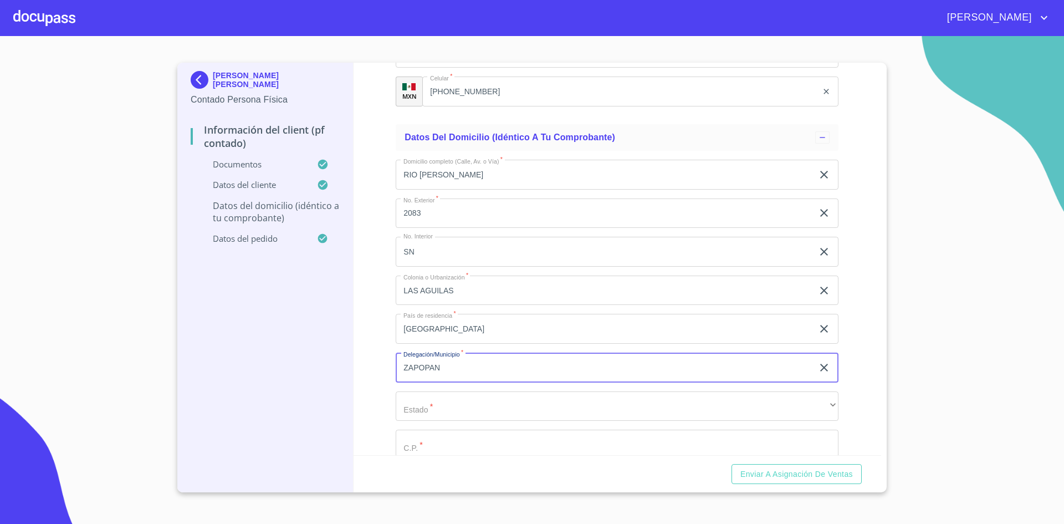
type input "ZAPOPAN"
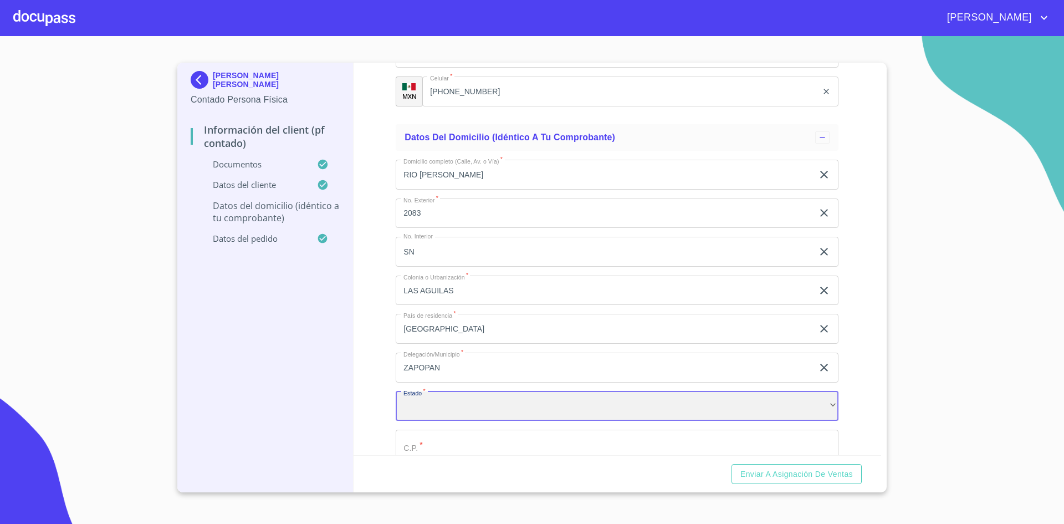
click at [482, 403] on div "​" at bounding box center [617, 406] width 443 height 30
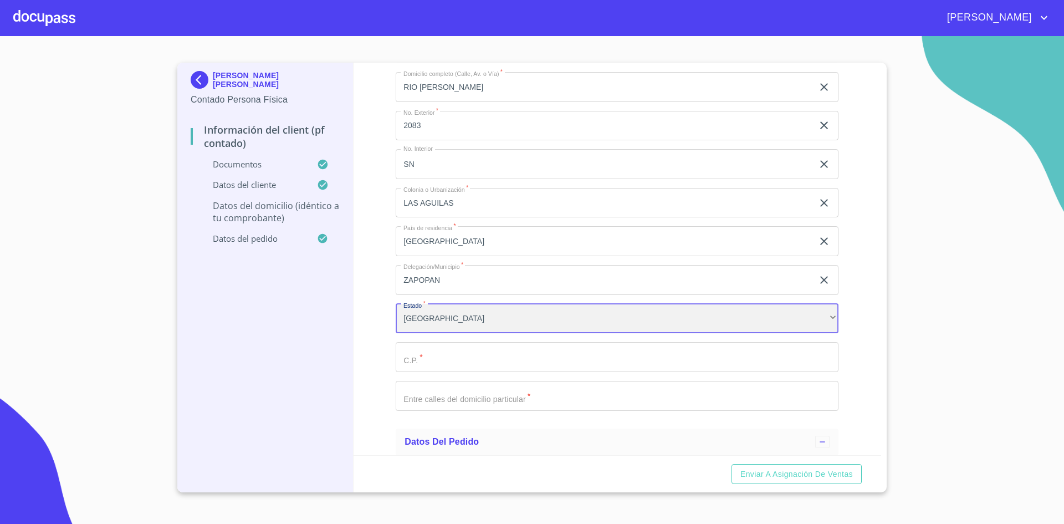
scroll to position [2698, 0]
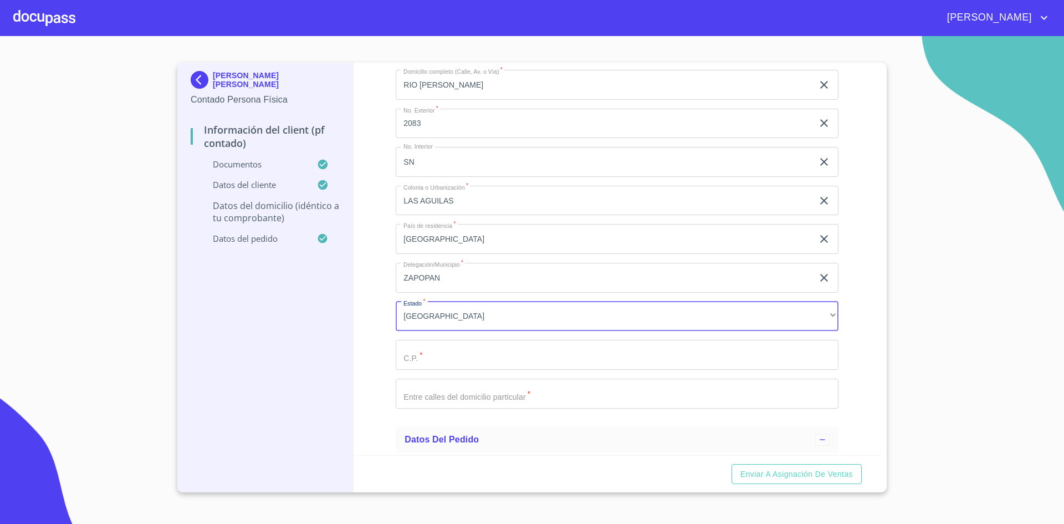
click at [485, 350] on input "Documento de identificación.   *" at bounding box center [617, 355] width 443 height 30
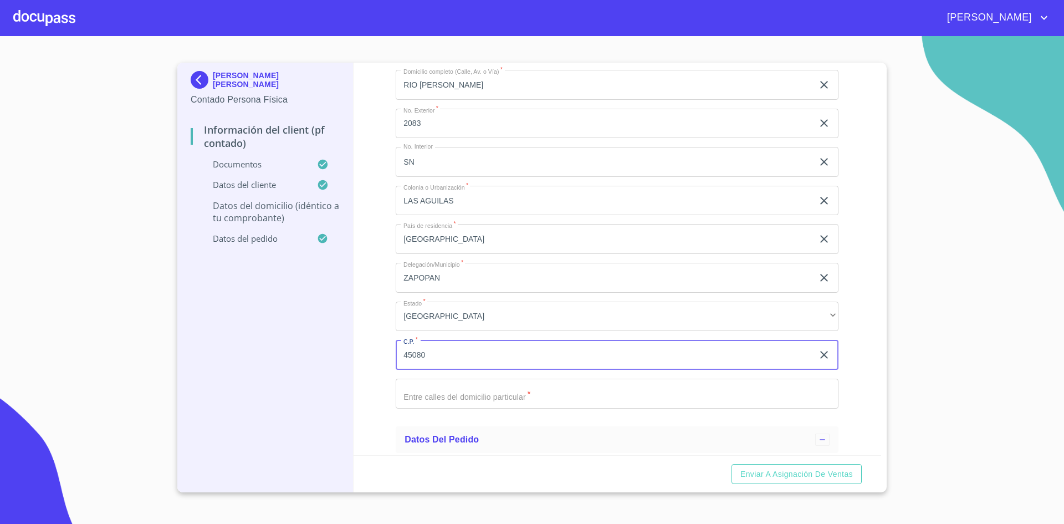
type input "45080"
click at [487, 392] on input "Documento de identificación.   *" at bounding box center [617, 394] width 443 height 30
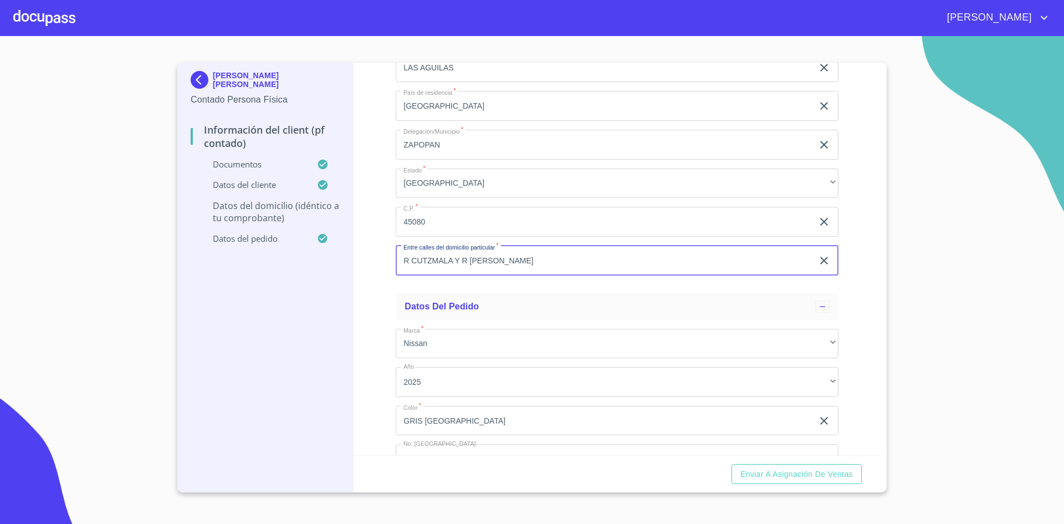
scroll to position [2902, 0]
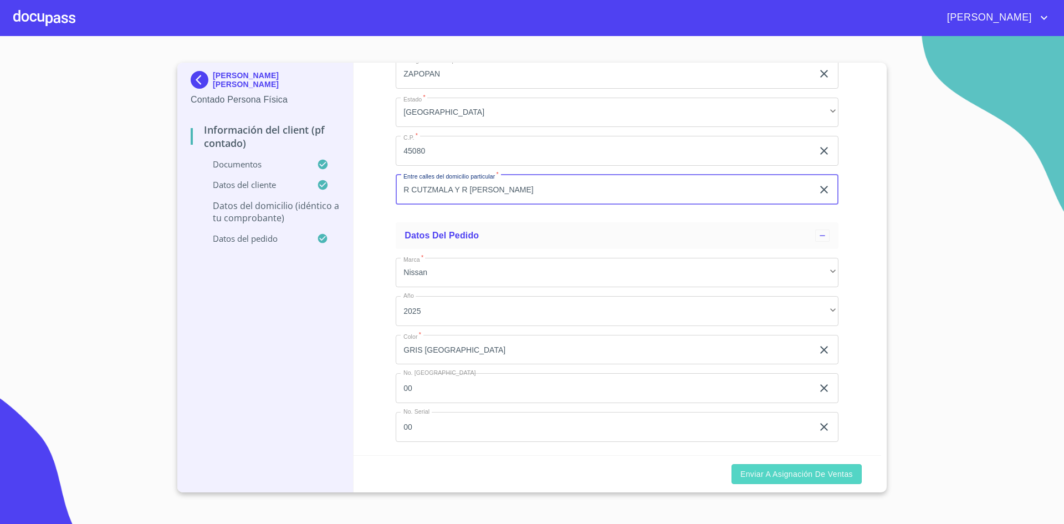
type input "R CUTZMALA Y R [PERSON_NAME]"
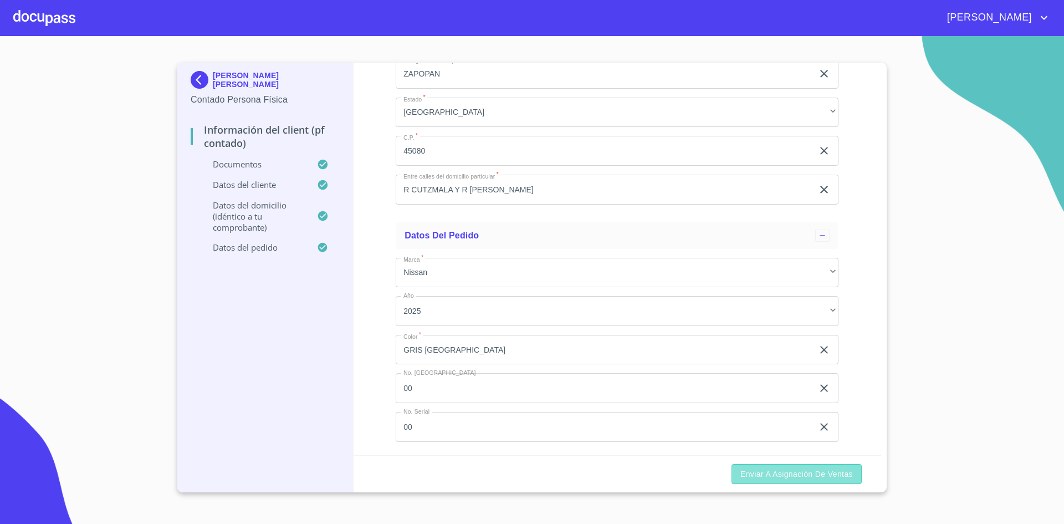
click at [802, 477] on span "Enviar a Asignación de Ventas" at bounding box center [797, 474] width 113 height 14
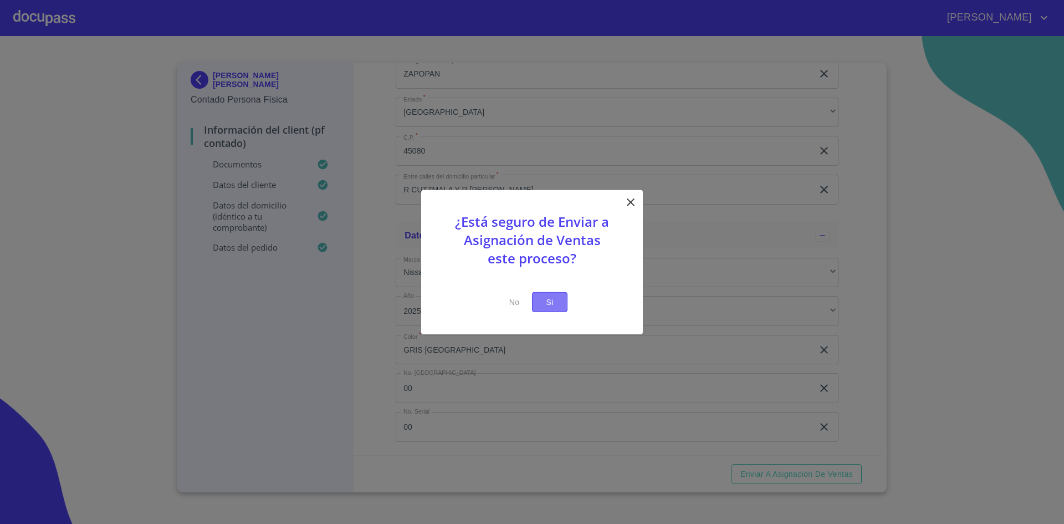
click at [555, 300] on span "Si" at bounding box center [550, 302] width 18 height 14
